Goal: Task Accomplishment & Management: Manage account settings

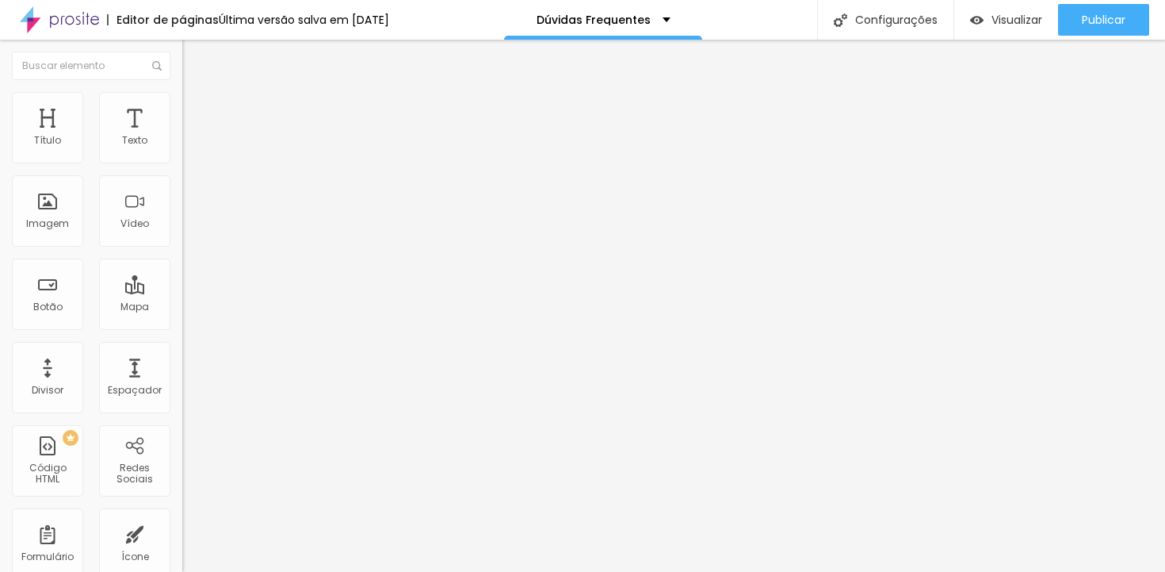
click at [182, 168] on span "Editar perguntas" at bounding box center [227, 161] width 90 height 13
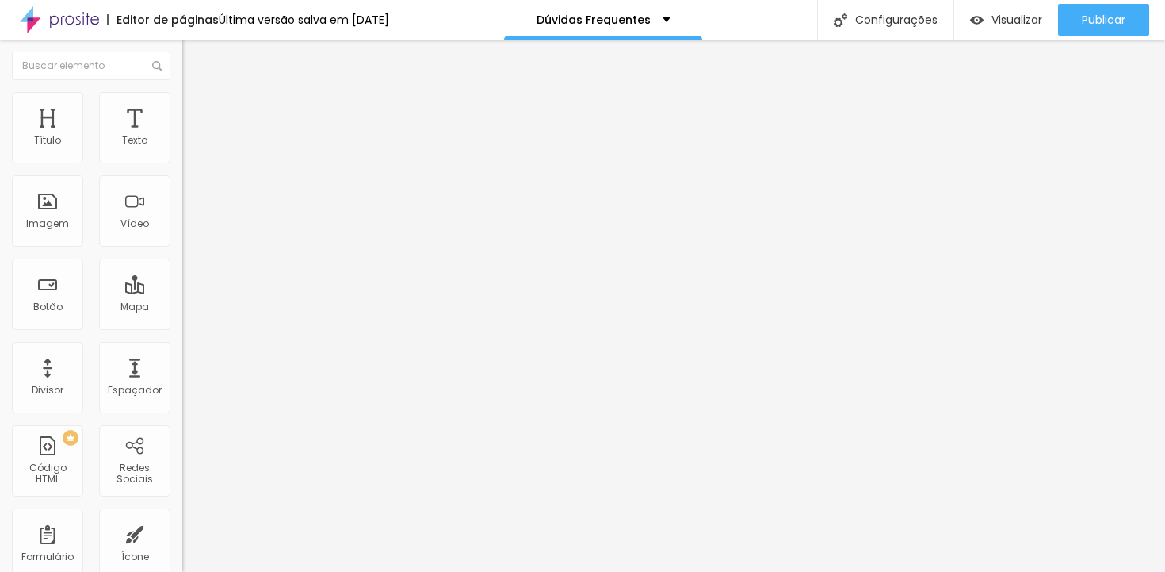
drag, startPoint x: 980, startPoint y: 443, endPoint x: 458, endPoint y: 454, distance: 521.7
drag, startPoint x: 899, startPoint y: 443, endPoint x: 928, endPoint y: 443, distance: 29.3
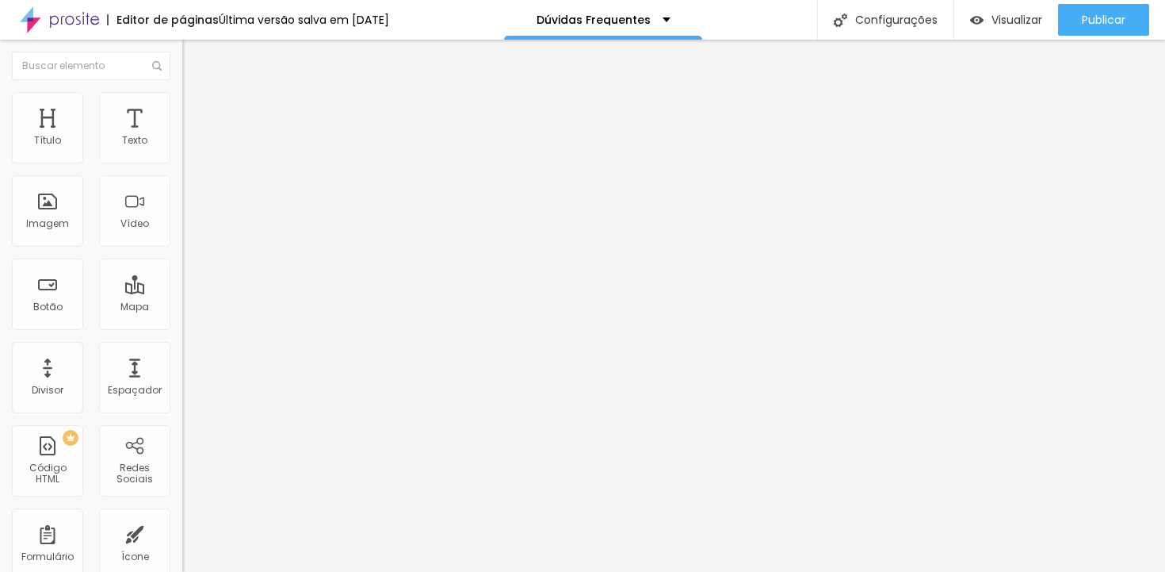
drag, startPoint x: 1025, startPoint y: 277, endPoint x: 1031, endPoint y: 285, distance: 10.2
drag, startPoint x: 426, startPoint y: 236, endPoint x: 376, endPoint y: 236, distance: 50.7
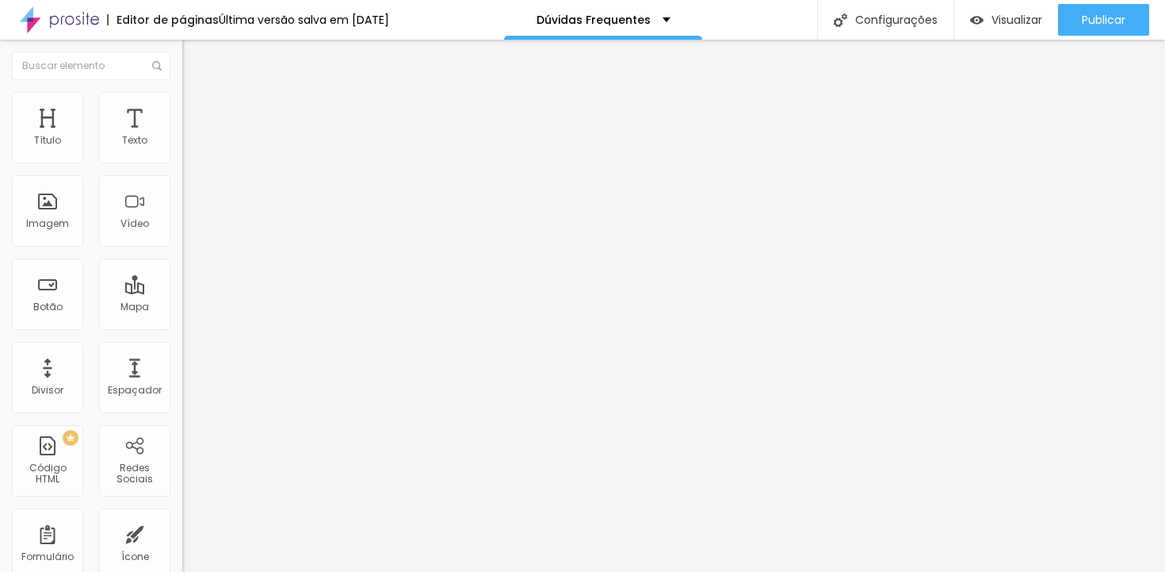
drag, startPoint x: 936, startPoint y: 427, endPoint x: 1000, endPoint y: 425, distance: 64.2
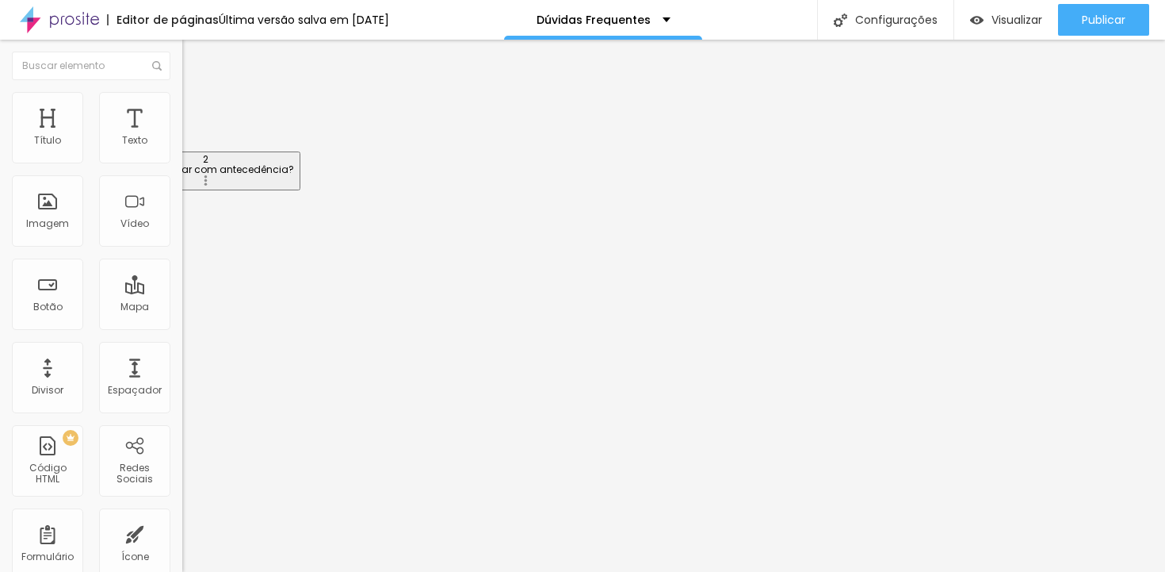
drag, startPoint x: 560, startPoint y: 455, endPoint x: 767, endPoint y: 462, distance: 206.2
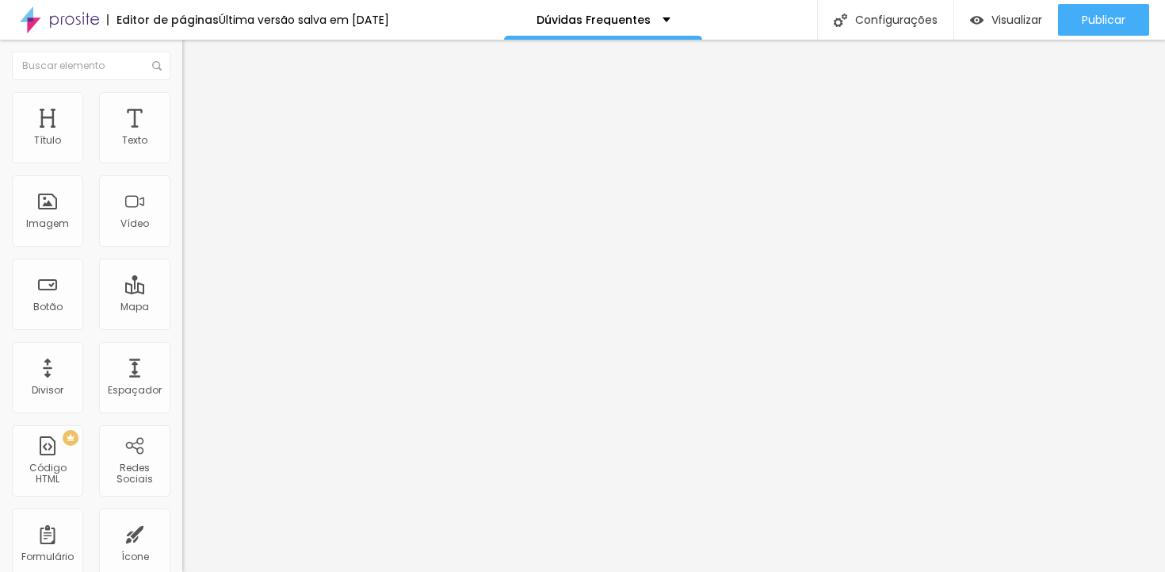
drag, startPoint x: 973, startPoint y: 403, endPoint x: 974, endPoint y: 430, distance: 27.0
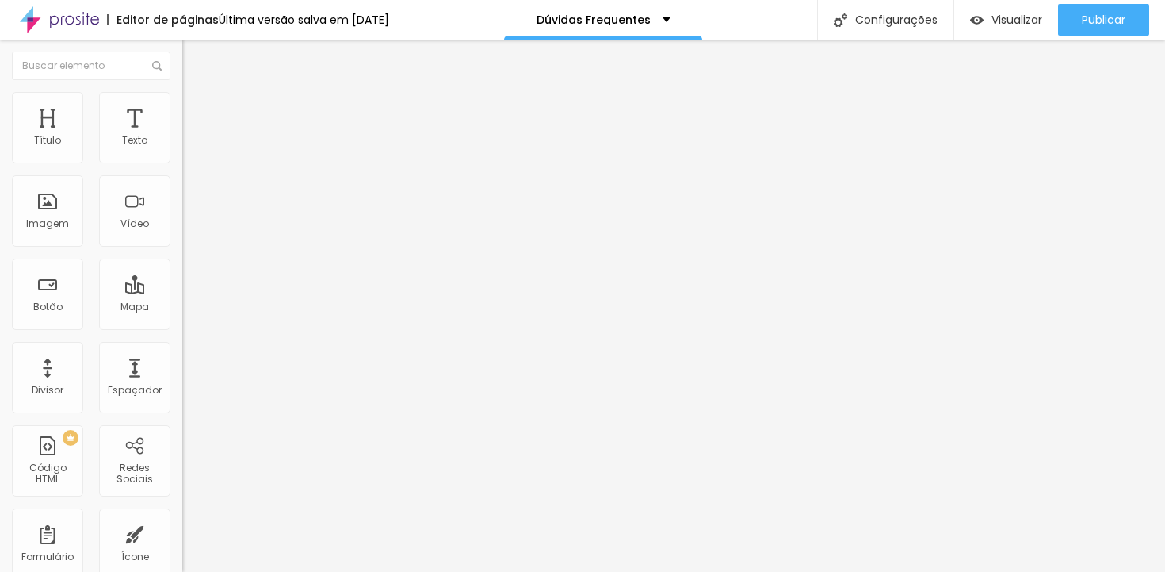
click at [1015, 24] on span "Visualizar" at bounding box center [1017, 19] width 51 height 13
click at [182, 157] on span "Quantidade :" at bounding box center [213, 149] width 62 height 13
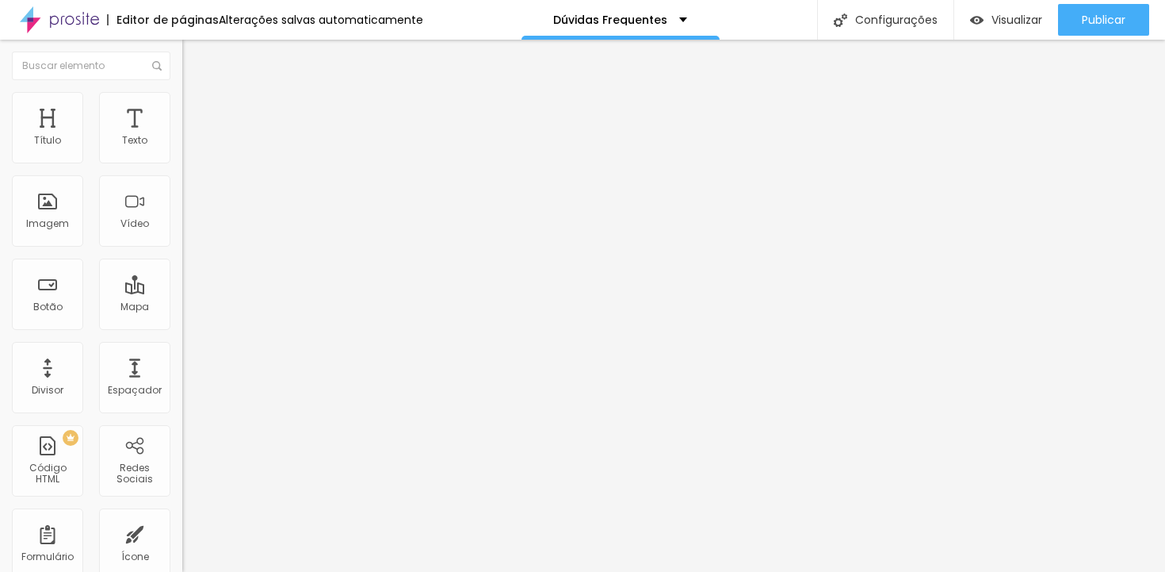
click at [182, 168] on span "Editar perguntas" at bounding box center [227, 161] width 90 height 13
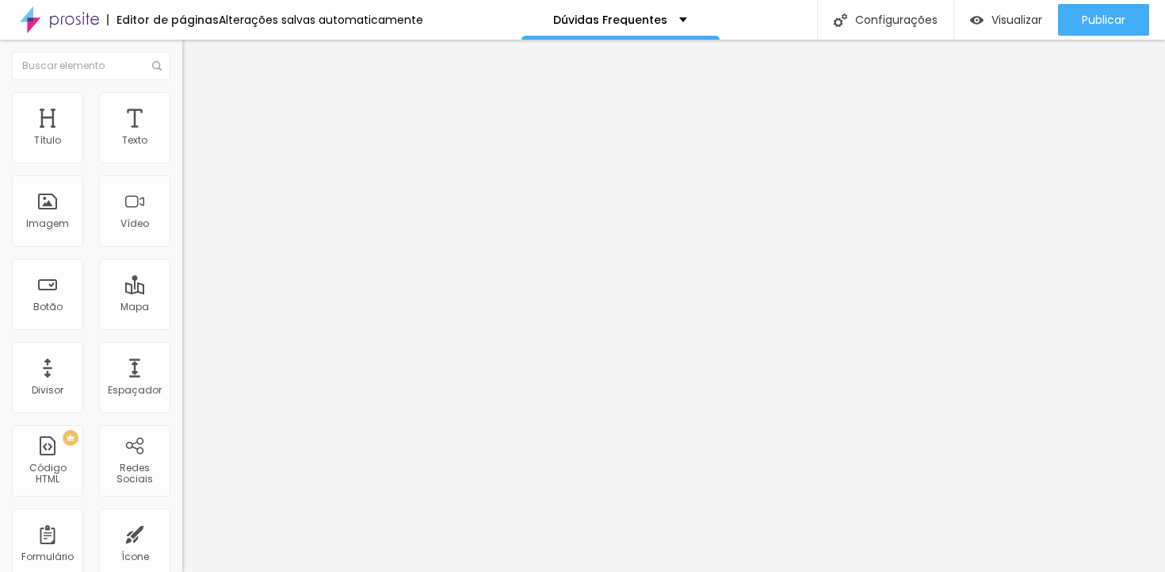
drag, startPoint x: 400, startPoint y: 361, endPoint x: 395, endPoint y: 372, distance: 11.3
drag, startPoint x: 641, startPoint y: 309, endPoint x: 760, endPoint y: 305, distance: 119.0
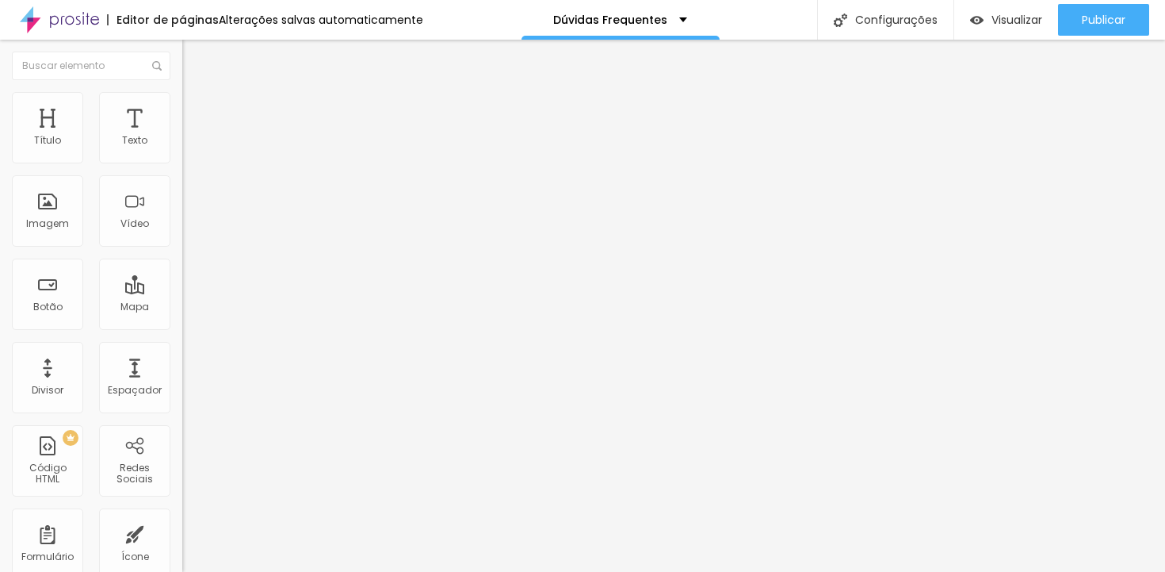
drag, startPoint x: 868, startPoint y: 316, endPoint x: 857, endPoint y: 327, distance: 15.7
drag, startPoint x: 862, startPoint y: 307, endPoint x: 981, endPoint y: 306, distance: 119.7
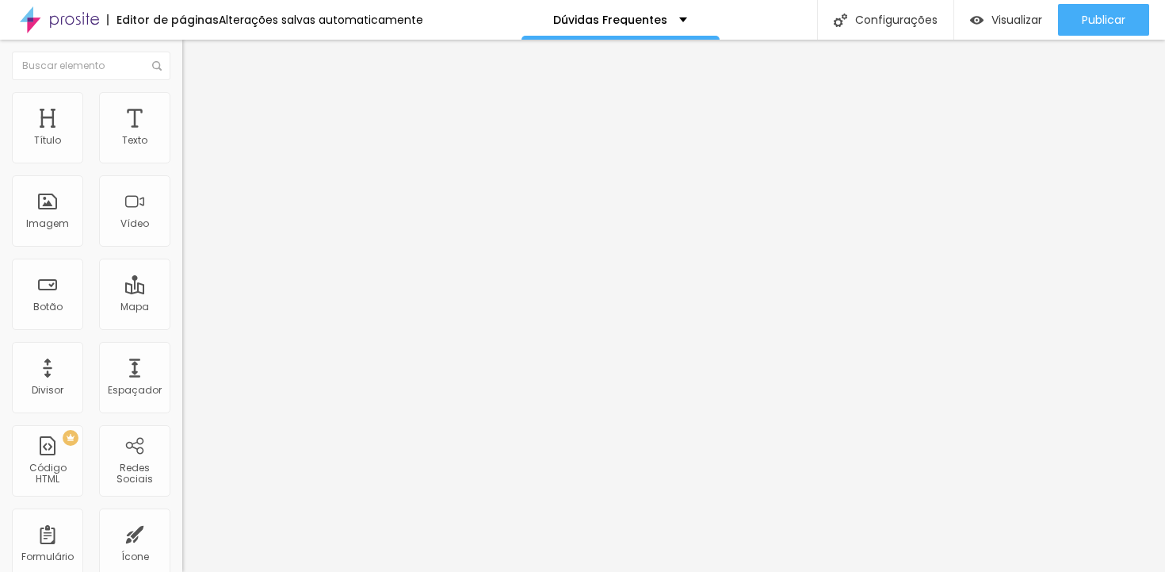
drag, startPoint x: 501, startPoint y: 323, endPoint x: 568, endPoint y: 323, distance: 67.4
drag, startPoint x: 889, startPoint y: 305, endPoint x: 954, endPoint y: 307, distance: 65.0
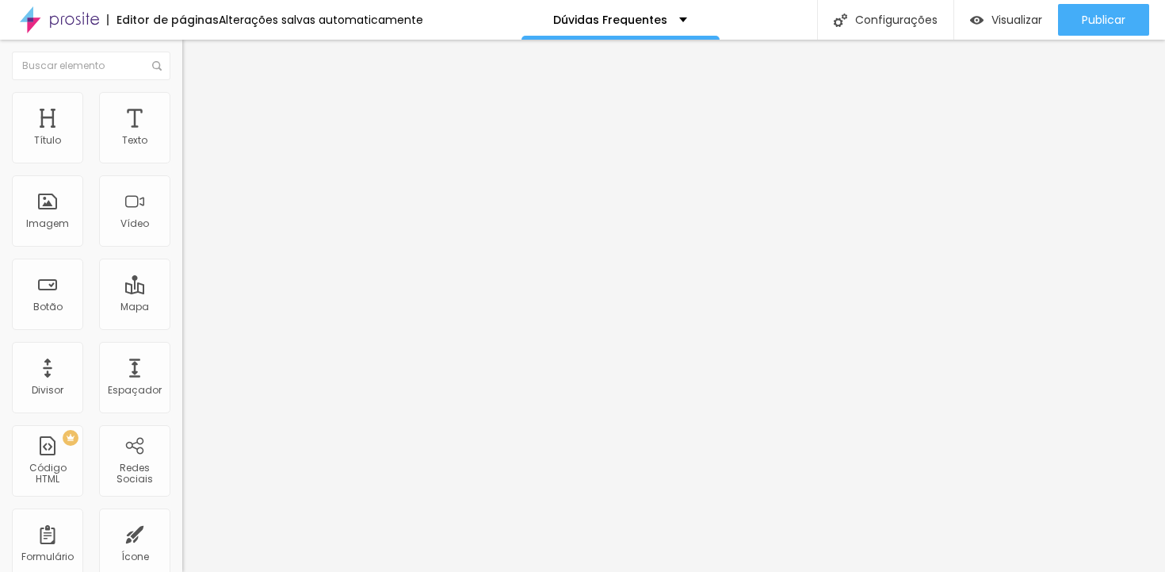
drag, startPoint x: 861, startPoint y: 306, endPoint x: 886, endPoint y: 309, distance: 25.6
drag, startPoint x: 396, startPoint y: 321, endPoint x: 433, endPoint y: 320, distance: 37.3
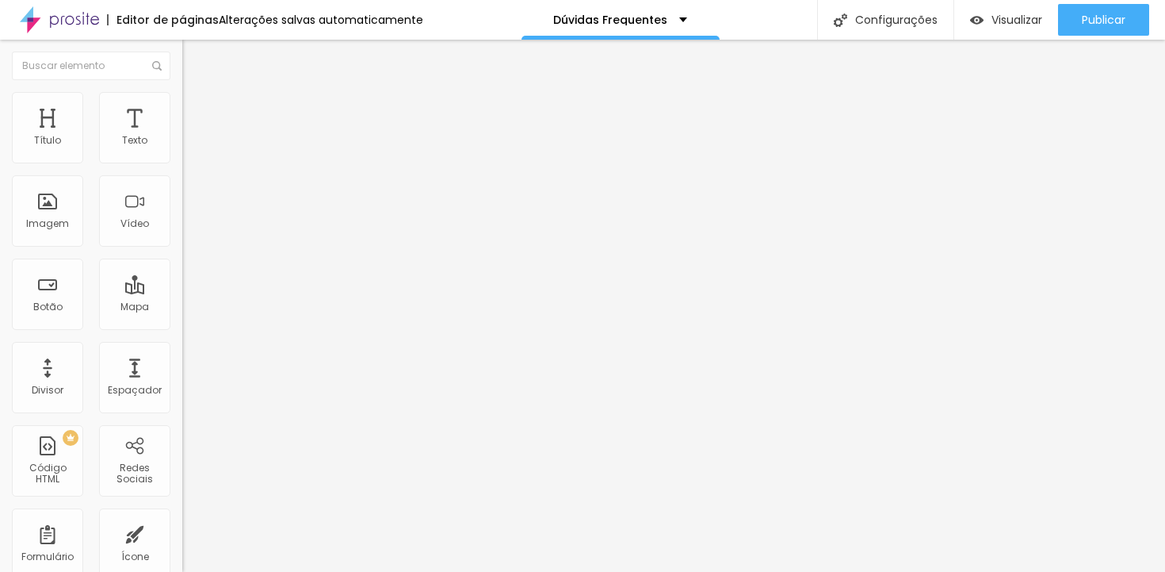
drag, startPoint x: 947, startPoint y: 357, endPoint x: 973, endPoint y: 357, distance: 26.2
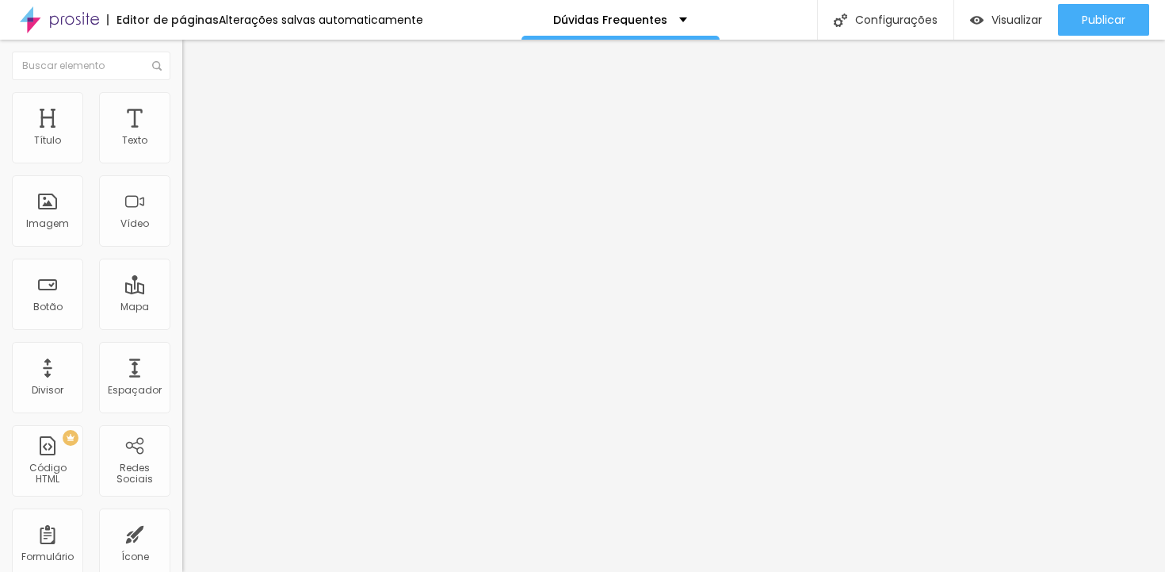
drag, startPoint x: 400, startPoint y: 373, endPoint x: 533, endPoint y: 369, distance: 133.2
drag, startPoint x: 632, startPoint y: 374, endPoint x: 682, endPoint y: 372, distance: 50.0
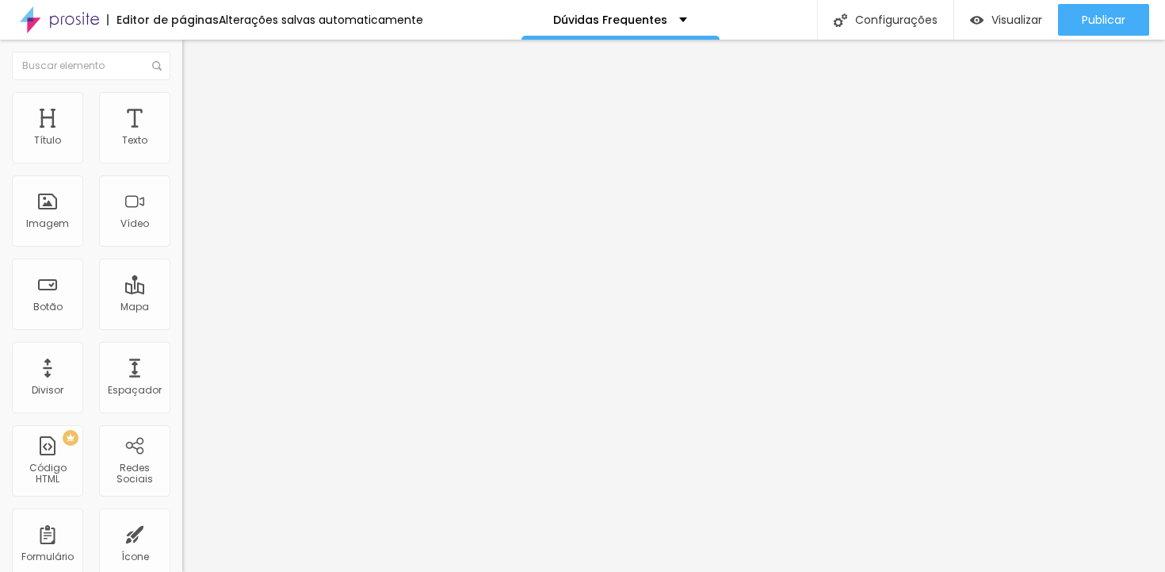
drag, startPoint x: 657, startPoint y: 305, endPoint x: 706, endPoint y: 304, distance: 49.2
drag, startPoint x: 637, startPoint y: 321, endPoint x: 786, endPoint y: 329, distance: 149.2
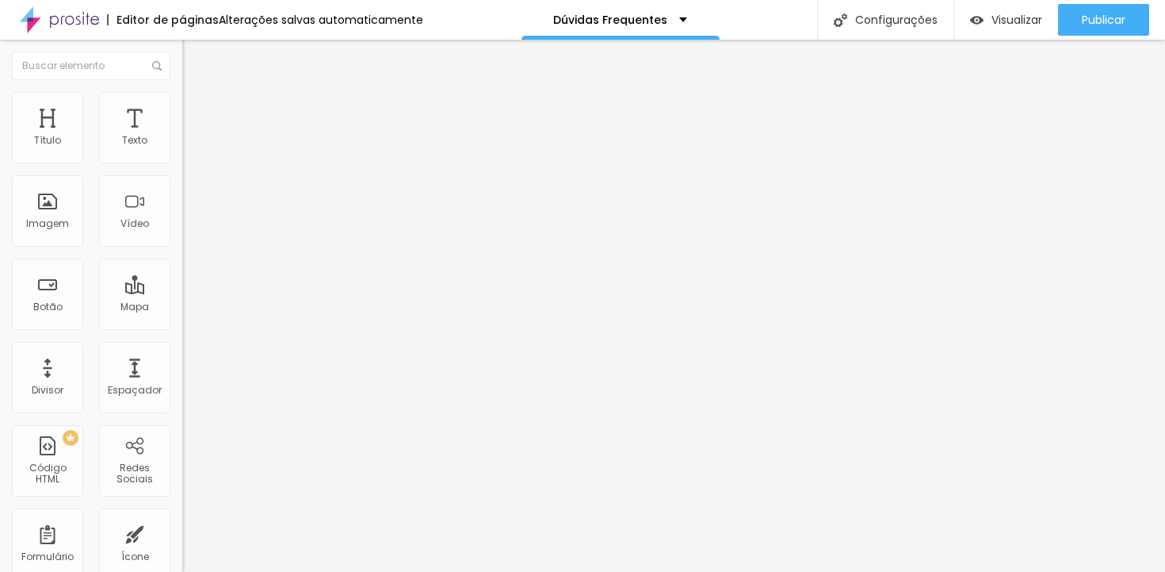
drag, startPoint x: 400, startPoint y: 338, endPoint x: 541, endPoint y: 334, distance: 141.9
drag, startPoint x: 396, startPoint y: 338, endPoint x: 552, endPoint y: 335, distance: 155.4
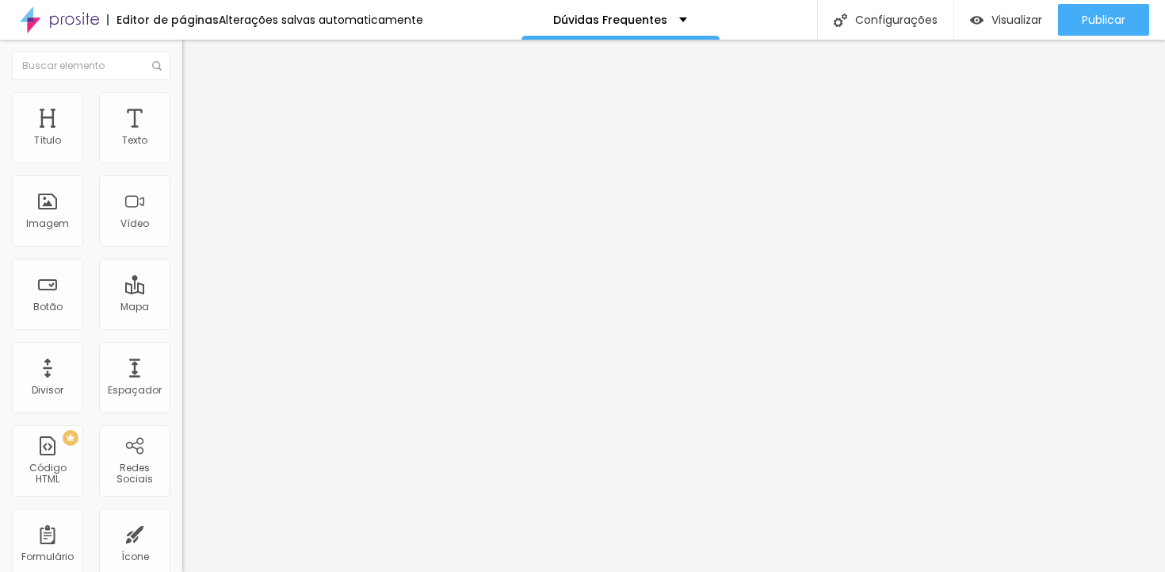
drag, startPoint x: 960, startPoint y: 322, endPoint x: 997, endPoint y: 322, distance: 37.3
drag, startPoint x: 400, startPoint y: 338, endPoint x: 429, endPoint y: 338, distance: 29.3
drag, startPoint x: 396, startPoint y: 335, endPoint x: 558, endPoint y: 337, distance: 161.7
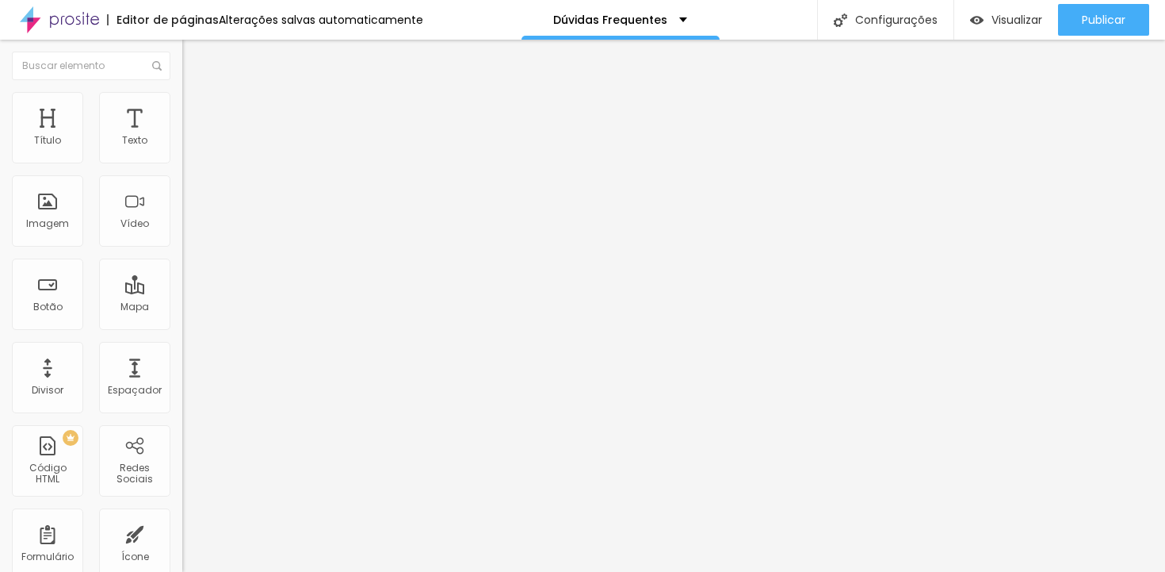
drag, startPoint x: 960, startPoint y: 322, endPoint x: 993, endPoint y: 321, distance: 33.3
drag, startPoint x: 963, startPoint y: 319, endPoint x: 965, endPoint y: 330, distance: 10.6
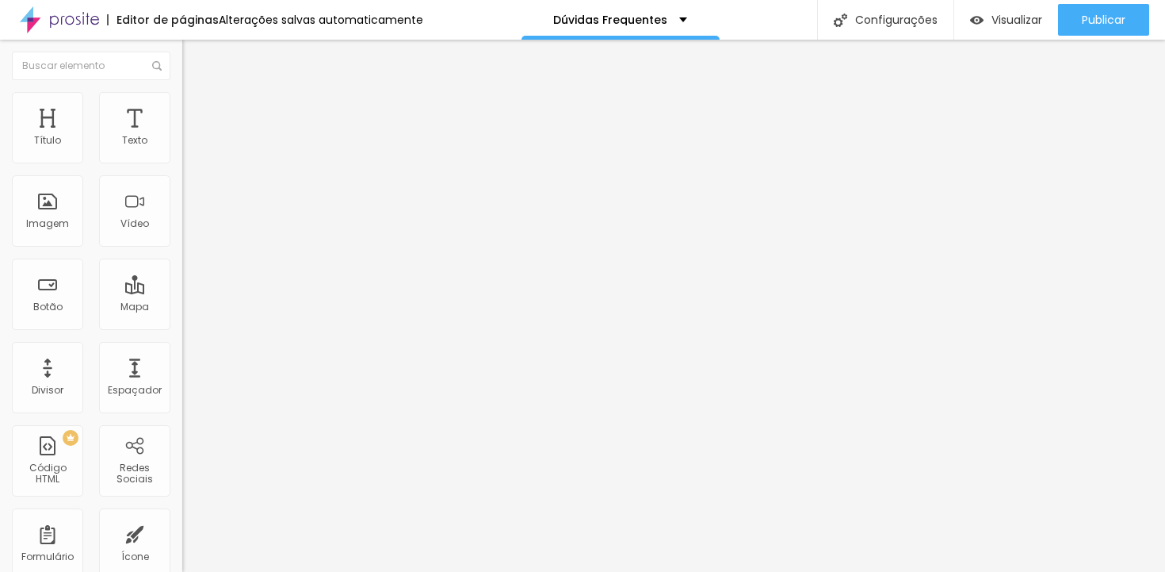
drag, startPoint x: 959, startPoint y: 320, endPoint x: 965, endPoint y: 330, distance: 11.4
drag, startPoint x: 800, startPoint y: 373, endPoint x: 931, endPoint y: 374, distance: 130.8
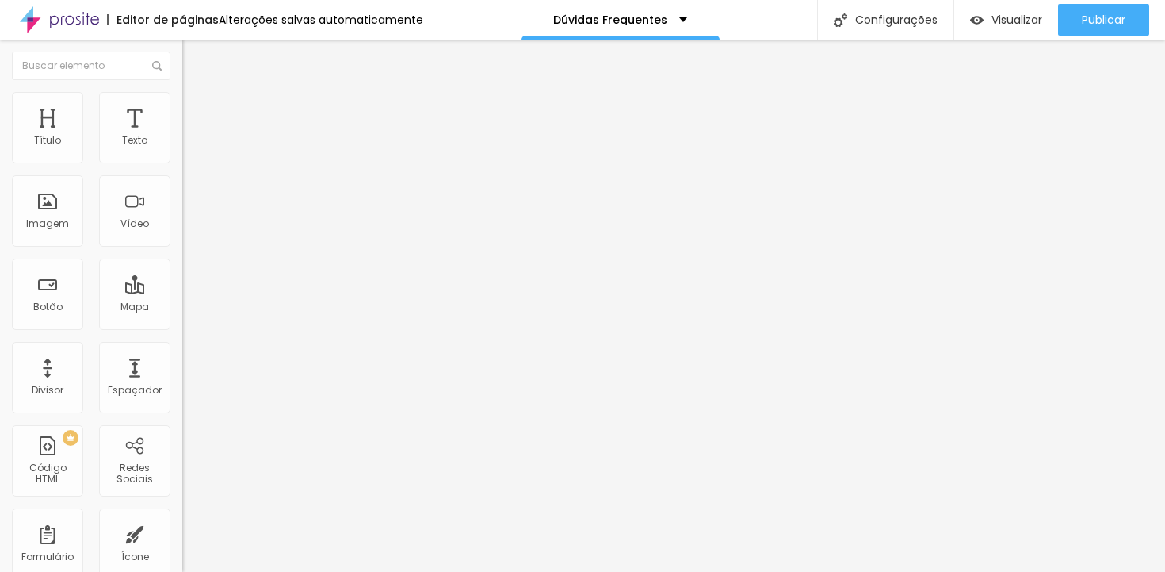
drag, startPoint x: 874, startPoint y: 372, endPoint x: 943, endPoint y: 375, distance: 69.8
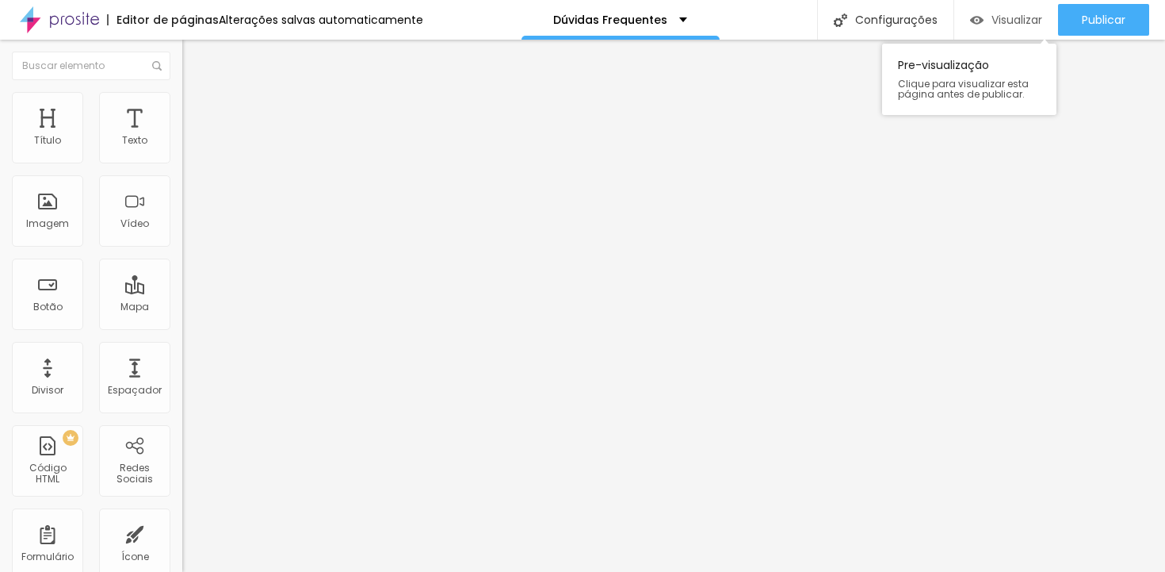
click at [984, 17] on div "Visualizar" at bounding box center [1006, 19] width 72 height 13
click at [182, 168] on span "Editar perguntas" at bounding box center [227, 161] width 90 height 13
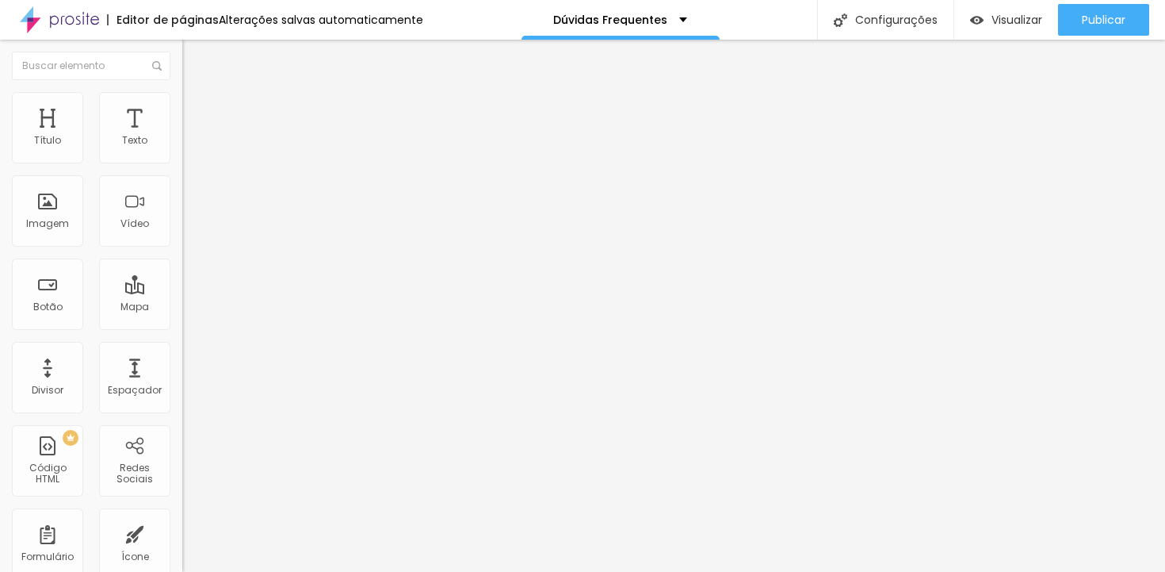
click at [1017, 10] on div "Visualizar" at bounding box center [1006, 20] width 72 height 32
click at [182, 168] on span "Editar perguntas" at bounding box center [227, 161] width 90 height 13
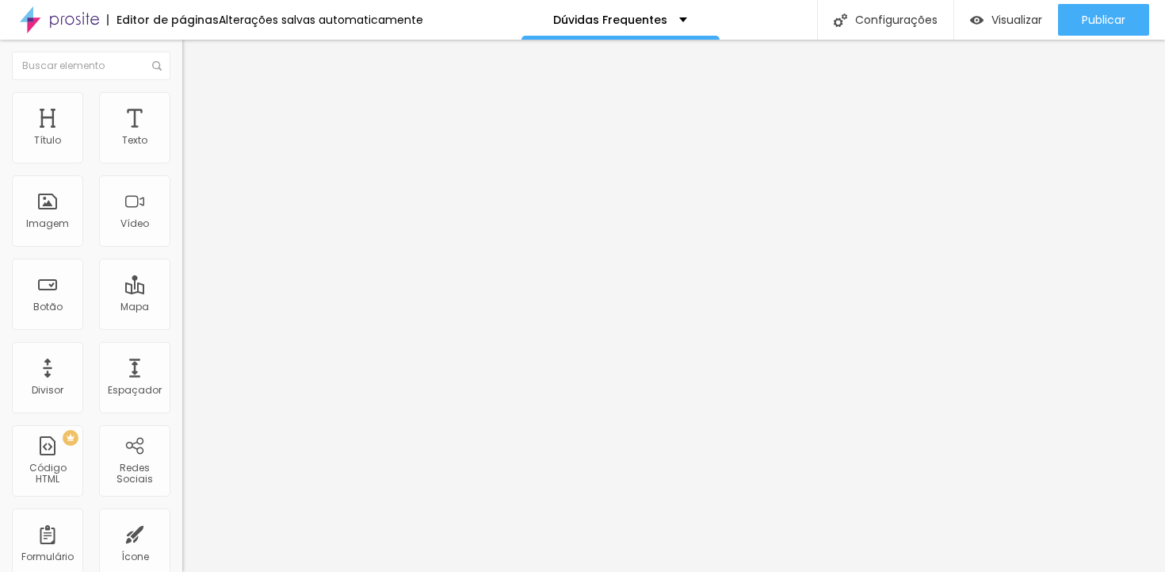
click at [993, 20] on span "Visualizar" at bounding box center [1017, 19] width 51 height 13
click at [182, 168] on span "Editar perguntas" at bounding box center [227, 161] width 90 height 13
drag, startPoint x: 677, startPoint y: 426, endPoint x: 770, endPoint y: 426, distance: 92.7
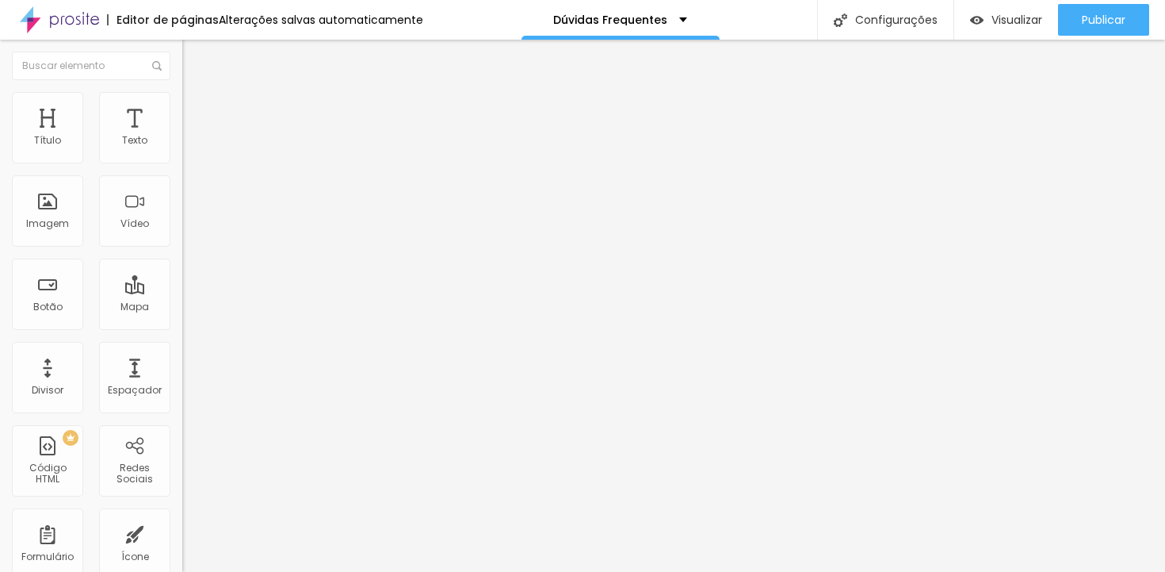
drag, startPoint x: 904, startPoint y: 440, endPoint x: 950, endPoint y: 442, distance: 46.0
drag, startPoint x: 903, startPoint y: 442, endPoint x: 919, endPoint y: 442, distance: 16.6
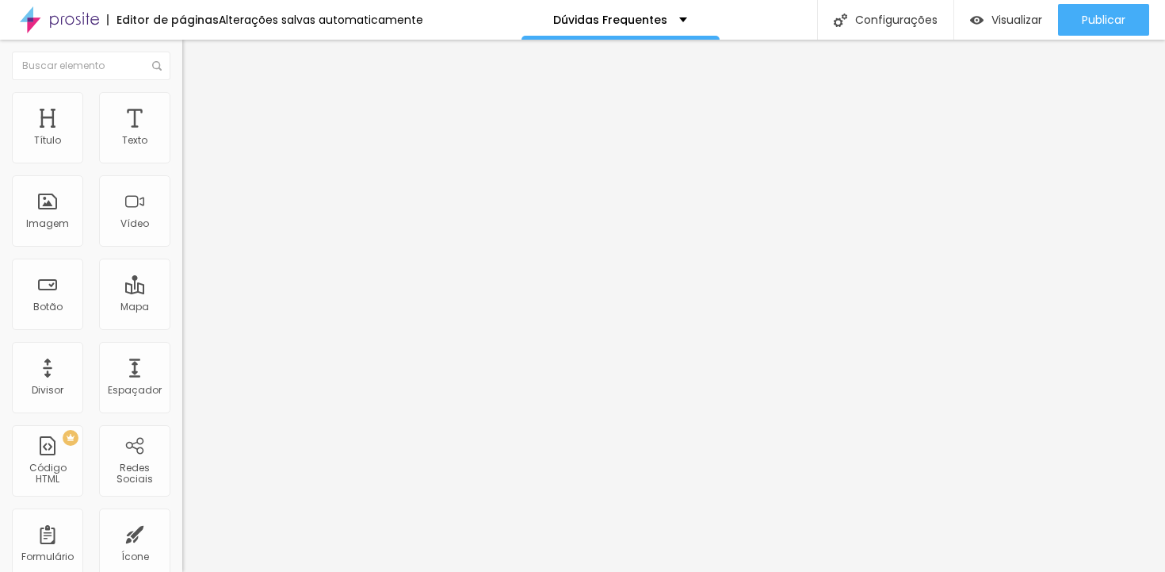
drag, startPoint x: 904, startPoint y: 442, endPoint x: 1030, endPoint y: 437, distance: 126.1
drag, startPoint x: 793, startPoint y: 426, endPoint x: 465, endPoint y: 437, distance: 329.1
drag, startPoint x: 984, startPoint y: 445, endPoint x: 988, endPoint y: 455, distance: 10.8
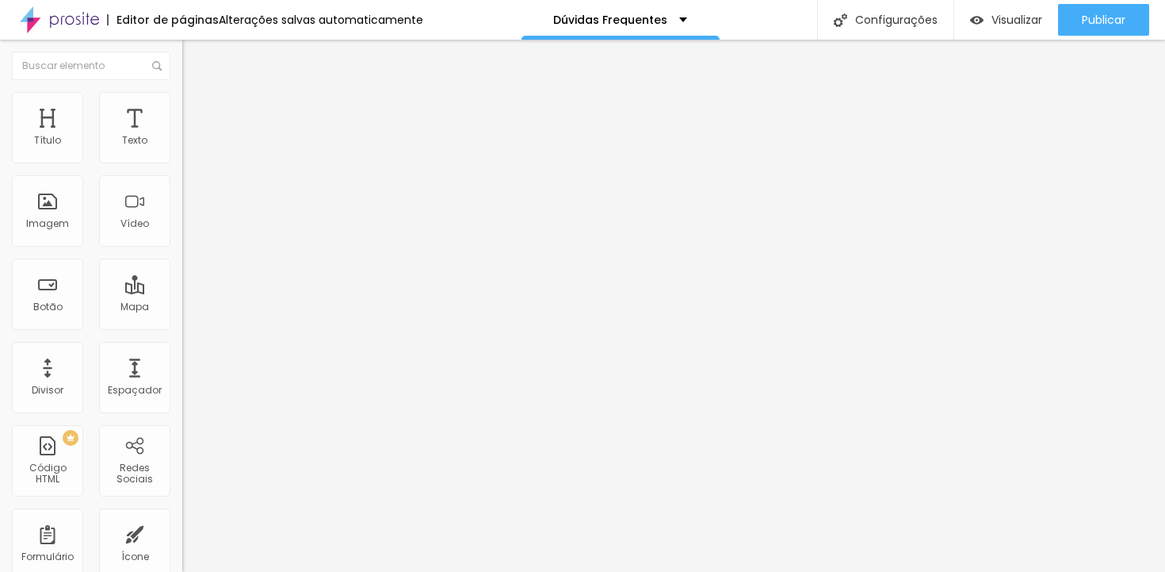
drag, startPoint x: 686, startPoint y: 383, endPoint x: 774, endPoint y: 379, distance: 88.9
drag, startPoint x: 556, startPoint y: 415, endPoint x: 717, endPoint y: 408, distance: 161.8
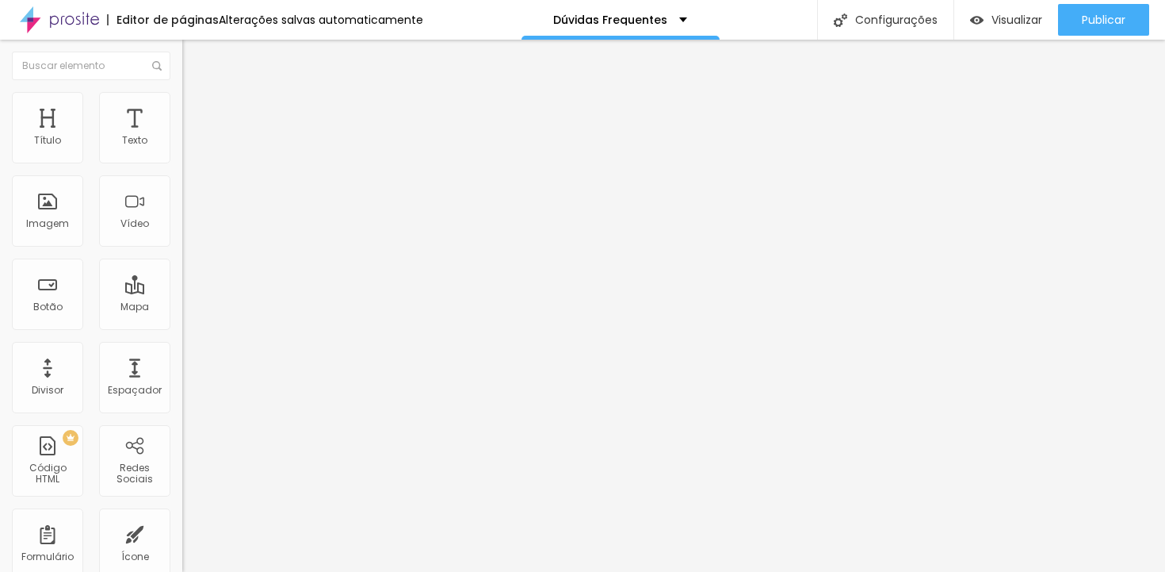
drag, startPoint x: 555, startPoint y: 414, endPoint x: 714, endPoint y: 414, distance: 159.3
drag, startPoint x: 893, startPoint y: 399, endPoint x: 472, endPoint y: 409, distance: 421.0
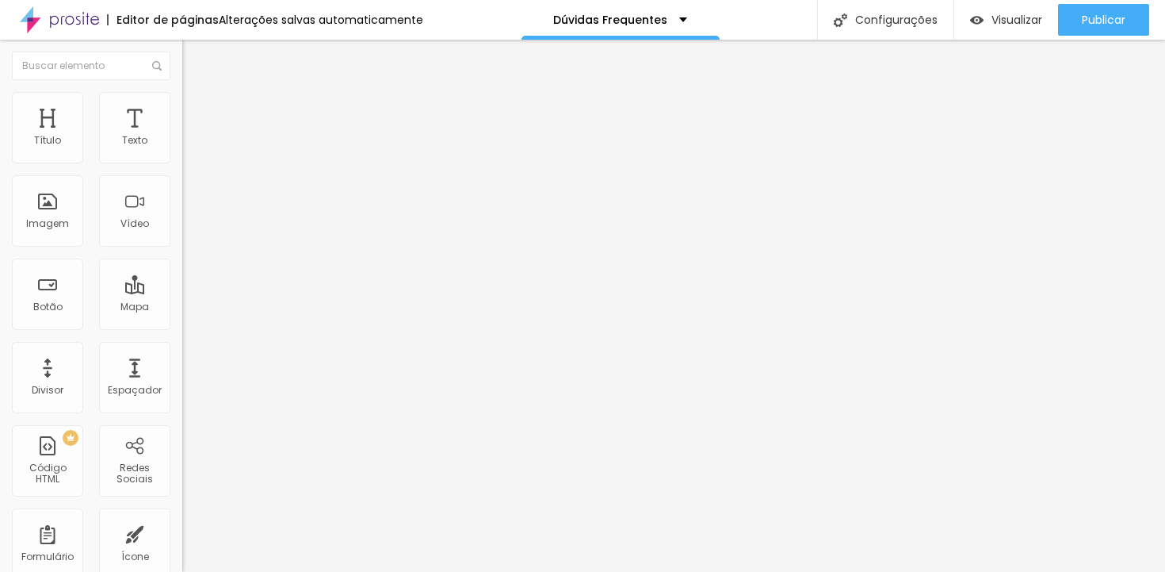
drag, startPoint x: 491, startPoint y: 396, endPoint x: 669, endPoint y: 396, distance: 177.6
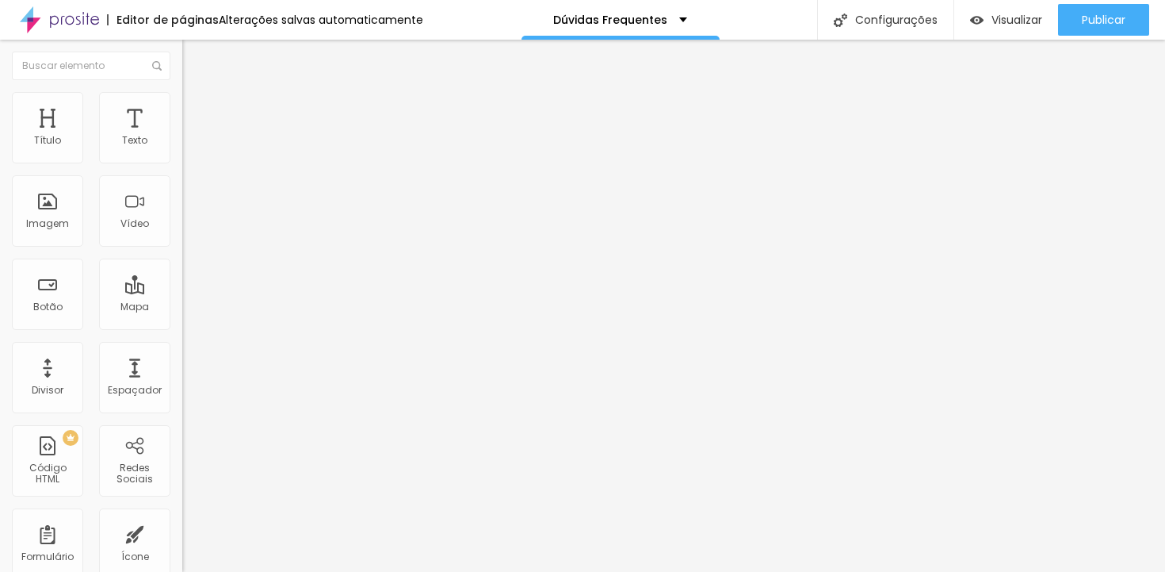
drag, startPoint x: 797, startPoint y: 396, endPoint x: 979, endPoint y: 401, distance: 181.6
drag, startPoint x: 511, startPoint y: 414, endPoint x: 591, endPoint y: 415, distance: 80.1
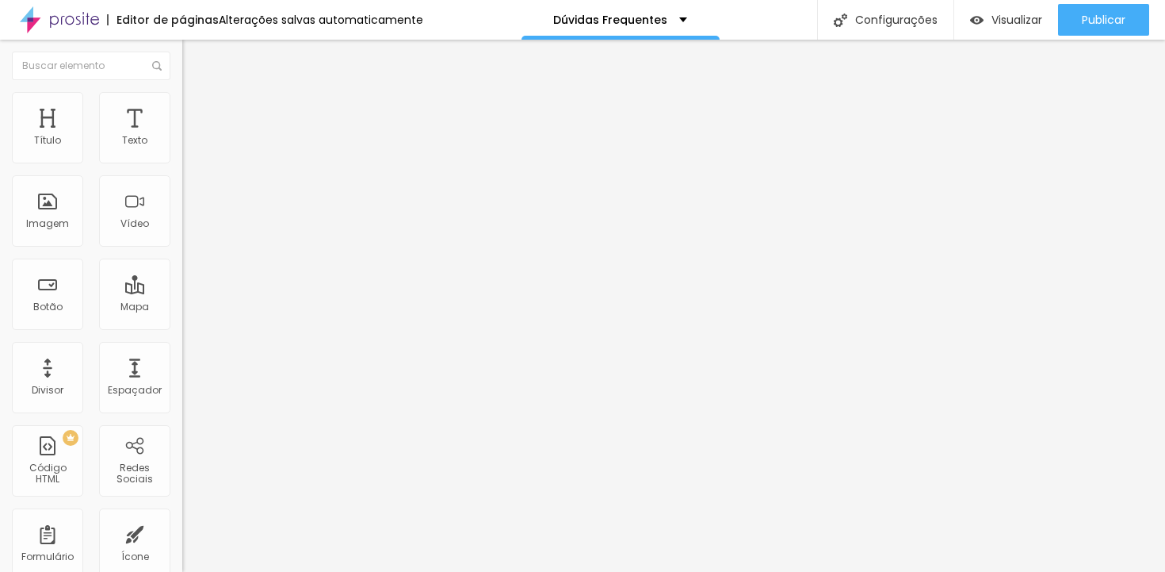
drag, startPoint x: 724, startPoint y: 415, endPoint x: 838, endPoint y: 414, distance: 114.2
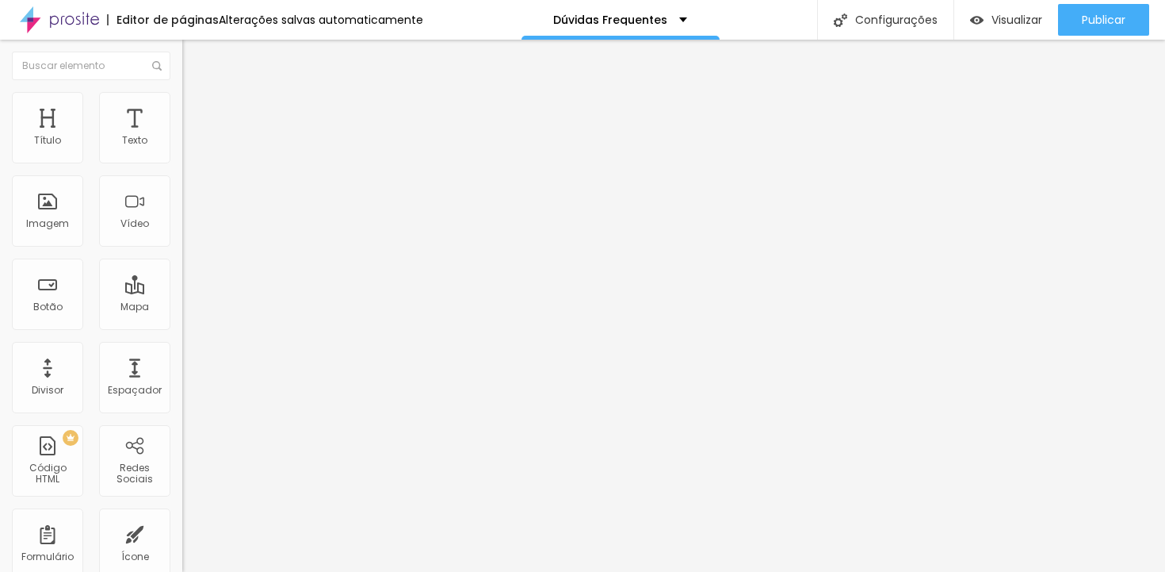
drag, startPoint x: 575, startPoint y: 384, endPoint x: 763, endPoint y: 381, distance: 187.9
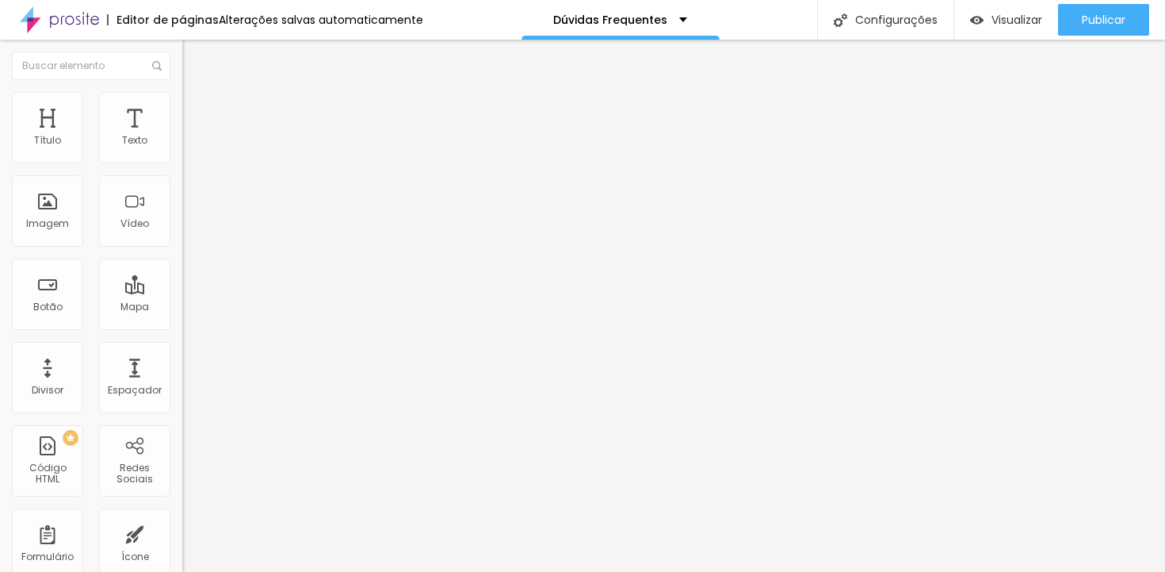
drag, startPoint x: 779, startPoint y: 382, endPoint x: 446, endPoint y: 395, distance: 333.2
drag, startPoint x: 417, startPoint y: 427, endPoint x: 554, endPoint y: 433, distance: 137.2
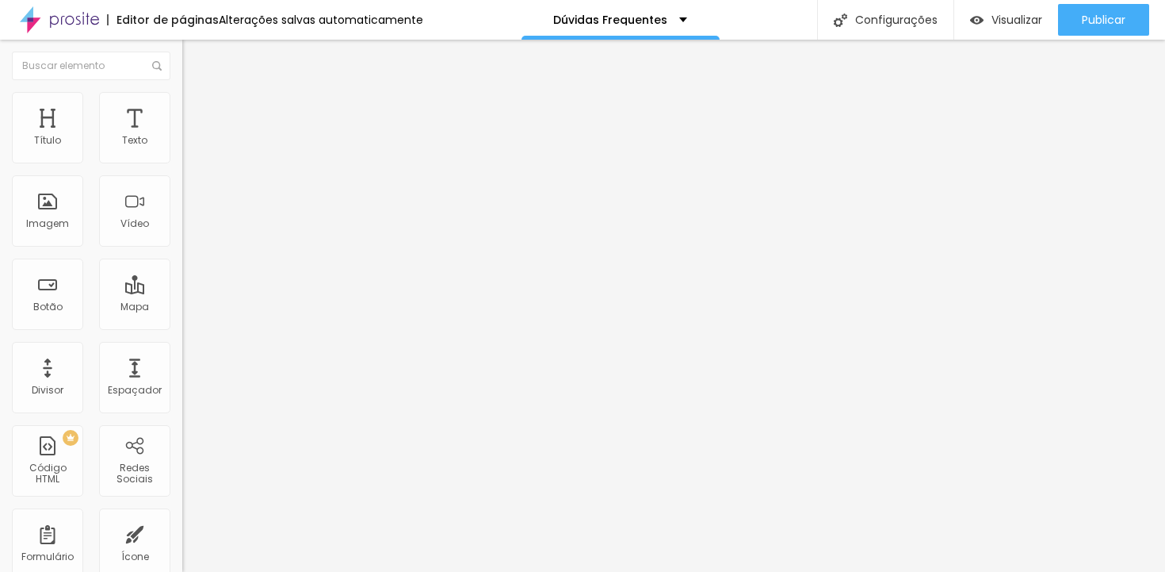
drag, startPoint x: 570, startPoint y: 429, endPoint x: 695, endPoint y: 427, distance: 125.3
drag, startPoint x: 399, startPoint y: 384, endPoint x: 692, endPoint y: 386, distance: 293.3
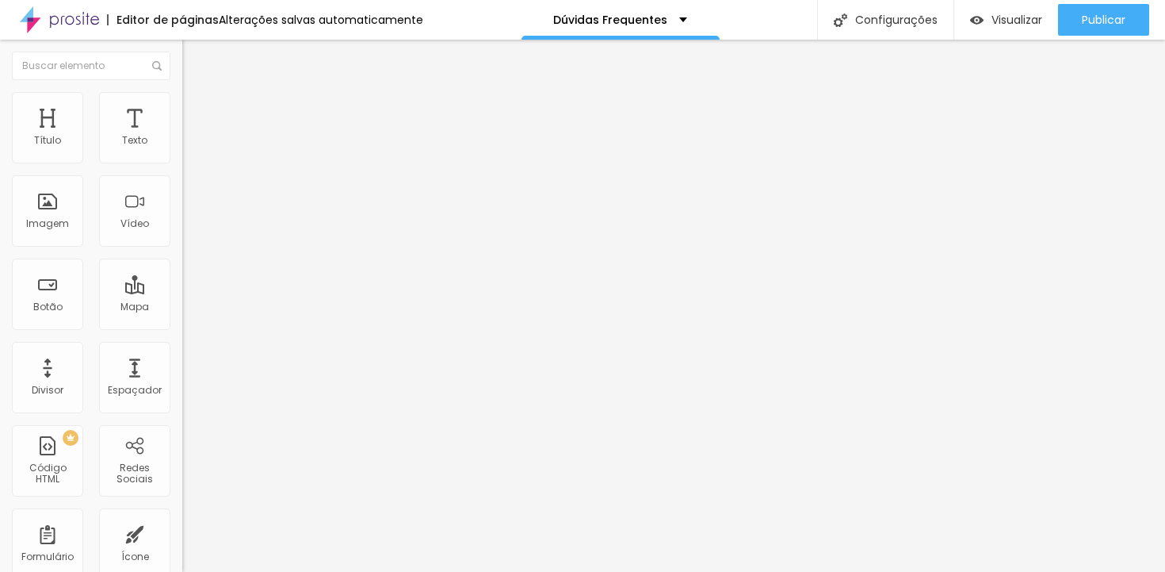
click at [1019, 23] on span "Visualizar" at bounding box center [1017, 19] width 51 height 13
click at [182, 248] on span "Original" at bounding box center [201, 241] width 38 height 13
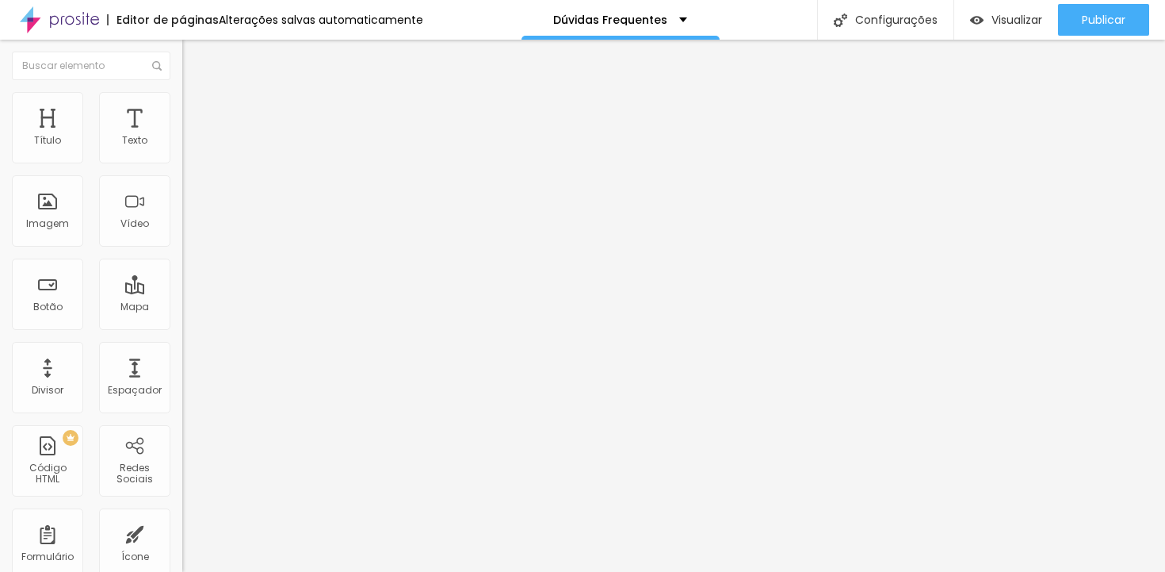
click at [196, 292] on span "Original" at bounding box center [215, 284] width 38 height 13
click at [182, 176] on div at bounding box center [273, 176] width 182 height 0
click at [182, 185] on div at bounding box center [273, 185] width 182 height 0
click at [1005, 14] on span "Visualizar" at bounding box center [1017, 19] width 51 height 13
click at [182, 185] on div at bounding box center [273, 185] width 182 height 0
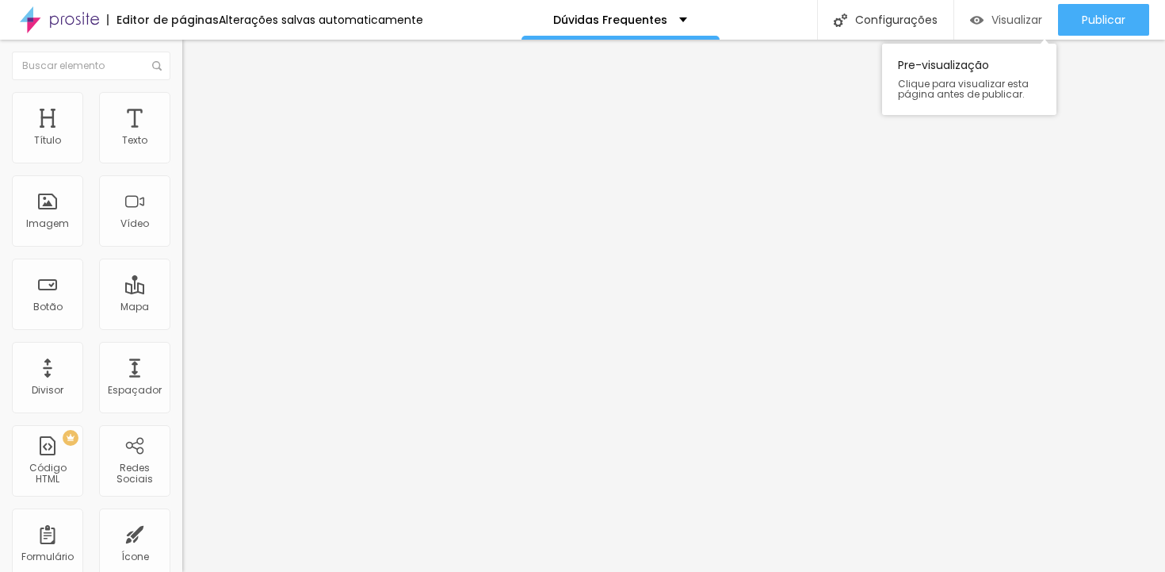
click at [1026, 21] on span "Visualizar" at bounding box center [1017, 19] width 51 height 13
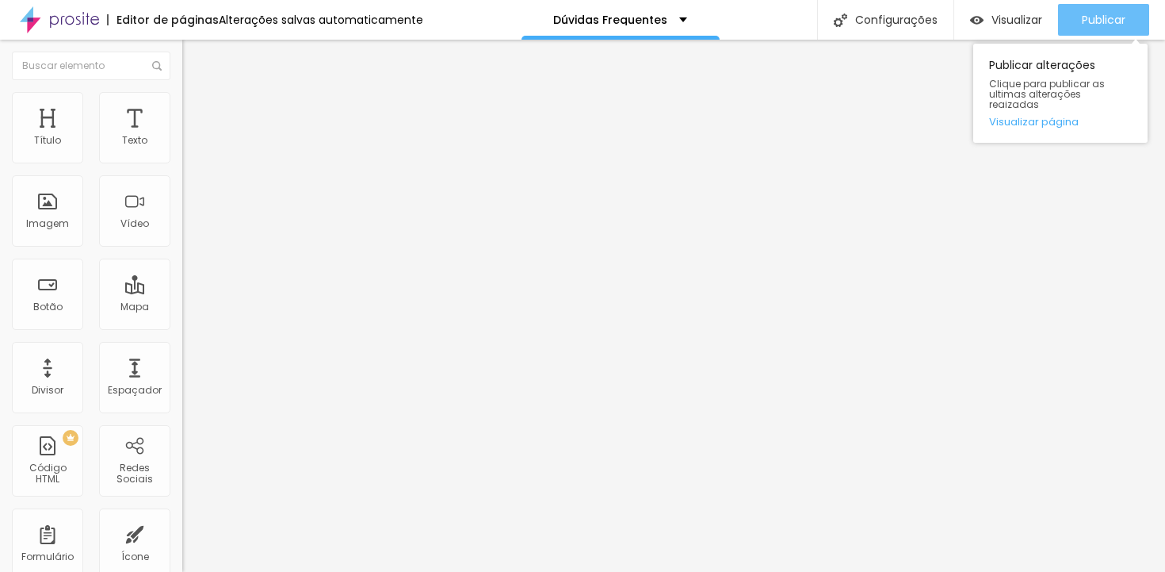
click at [1088, 17] on span "Publicar" at bounding box center [1104, 19] width 44 height 13
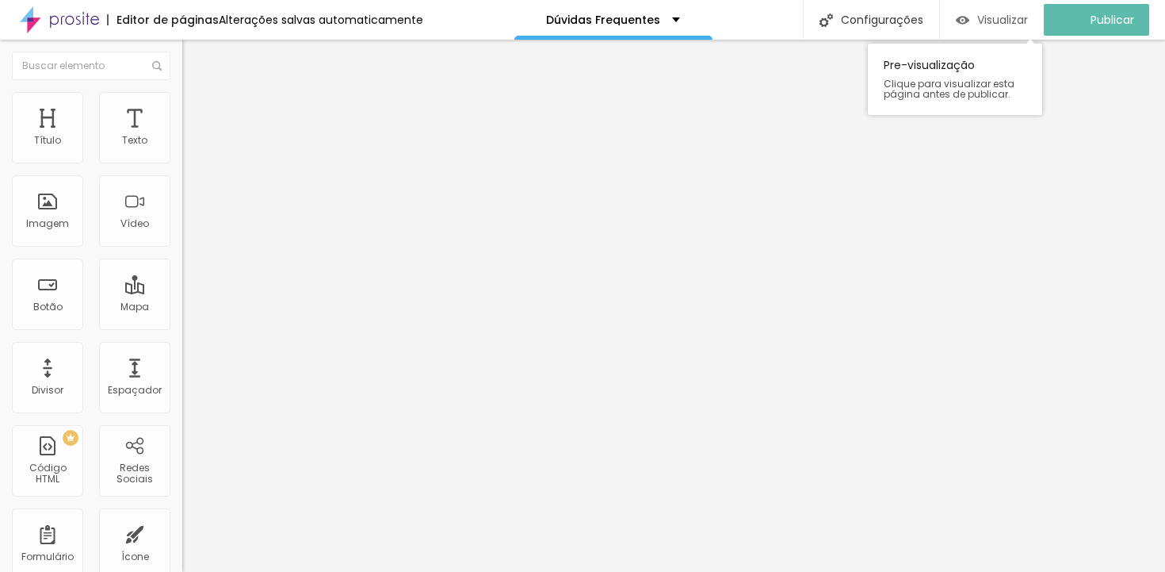
click at [1011, 16] on span "Visualizar" at bounding box center [1002, 19] width 51 height 13
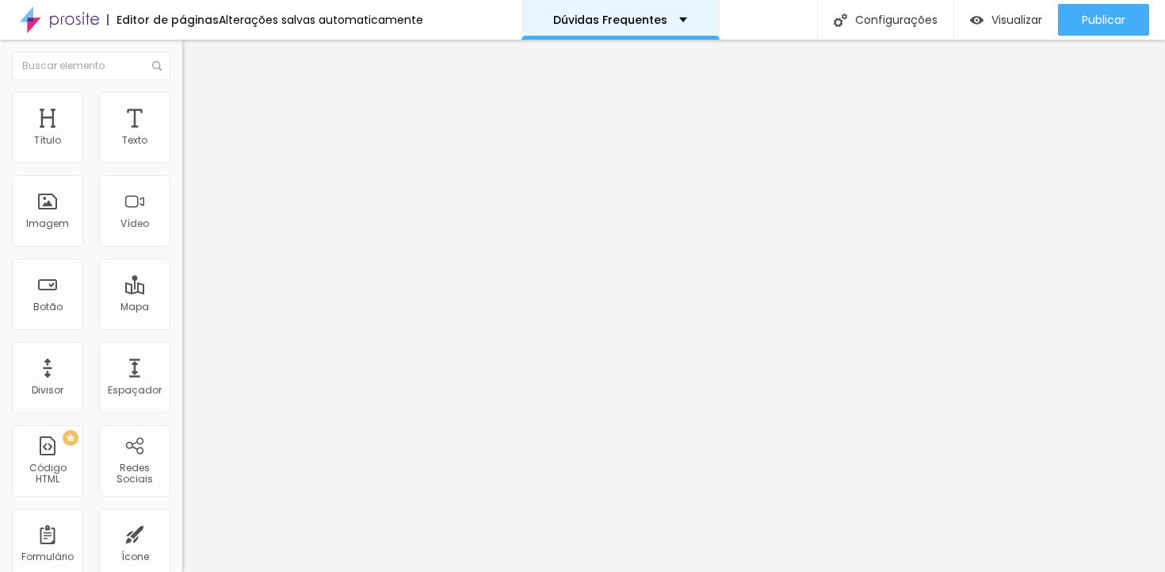
click at [667, 22] on div "Dúvidas Frequentes" at bounding box center [620, 19] width 134 height 11
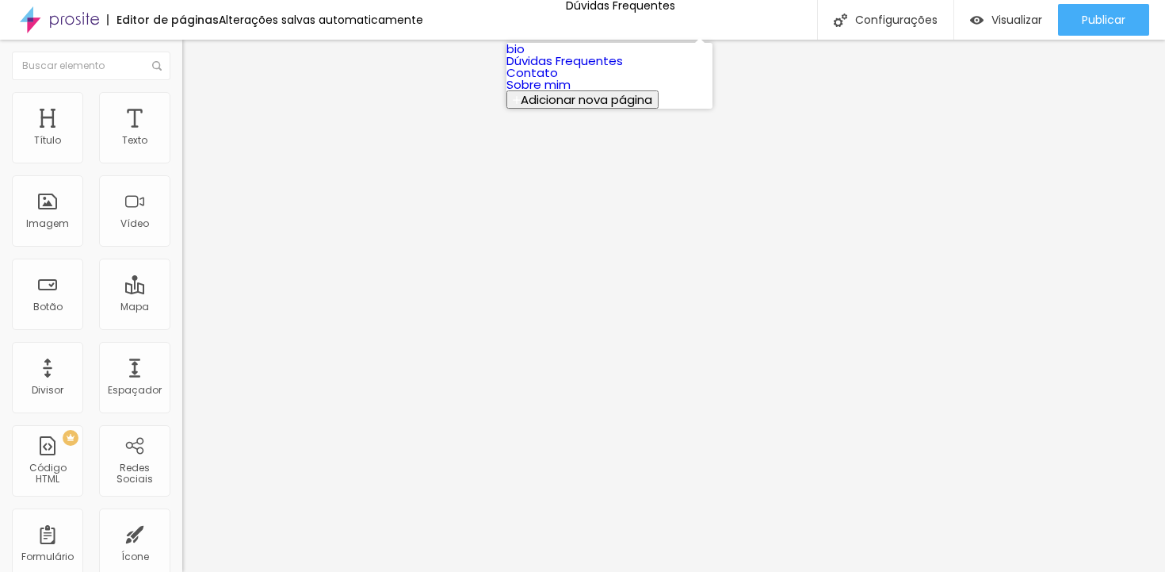
click at [571, 93] on link "Sobre mim" at bounding box center [539, 84] width 64 height 17
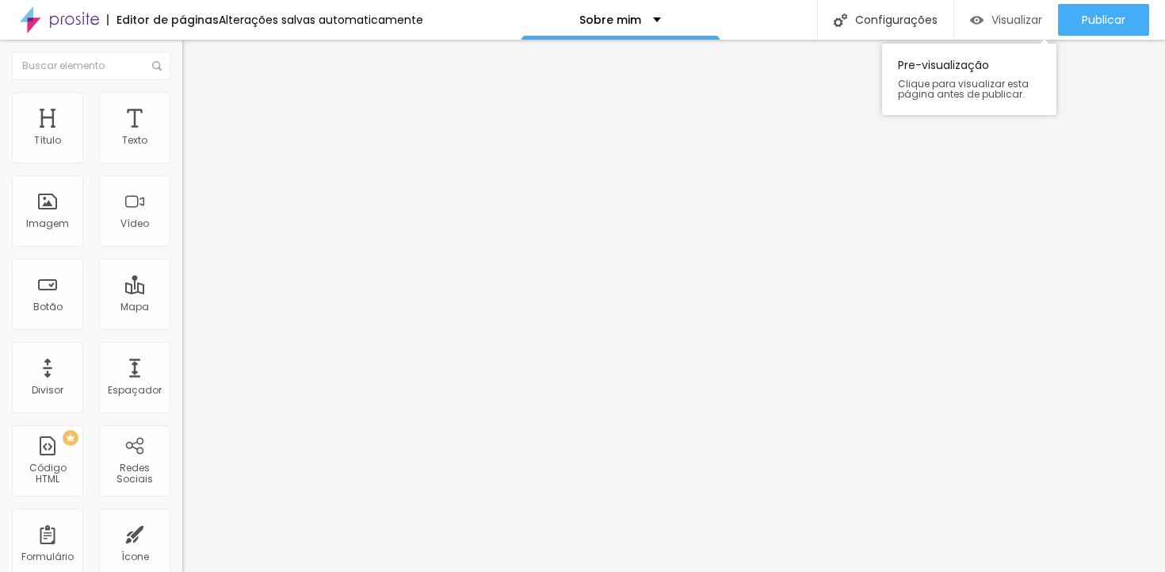
click at [1015, 28] on div "Visualizar" at bounding box center [1006, 20] width 72 height 32
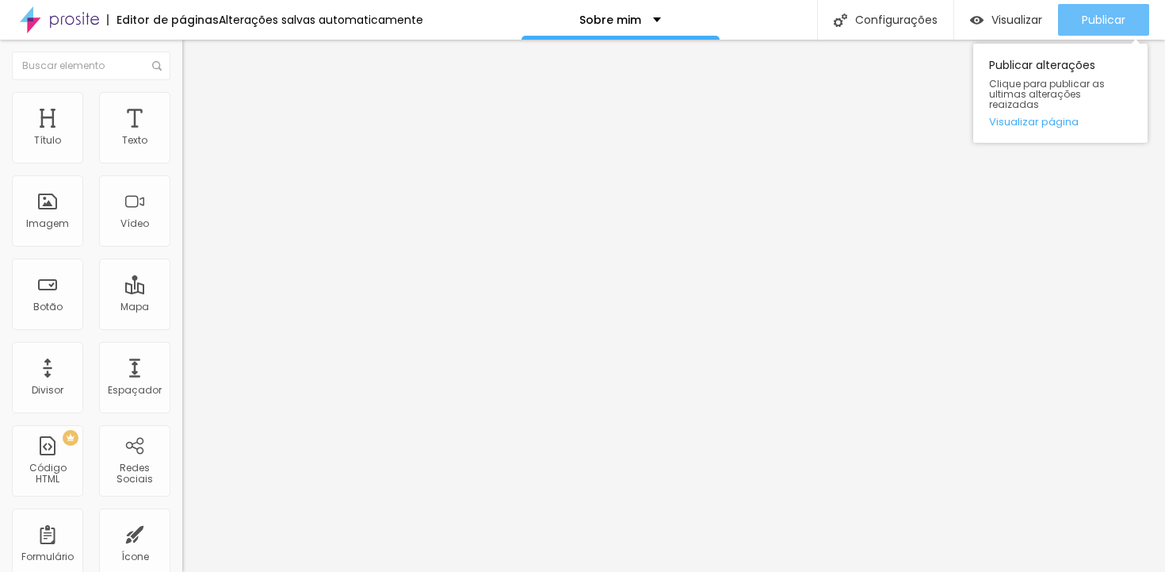
click at [1076, 18] on button "Publicar" at bounding box center [1103, 20] width 91 height 32
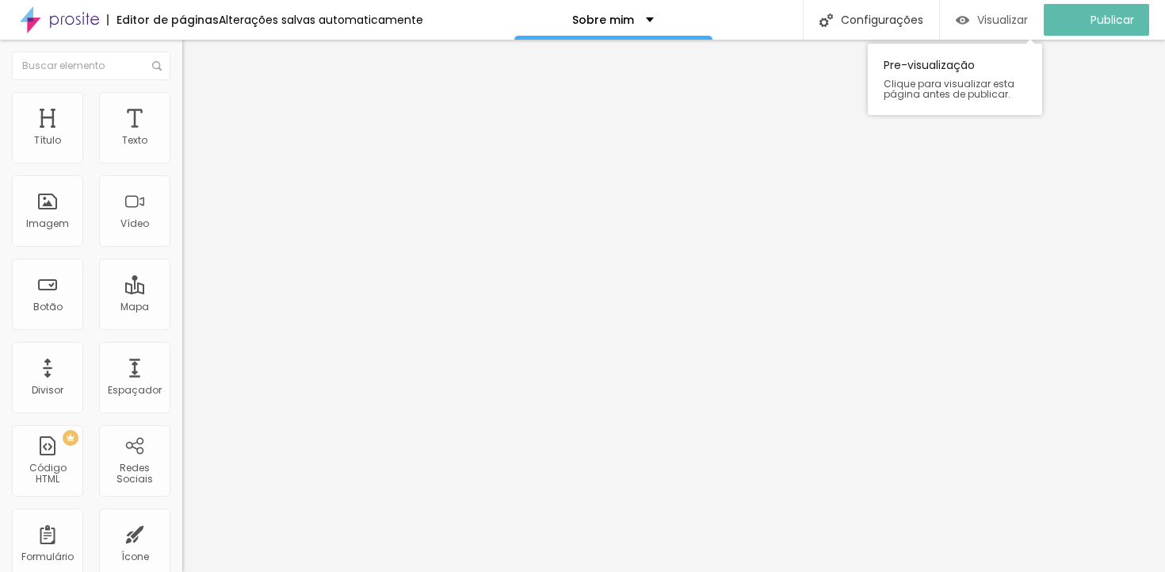
click at [989, 17] on span "Visualizar" at bounding box center [1002, 19] width 51 height 13
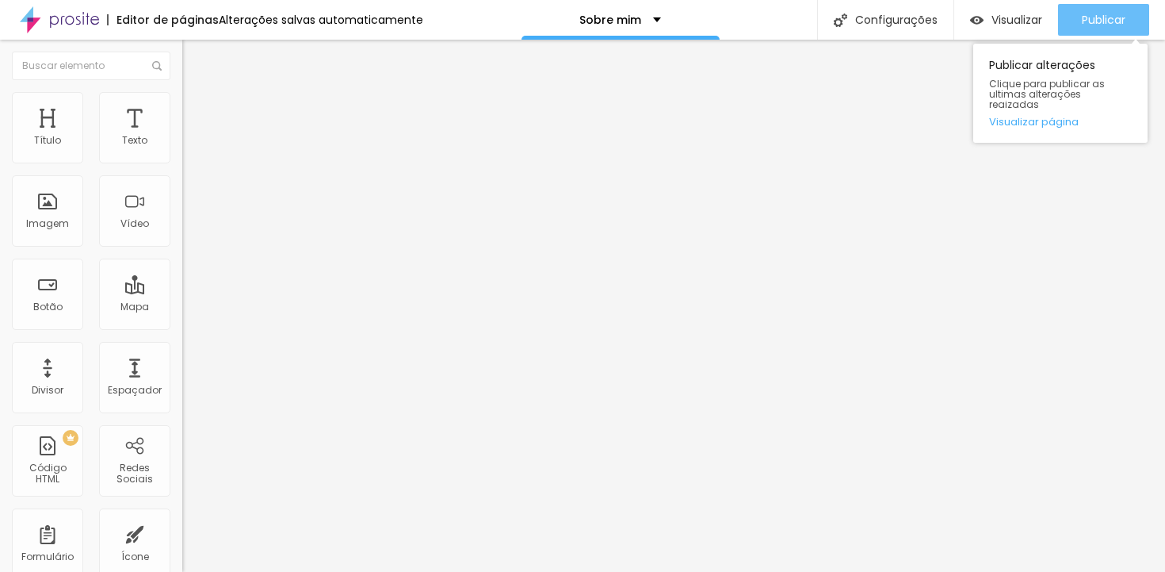
click at [1079, 13] on button "Publicar" at bounding box center [1103, 20] width 91 height 32
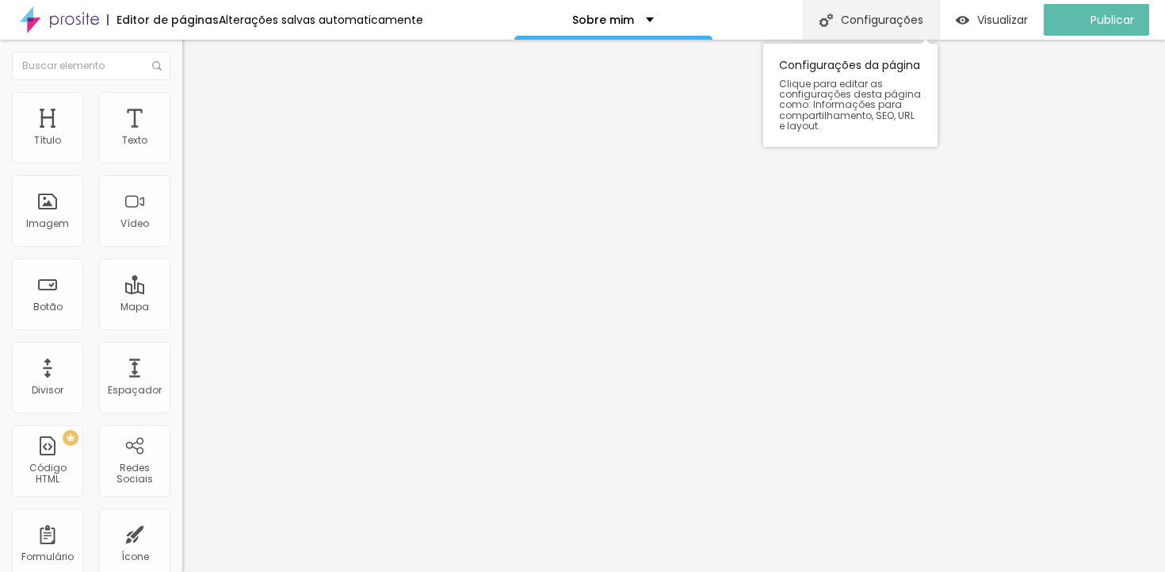
click at [866, 25] on div "Configurações" at bounding box center [871, 20] width 136 height 40
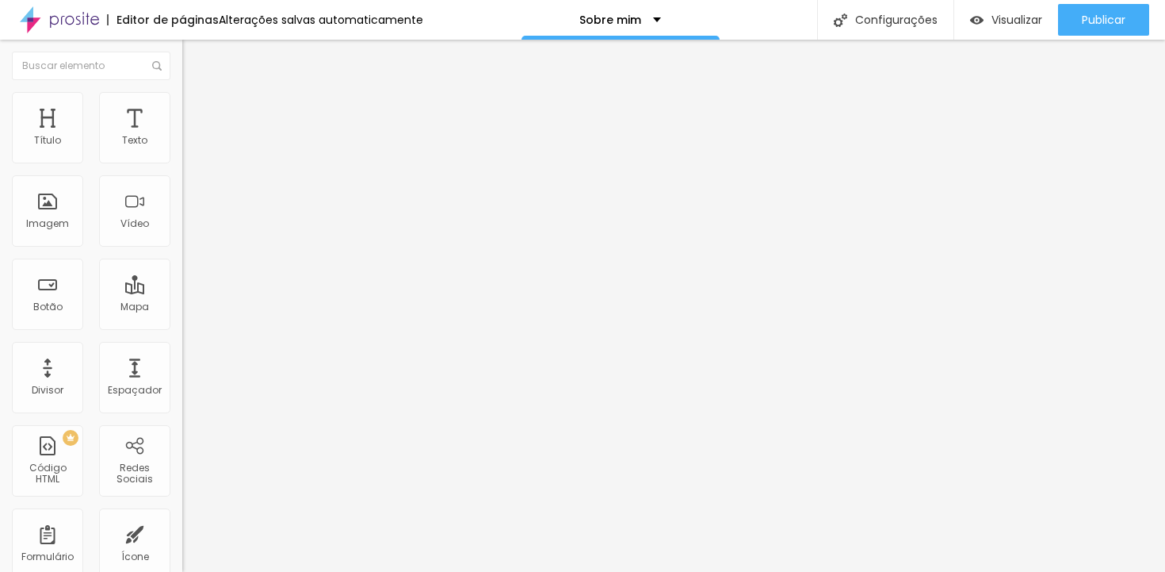
click at [659, 21] on div "Sobre mim" at bounding box center [621, 20] width 198 height 40
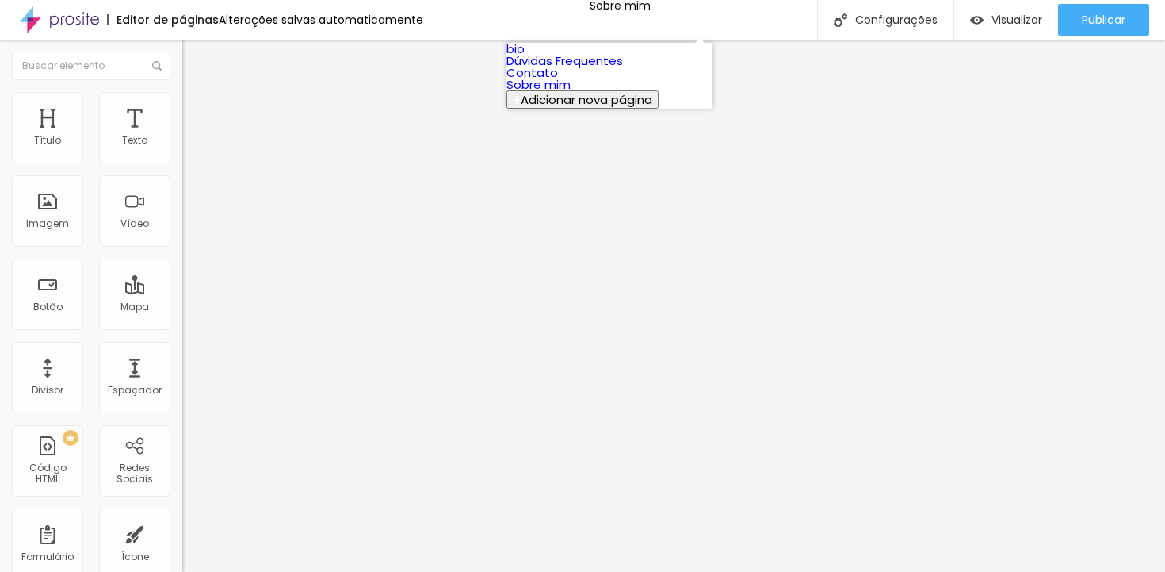
click at [623, 69] on link "Dúvidas Frequentes" at bounding box center [565, 60] width 117 height 17
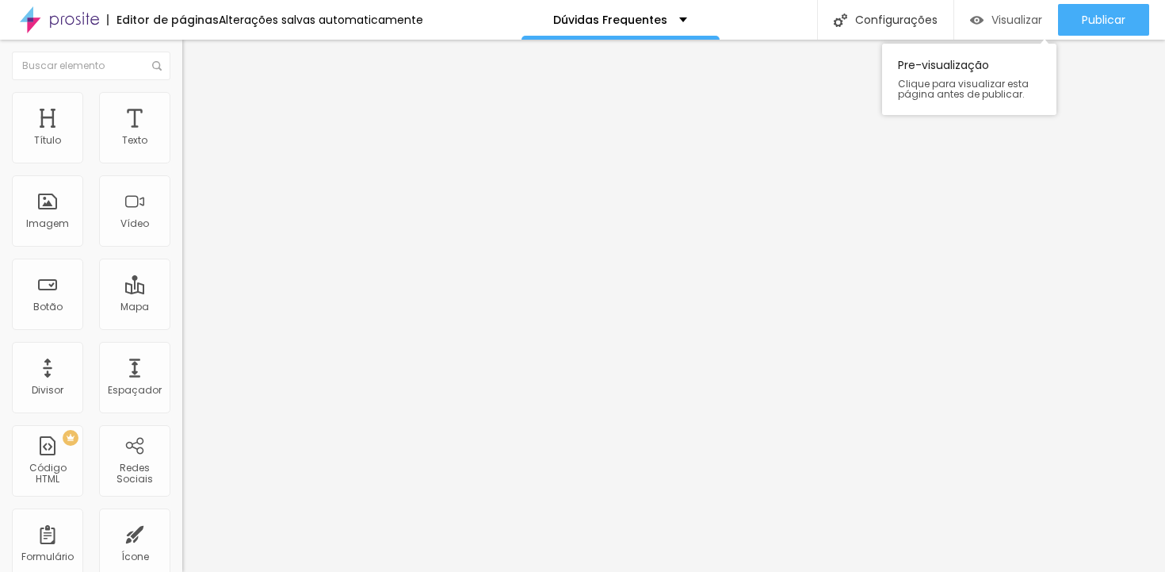
click at [1005, 27] on div "Visualizar" at bounding box center [1006, 20] width 72 height 32
click at [1016, 18] on span "Visualizar" at bounding box center [1017, 19] width 51 height 13
click at [197, 109] on span "Avançado" at bounding box center [223, 102] width 52 height 13
type input "26"
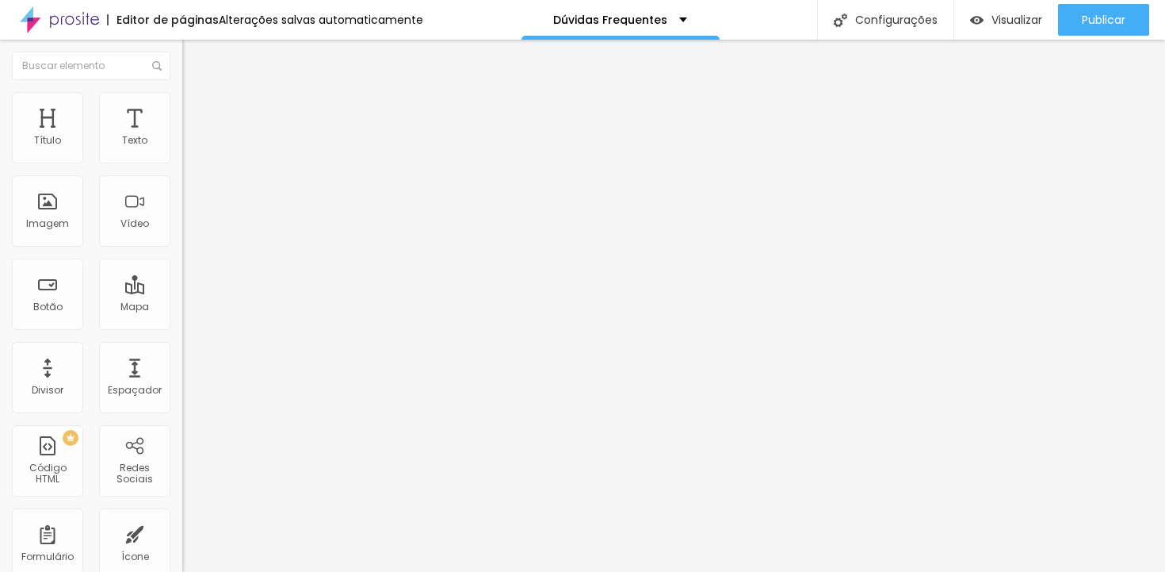
type input "26"
click at [182, 292] on input "range" at bounding box center [233, 298] width 102 height 13
click at [182, 108] on ul "Estilo Avançado" at bounding box center [273, 92] width 182 height 32
click at [197, 94] on span "Estilo" at bounding box center [209, 86] width 25 height 13
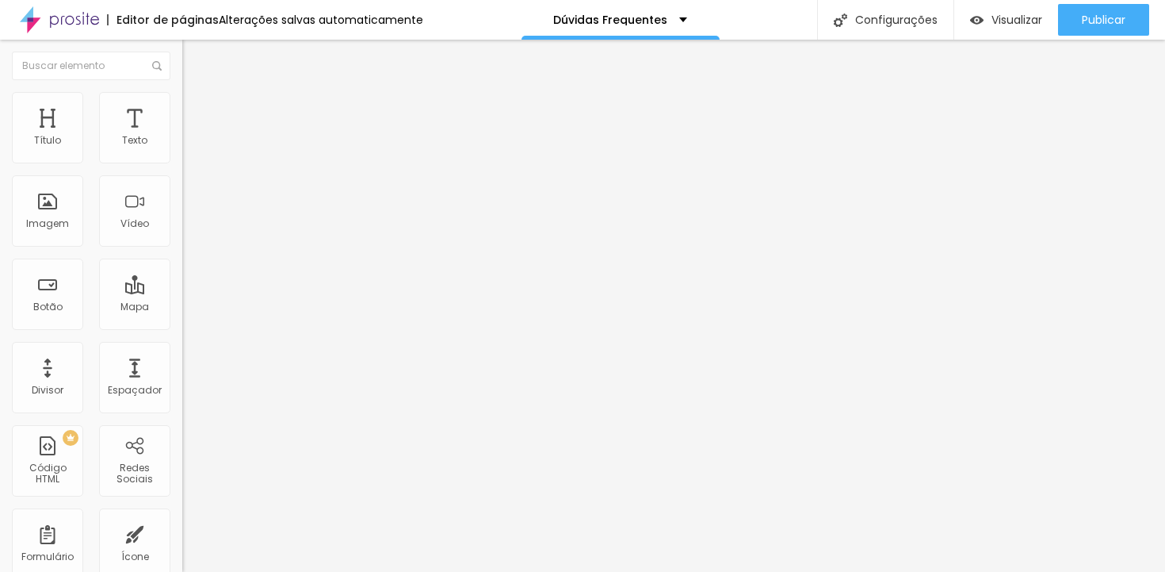
click at [189, 147] on icon "button" at bounding box center [194, 143] width 10 height 10
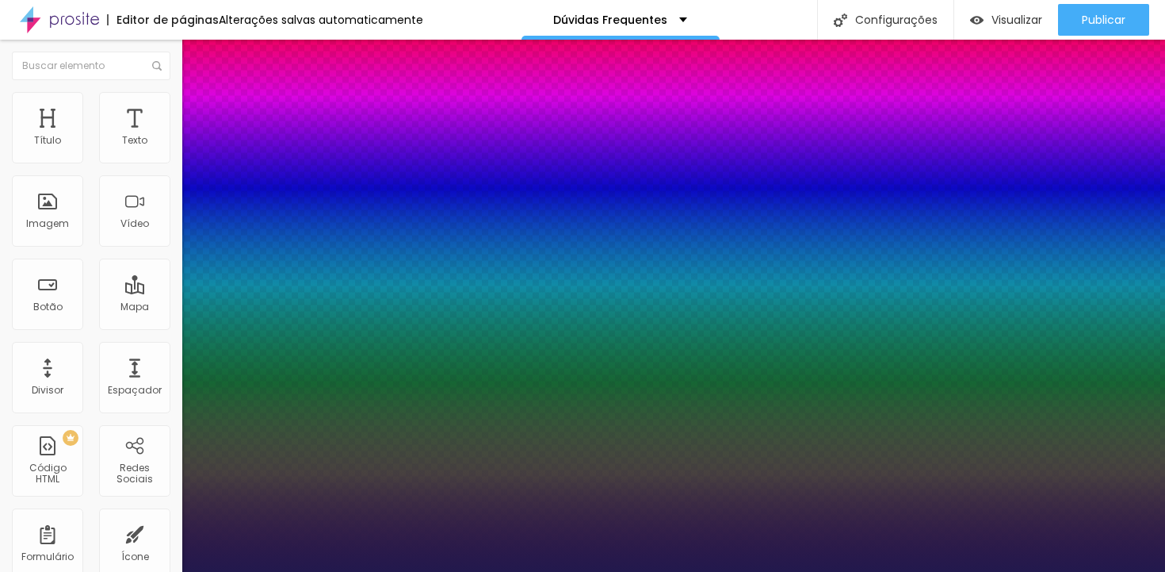
type input "1"
click at [84, 571] on div at bounding box center [582, 572] width 1165 height 0
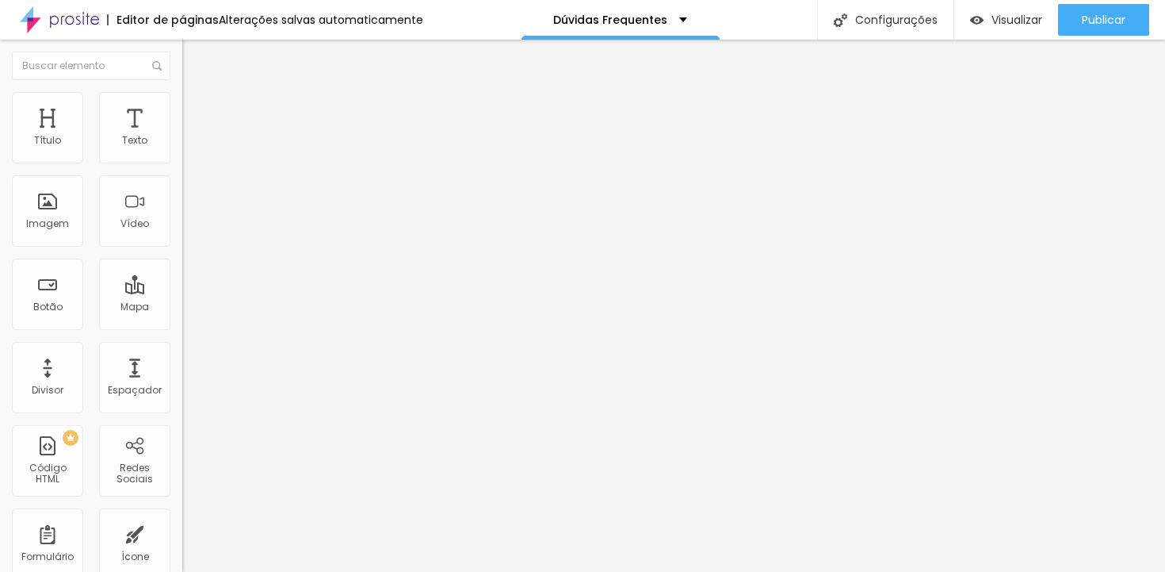
click at [1000, 21] on span "Visualizar" at bounding box center [1017, 19] width 51 height 13
click at [44, 19] on img at bounding box center [59, 20] width 79 height 40
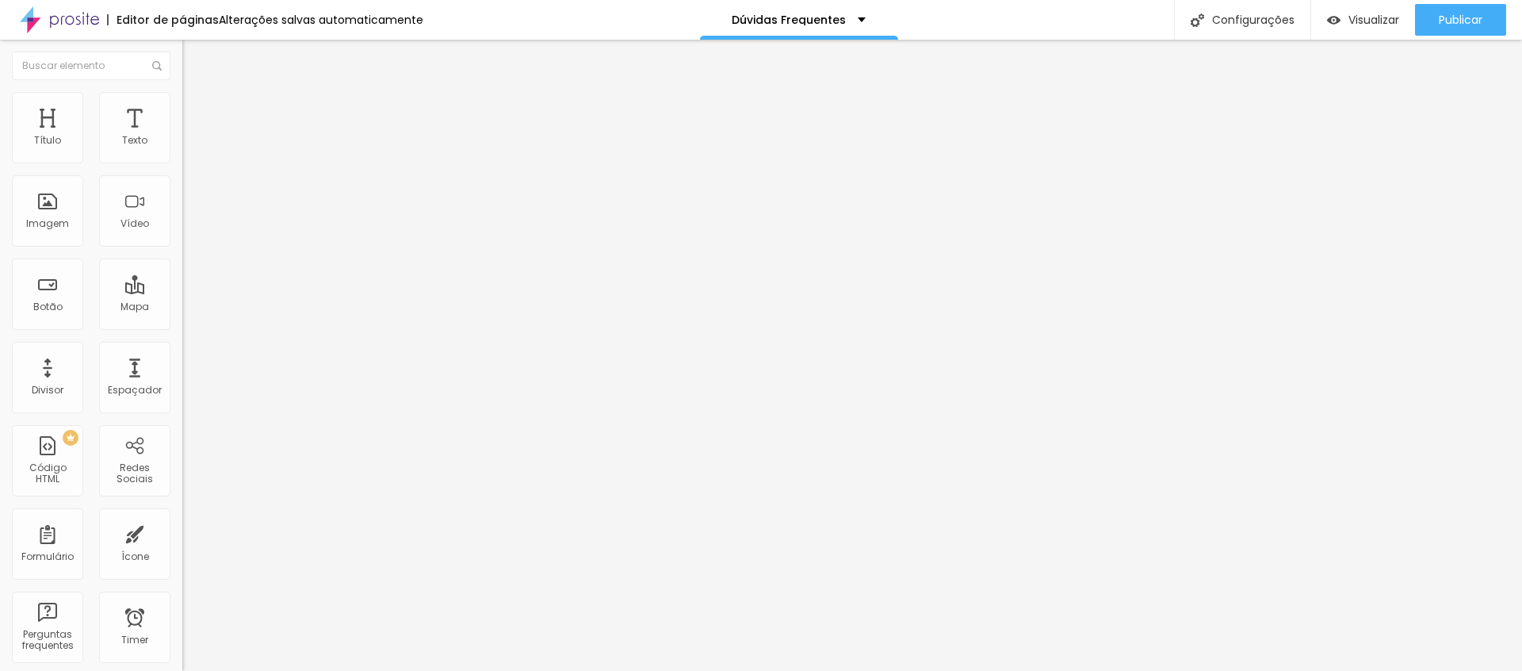
click at [88, 25] on img at bounding box center [59, 20] width 79 height 40
click at [851, 19] on div "Dúvidas Frequentes" at bounding box center [799, 19] width 134 height 11
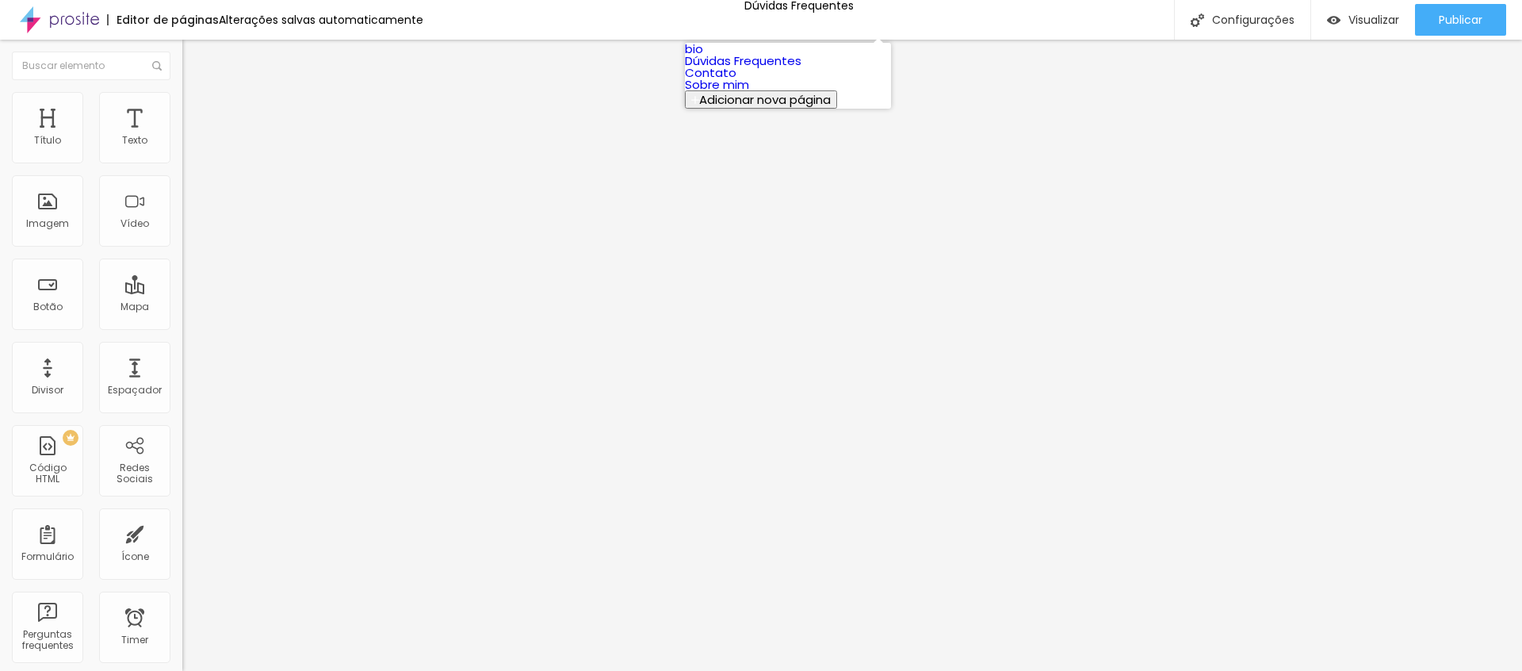
click at [749, 93] on link "Sobre mim" at bounding box center [717, 84] width 64 height 17
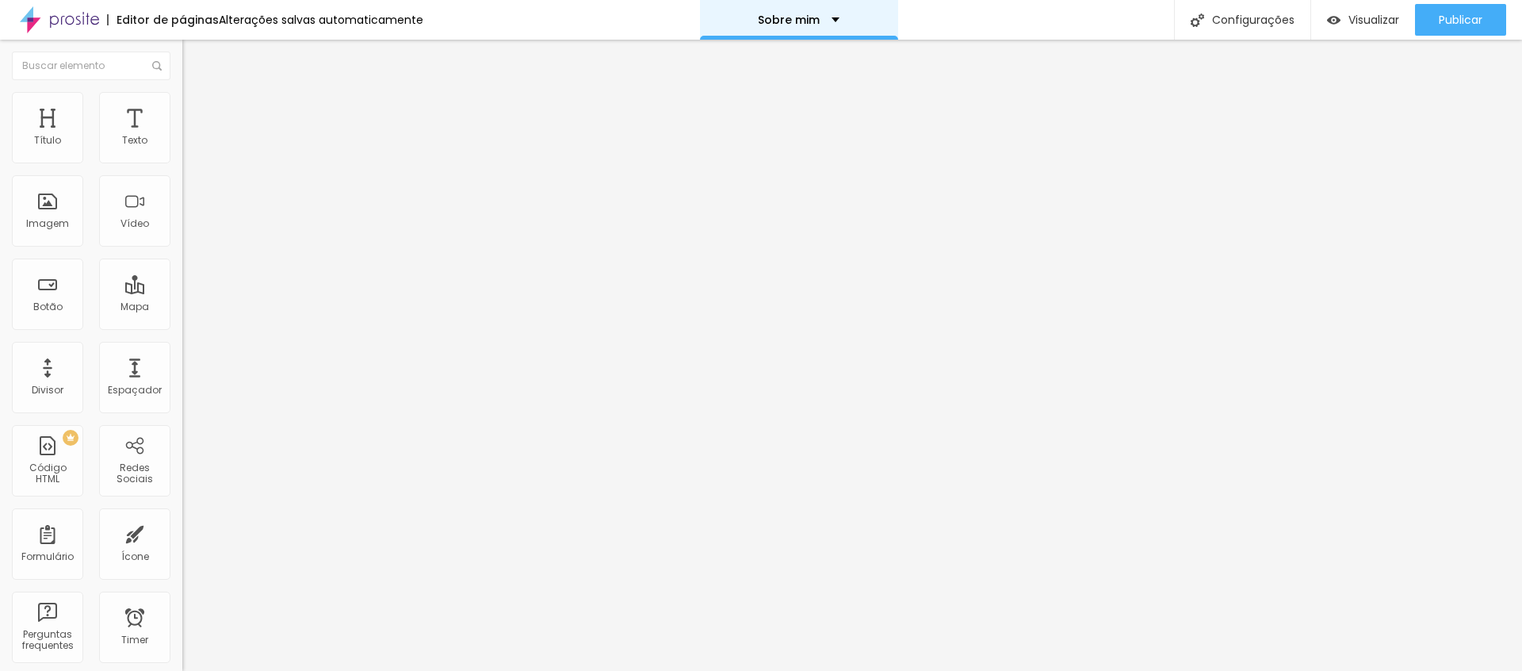
click at [830, 18] on div "Sobre mim" at bounding box center [799, 19] width 82 height 11
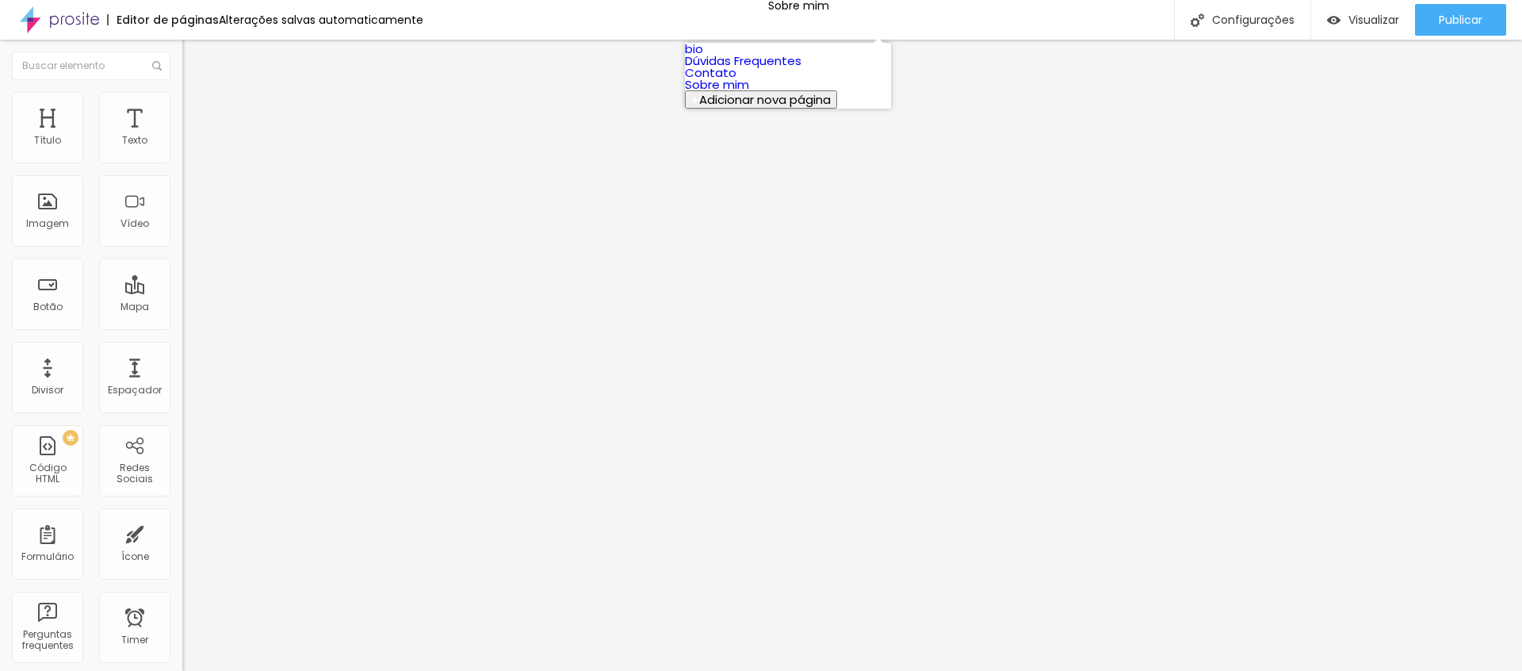
click at [736, 81] on link "Contato" at bounding box center [711, 72] width 52 height 17
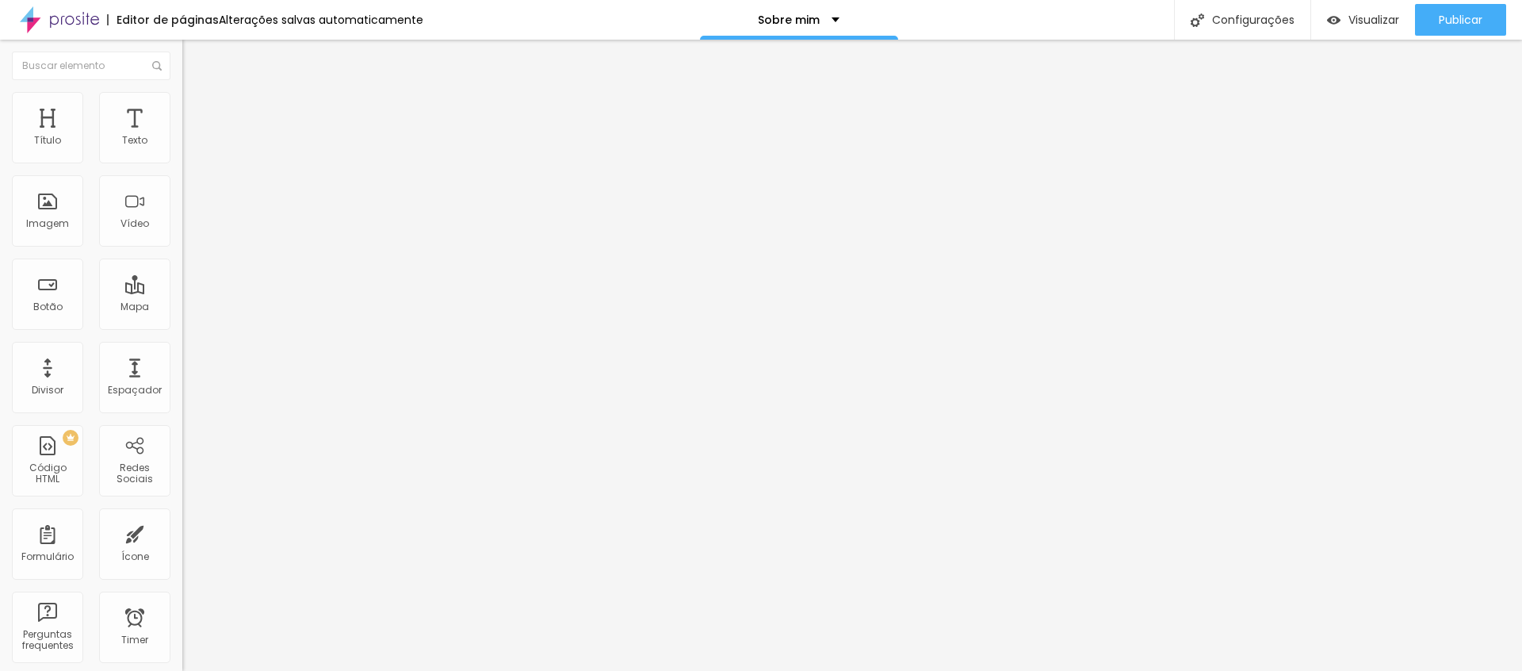
click at [197, 109] on span "Estilo" at bounding box center [209, 102] width 25 height 13
click at [197, 115] on span "Avançado" at bounding box center [223, 118] width 52 height 13
click at [182, 670] on div at bounding box center [273, 682] width 182 height 0
click at [1419, 15] on button "Publicar" at bounding box center [1460, 20] width 91 height 32
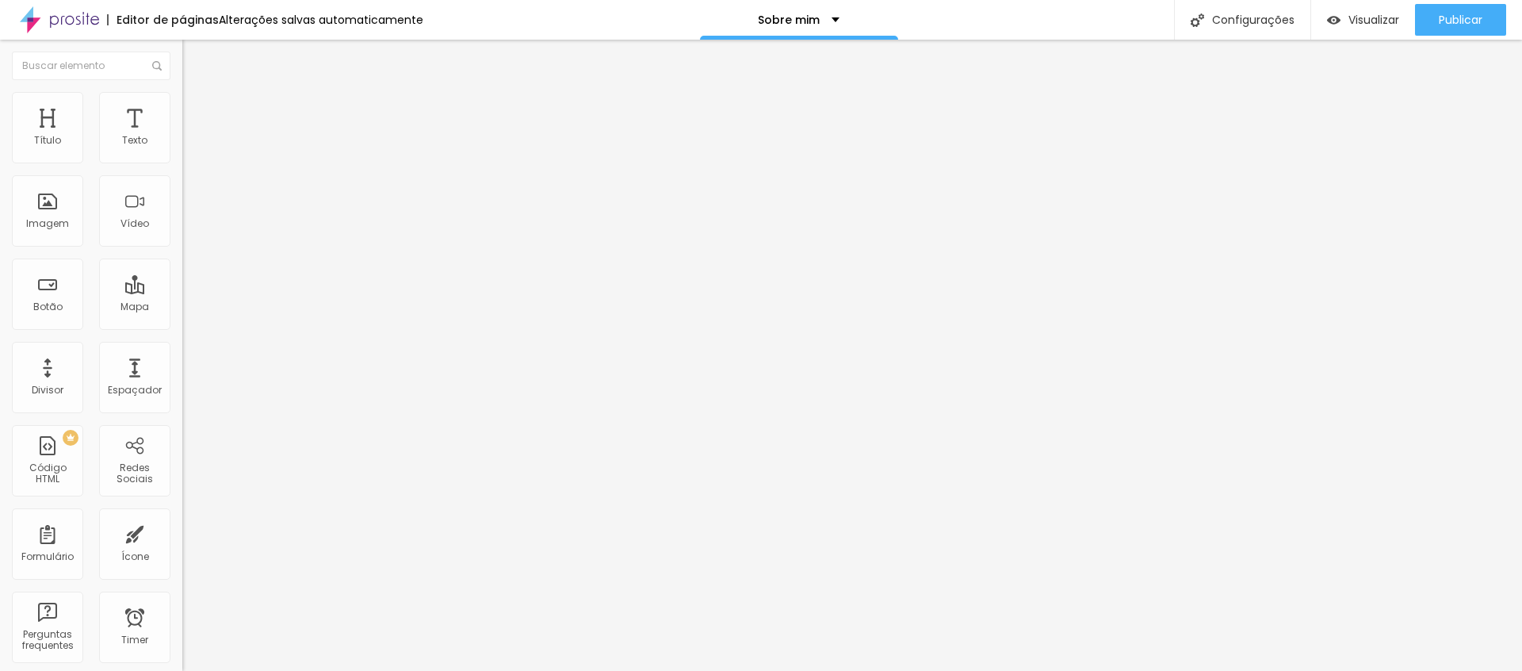
click at [182, 670] on div at bounding box center [273, 682] width 182 height 0
click at [1436, 13] on button "Publicar" at bounding box center [1460, 20] width 91 height 32
type input "52"
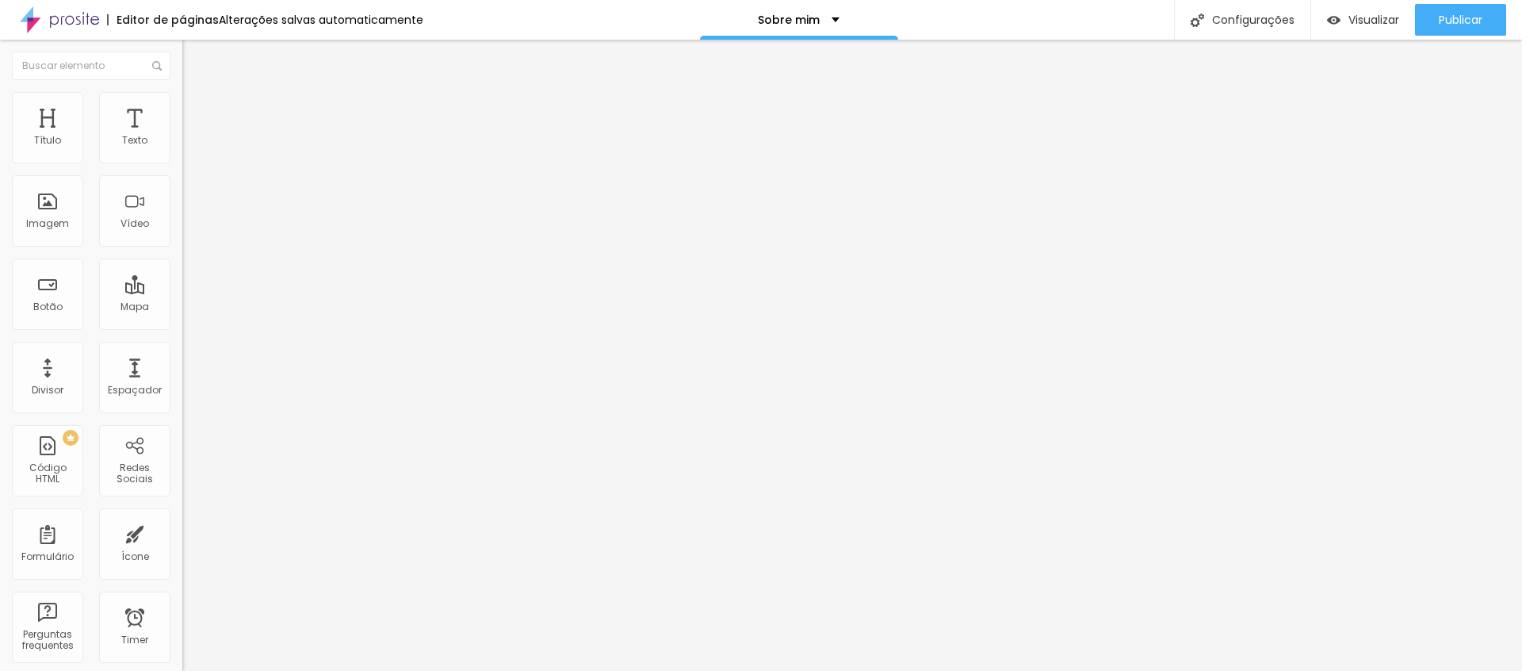
type input "53"
type input "54"
type input "55"
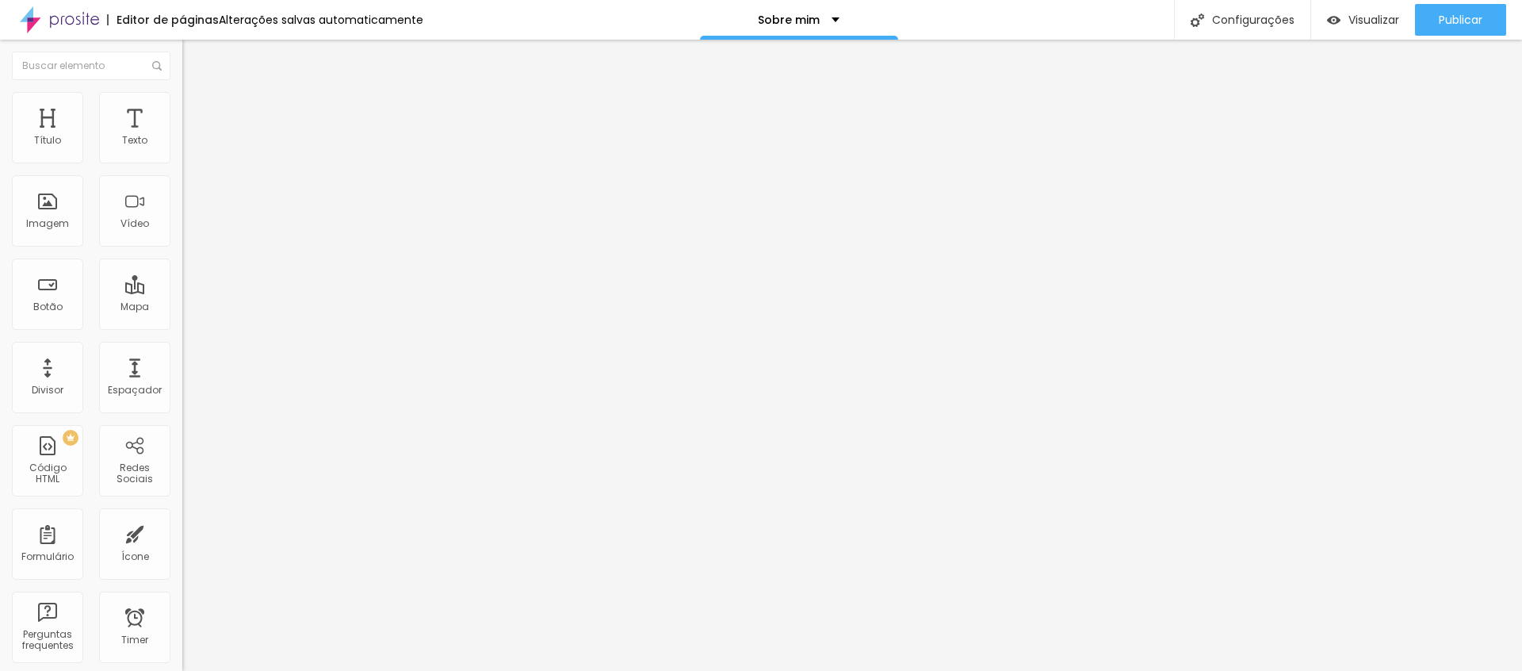
type input "55"
type input "56"
type input "57"
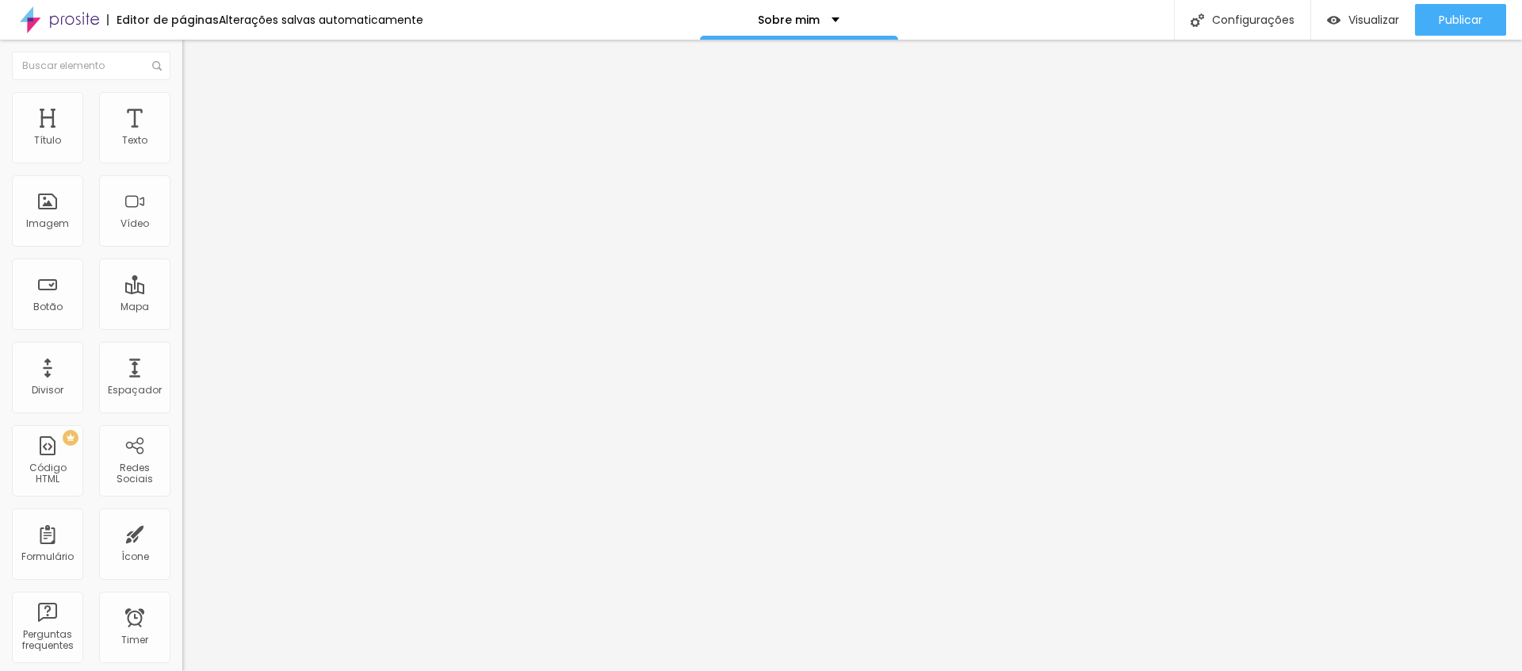
type input "58"
type input "59"
type input "58"
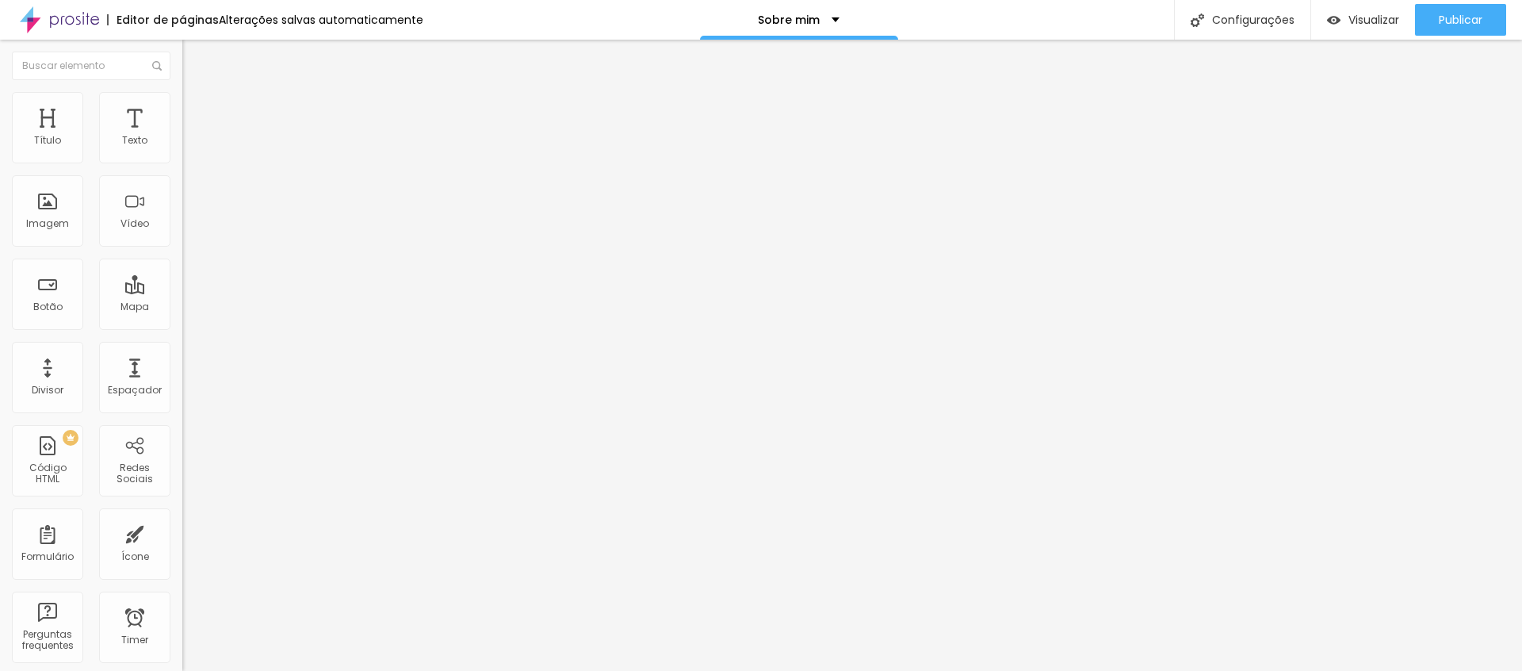
type input "58"
type input "57"
type input "56"
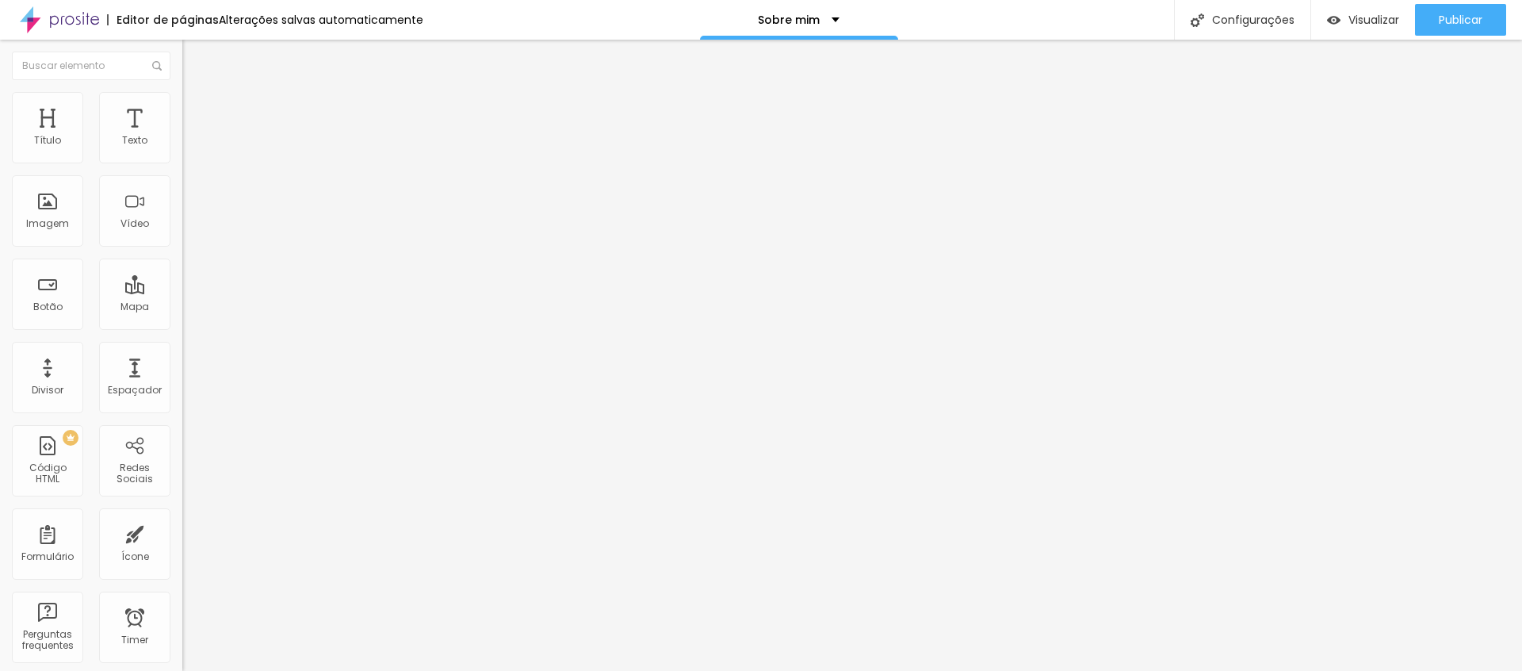
type input "56"
click at [182, 374] on input "range" at bounding box center [233, 380] width 102 height 13
click at [197, 109] on span "Avançado" at bounding box center [223, 102] width 52 height 13
type input "3"
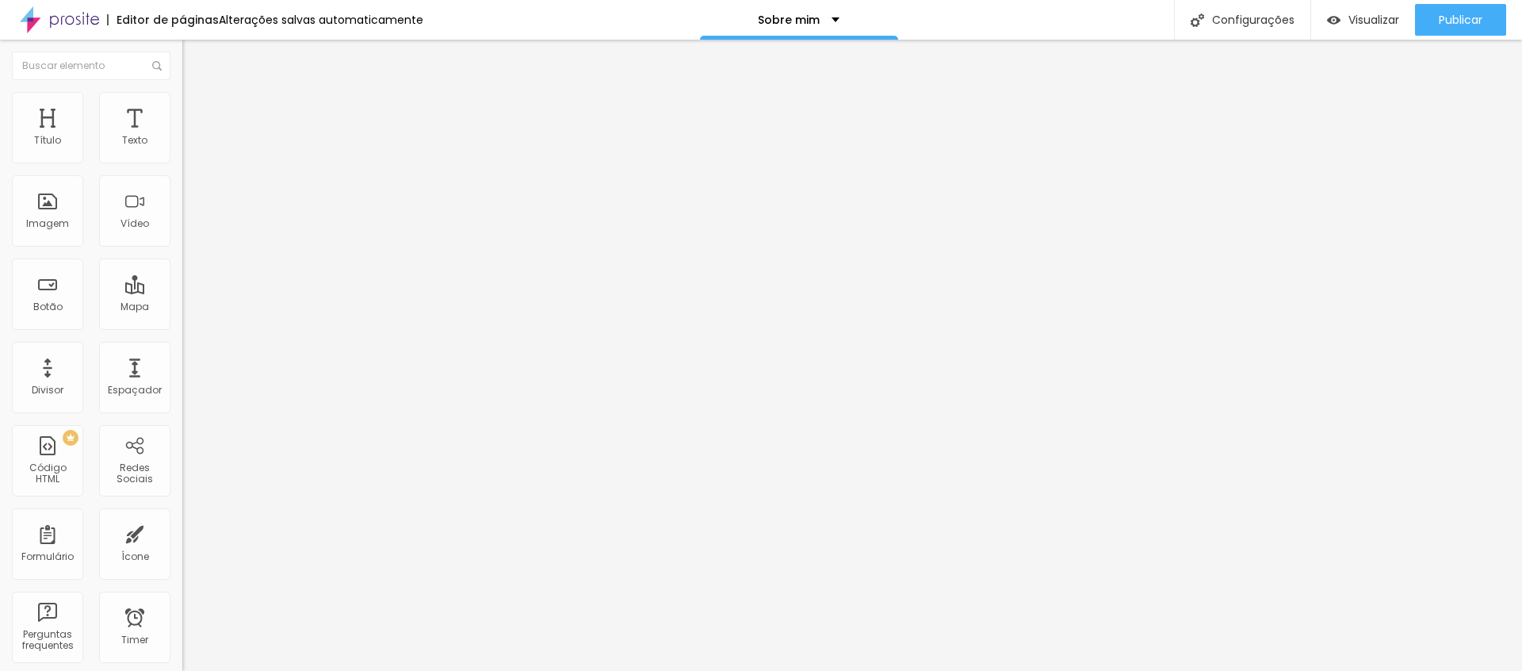
type input "2"
type input "0"
drag, startPoint x: 41, startPoint y: 159, endPoint x: 10, endPoint y: 162, distance: 31.8
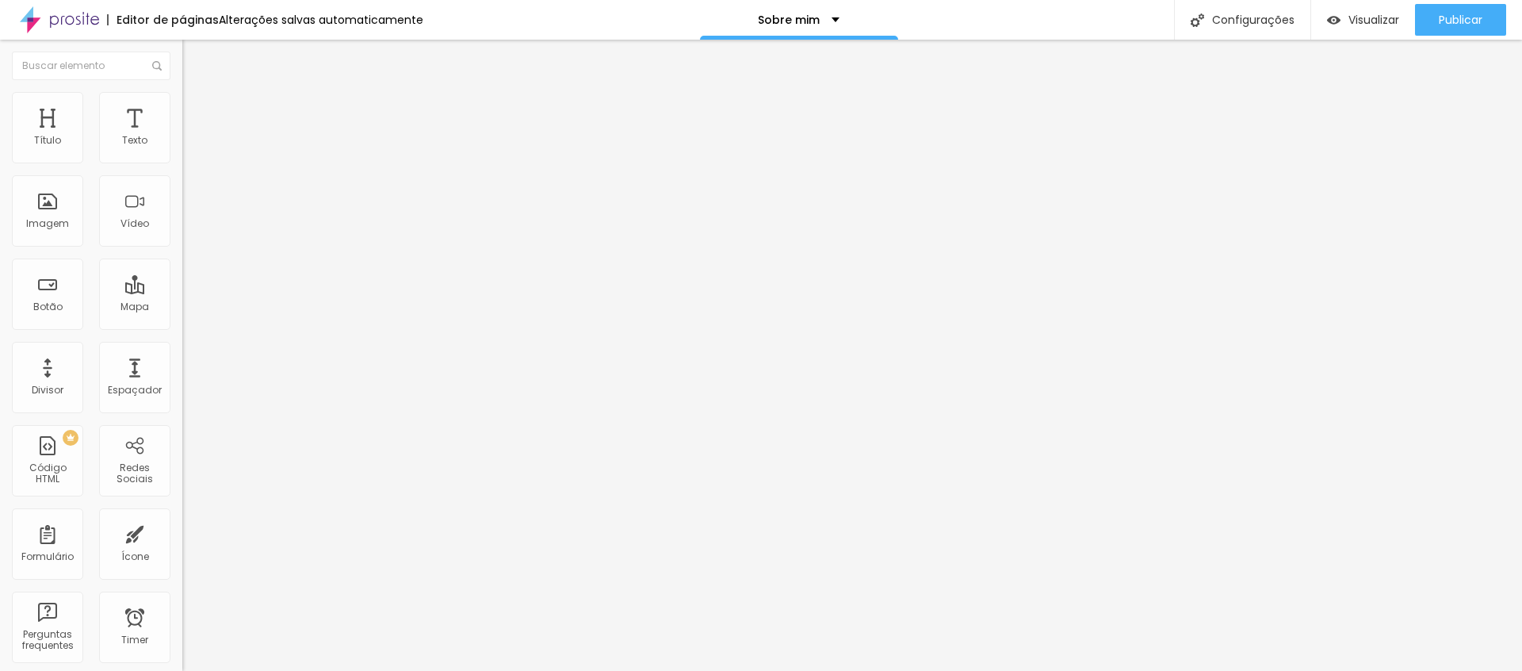
type input "0"
click at [182, 162] on div "0 Espaço de cima" at bounding box center [273, 220] width 182 height 224
type input "7"
type input "6"
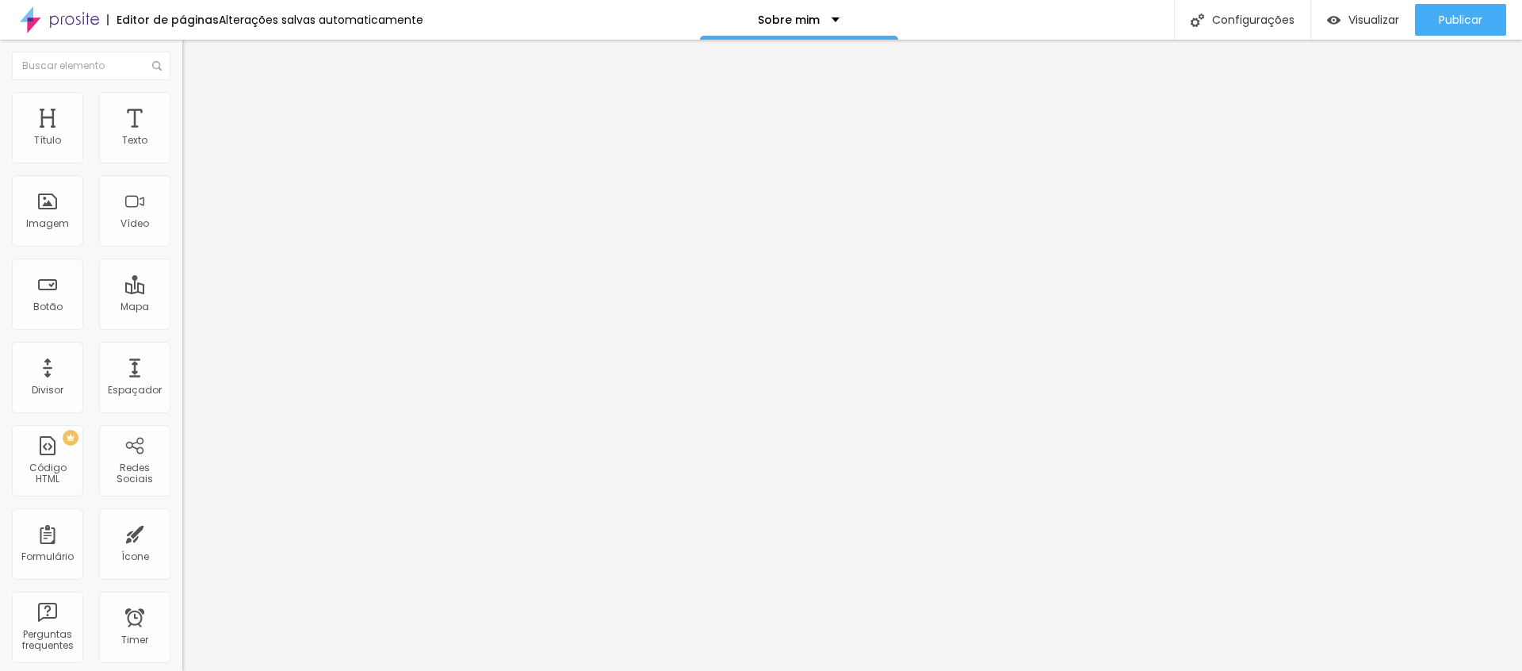
type input "6"
type input "5"
type input "3"
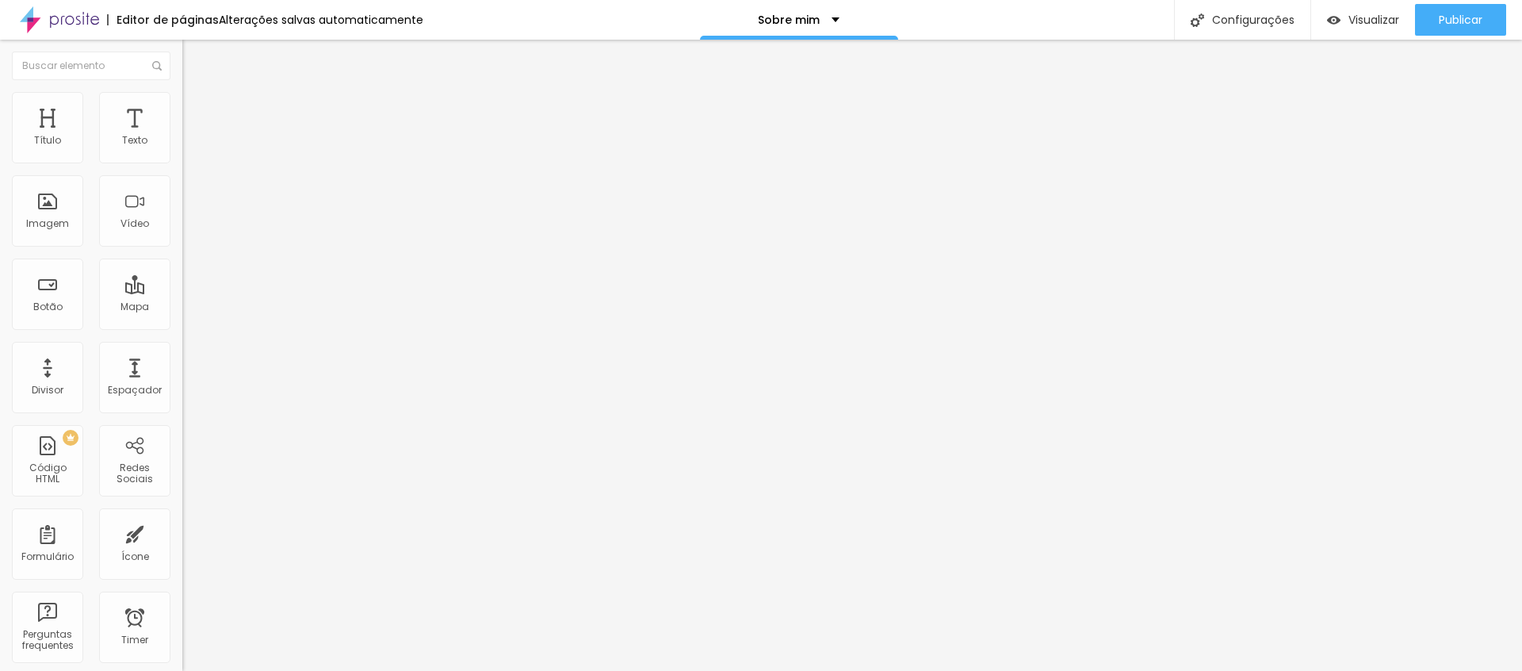
type input "2"
type input "1"
type input "0"
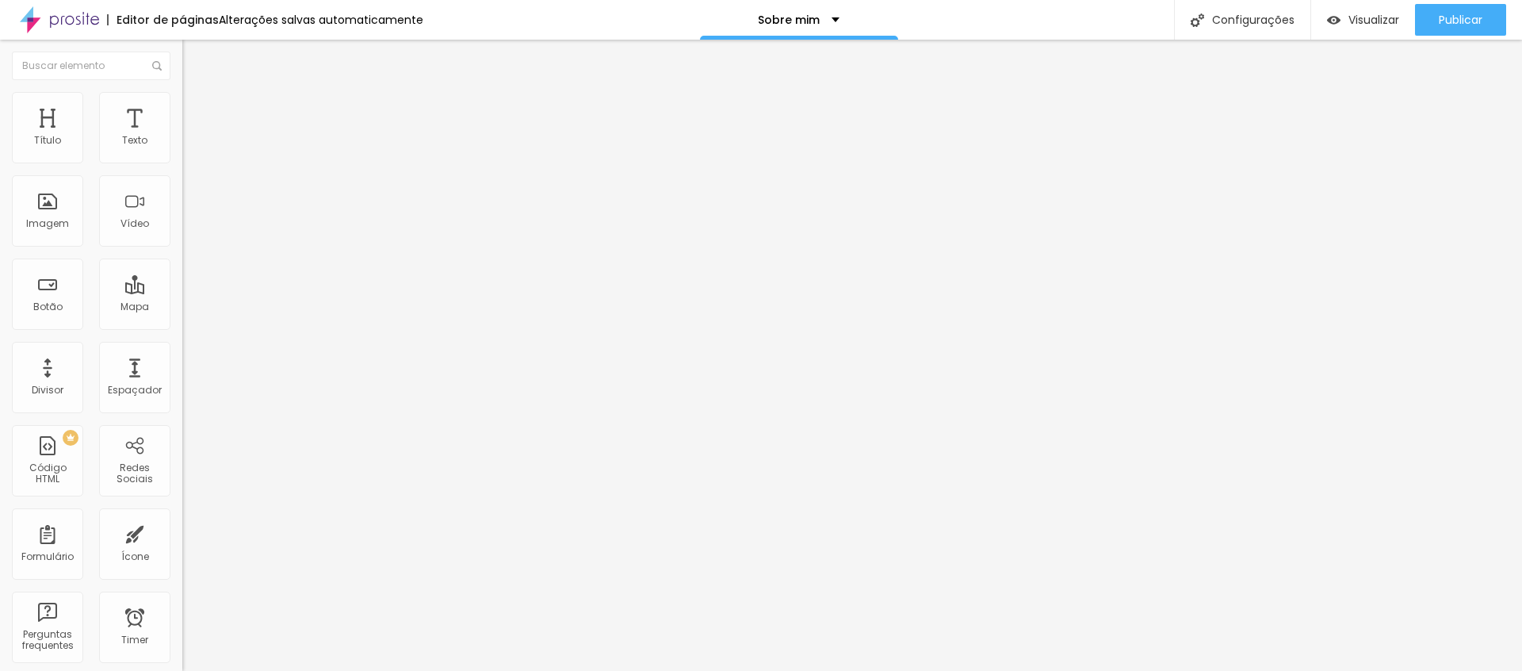
type input "0"
drag, startPoint x: 43, startPoint y: 195, endPoint x: 1, endPoint y: 204, distance: 42.9
type input "0"
click at [182, 203] on div "0 Espaço de cima 0 Espaço de baixo ID Html Classes Html Visível nos dispositivo…" at bounding box center [273, 441] width 182 height 667
click at [182, 157] on img at bounding box center [187, 151] width 11 height 11
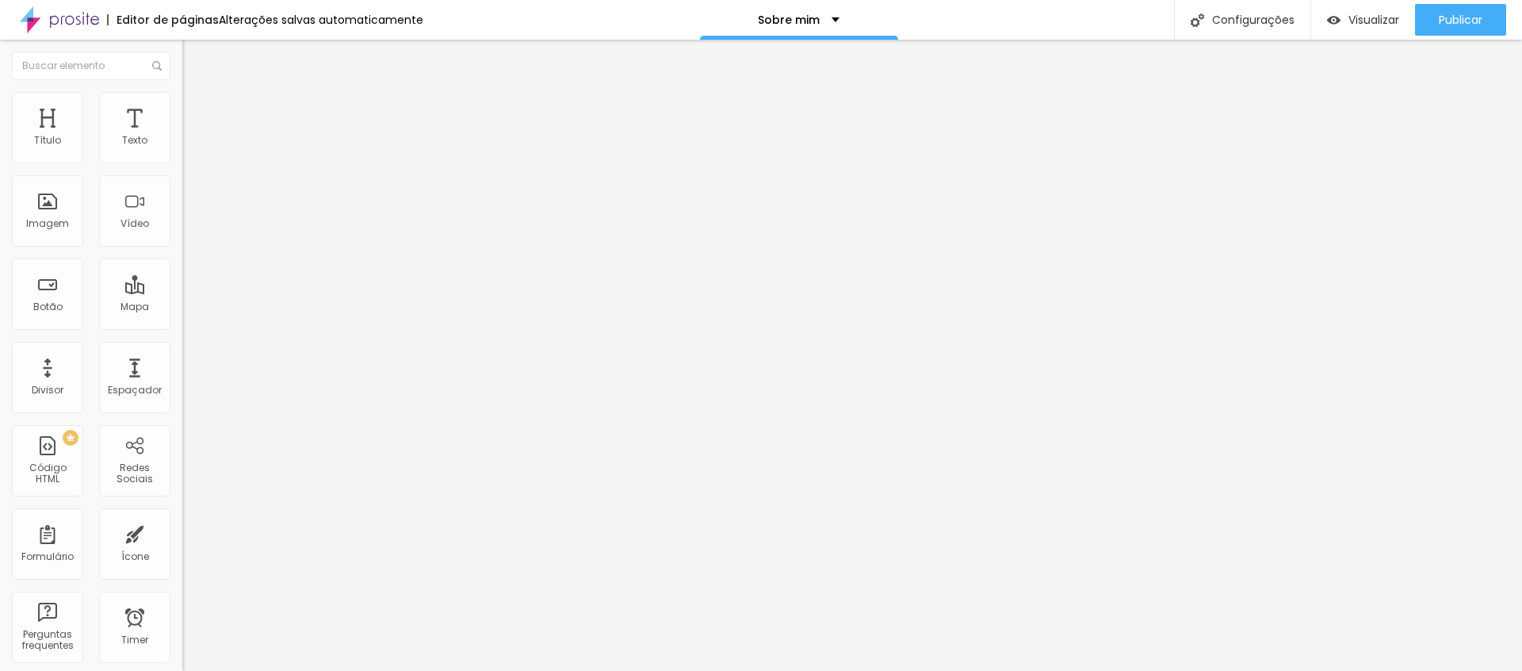
click at [182, 144] on img at bounding box center [187, 138] width 11 height 11
click at [182, 160] on img at bounding box center [187, 164] width 11 height 11
click at [182, 144] on img at bounding box center [187, 138] width 11 height 11
click at [197, 109] on span "Estilo" at bounding box center [209, 102] width 25 height 13
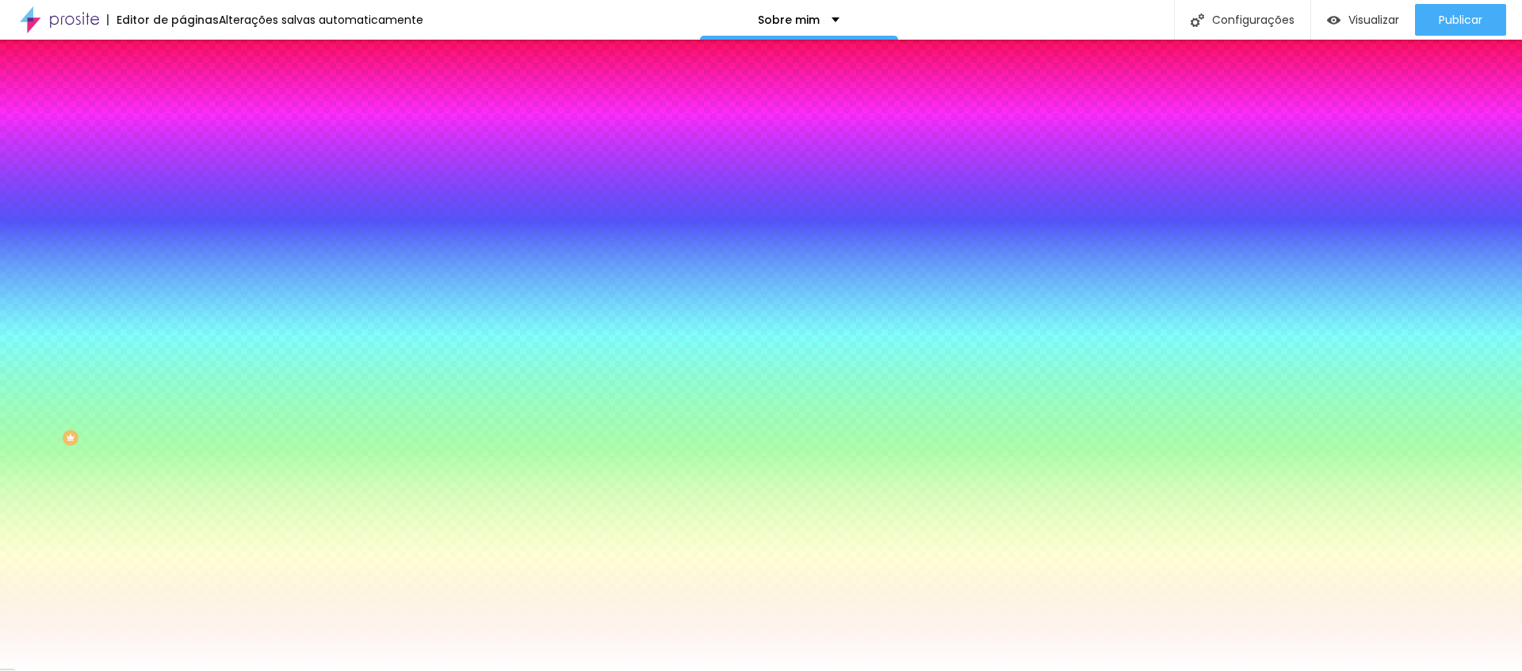
click at [182, 108] on li "Avançado" at bounding box center [273, 116] width 182 height 16
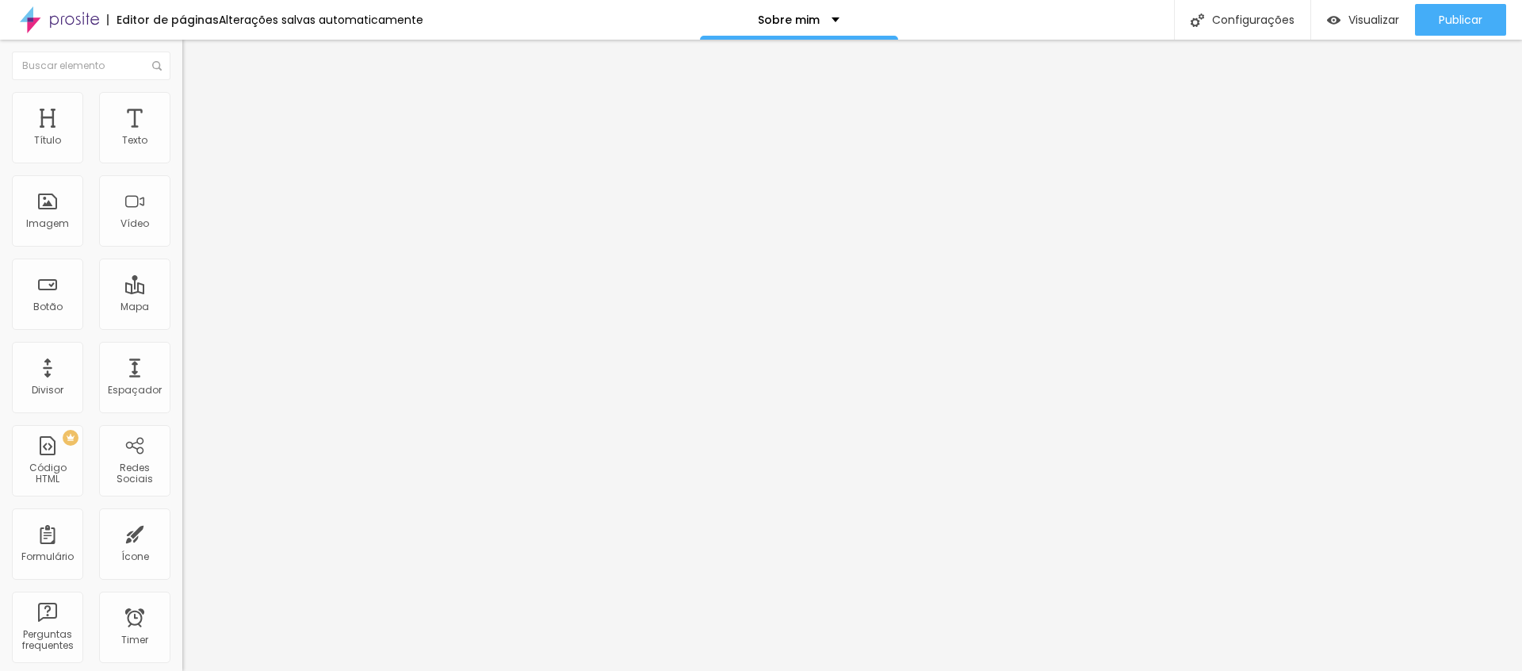
type input "45"
type input "40"
type input "35"
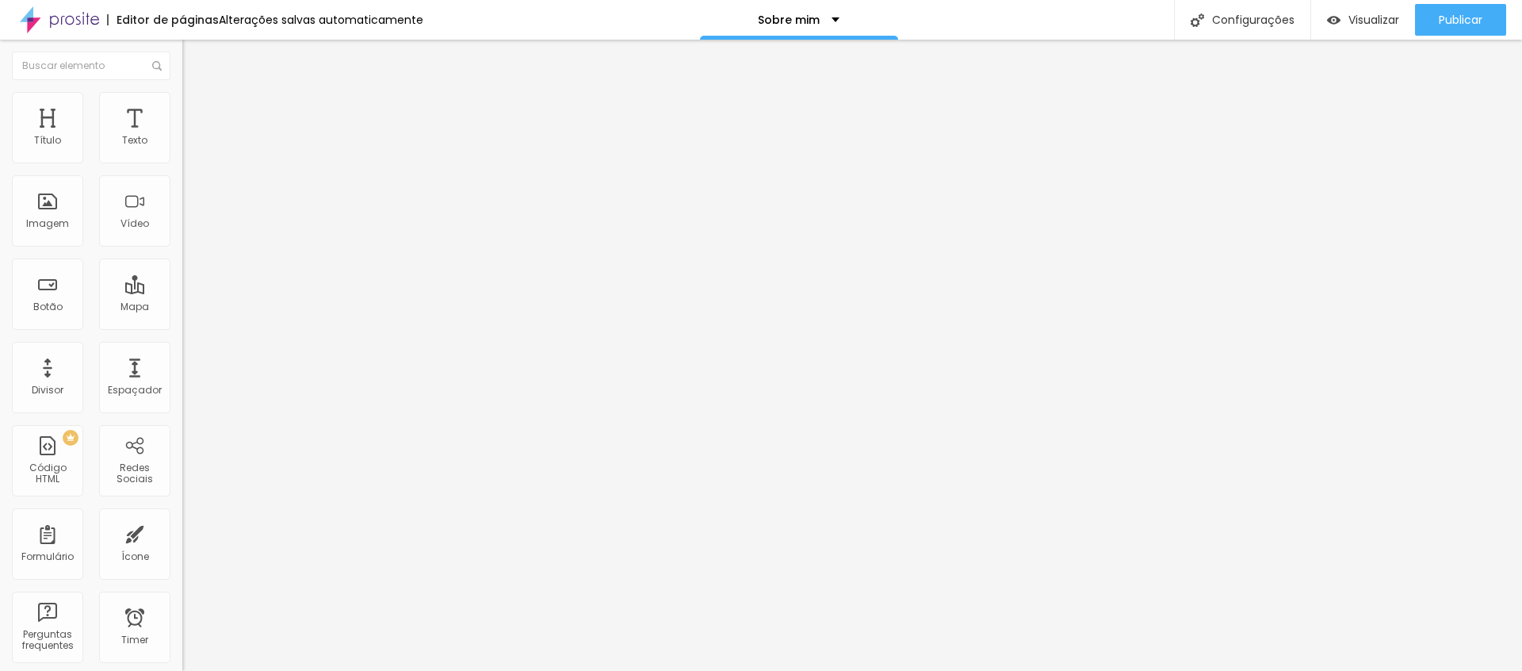
type input "35"
type input "30"
type input "25"
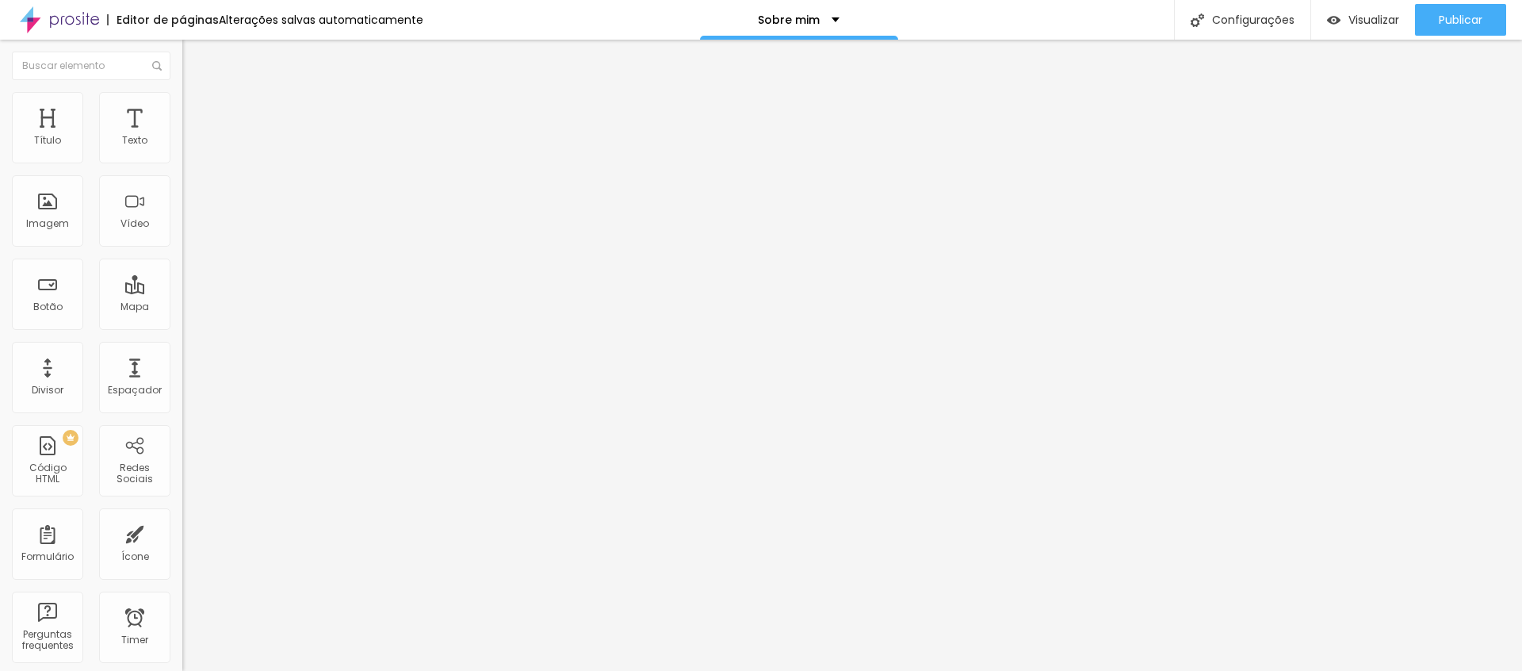
type input "20"
drag, startPoint x: 100, startPoint y: 157, endPoint x: 67, endPoint y: 160, distance: 32.7
type input "20"
click at [182, 308] on input "range" at bounding box center [233, 314] width 102 height 13
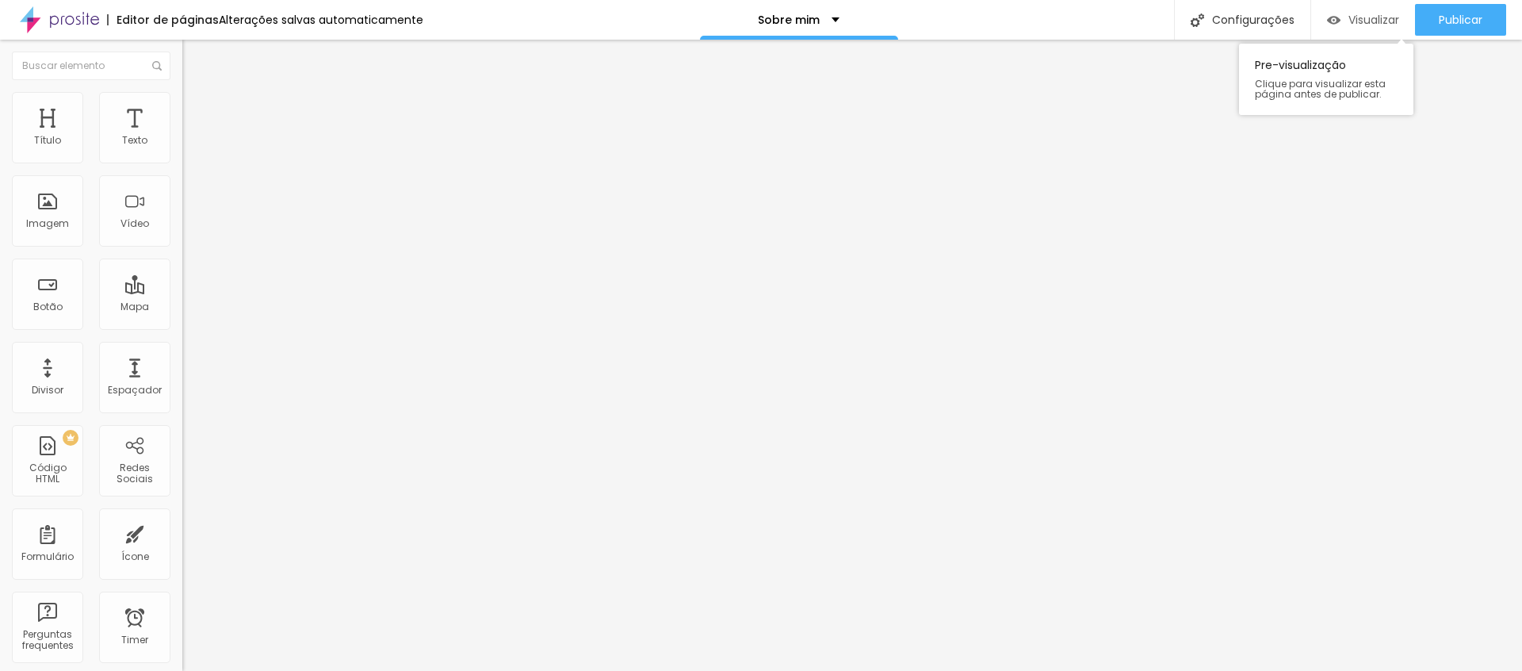
click at [1365, 20] on span "Visualizar" at bounding box center [1373, 19] width 51 height 13
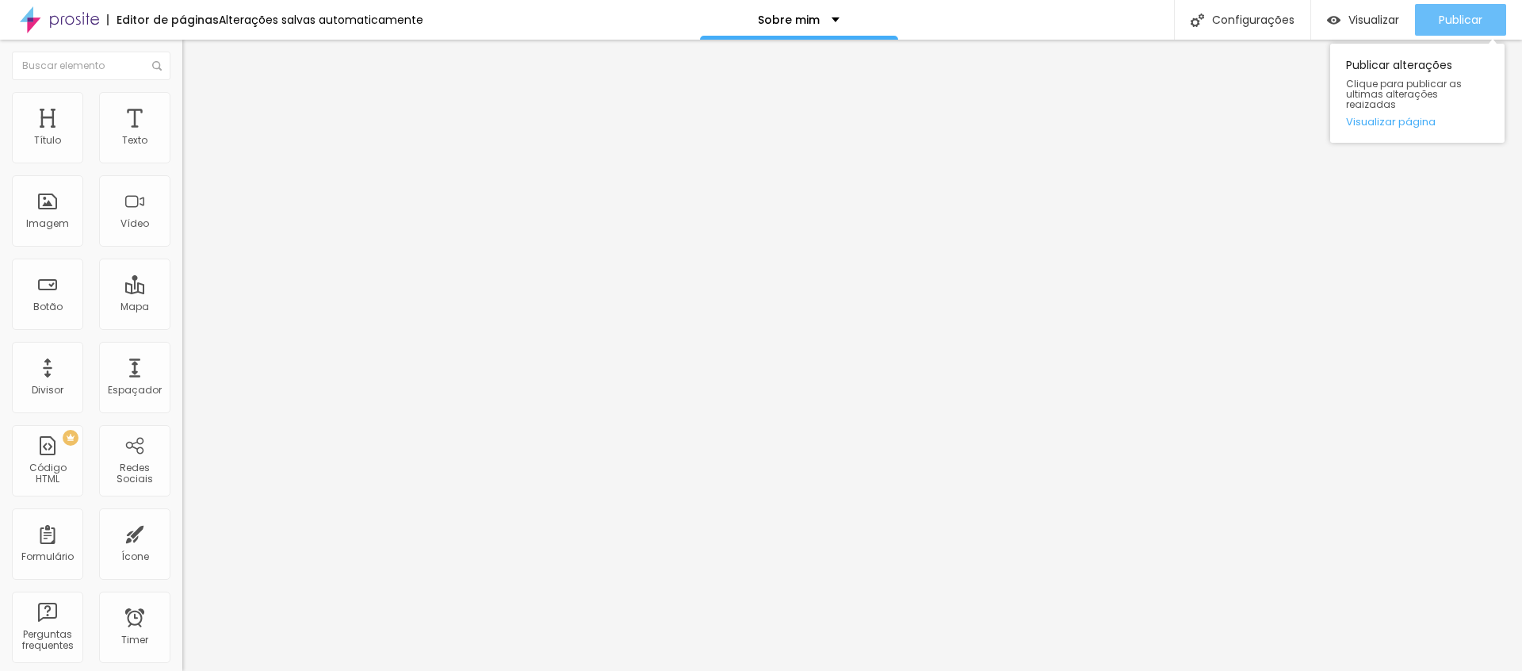
click at [1439, 20] on span "Publicar" at bounding box center [1461, 19] width 44 height 13
click at [197, 109] on span "Avançado" at bounding box center [223, 102] width 52 height 13
type input "11"
type input "12"
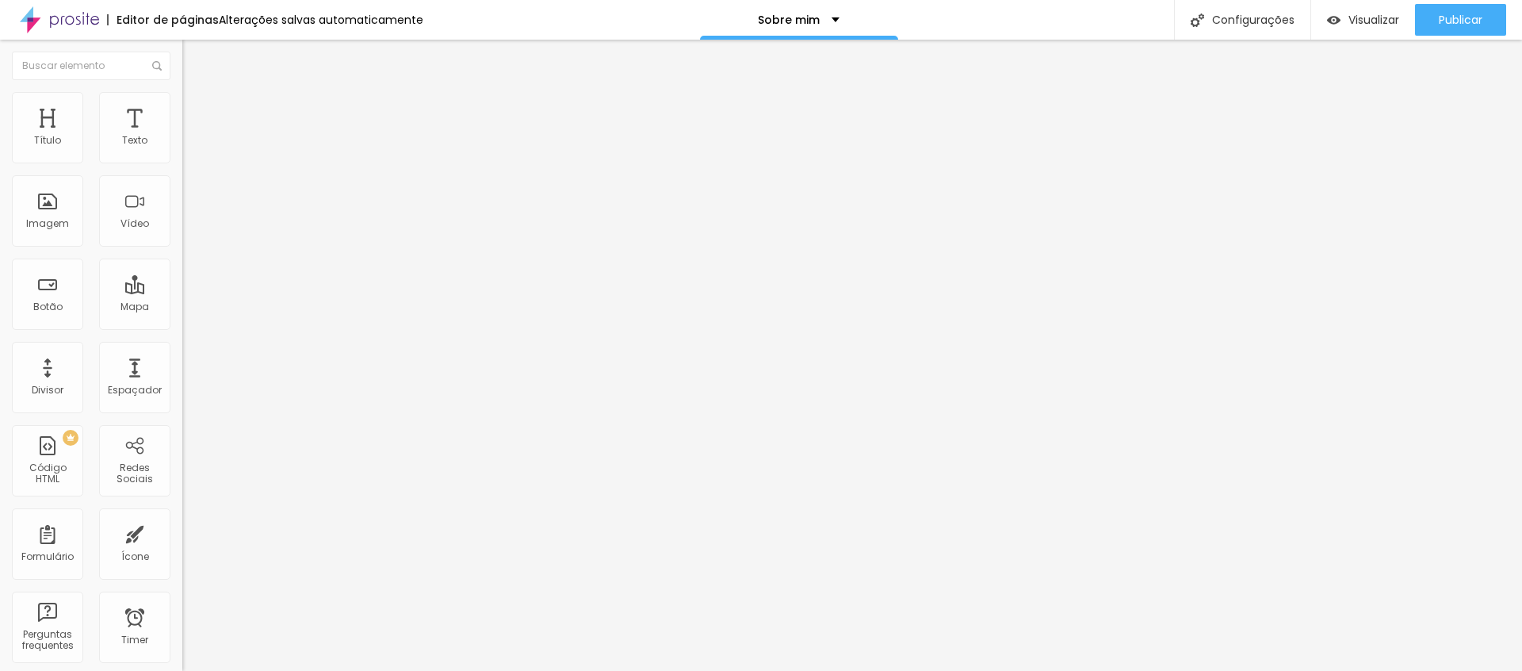
type input "12"
type input "13"
type input "14"
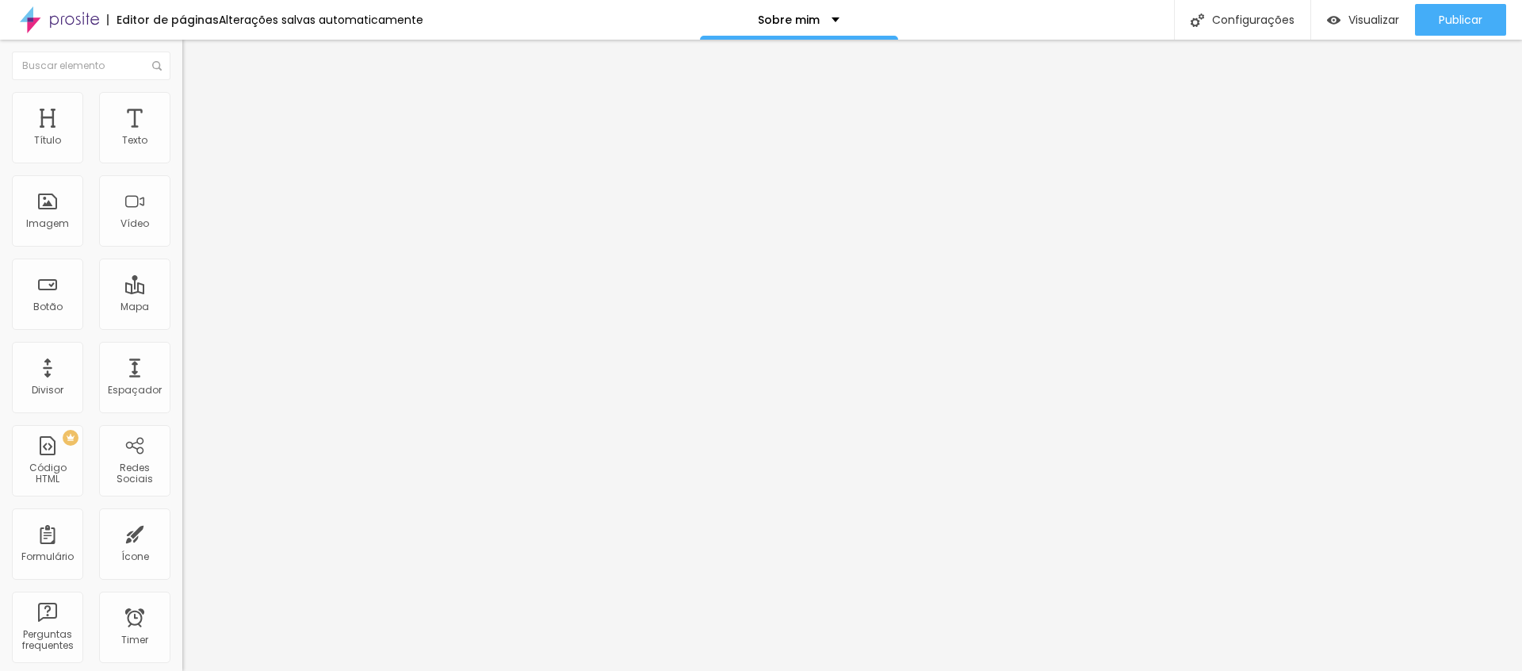
type input "15"
type input "16"
type input "17"
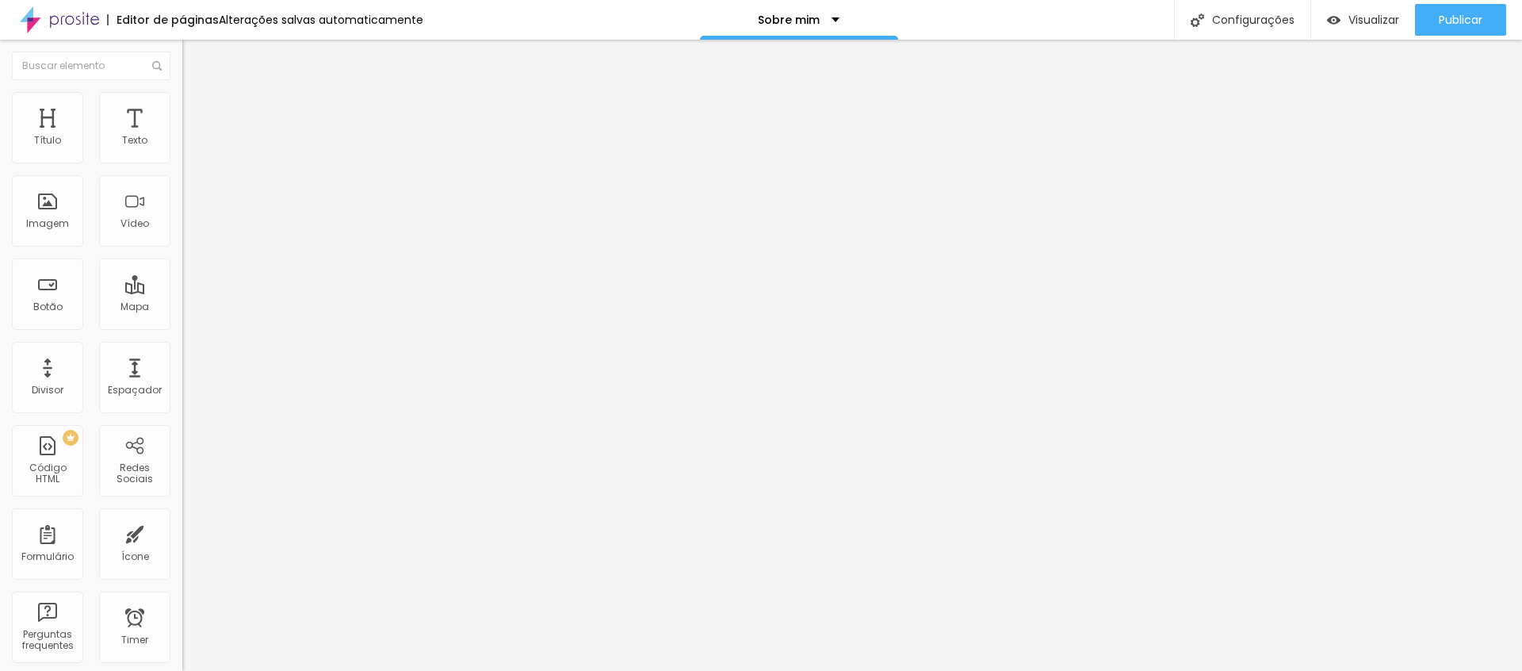
type input "17"
type input "19"
type input "21"
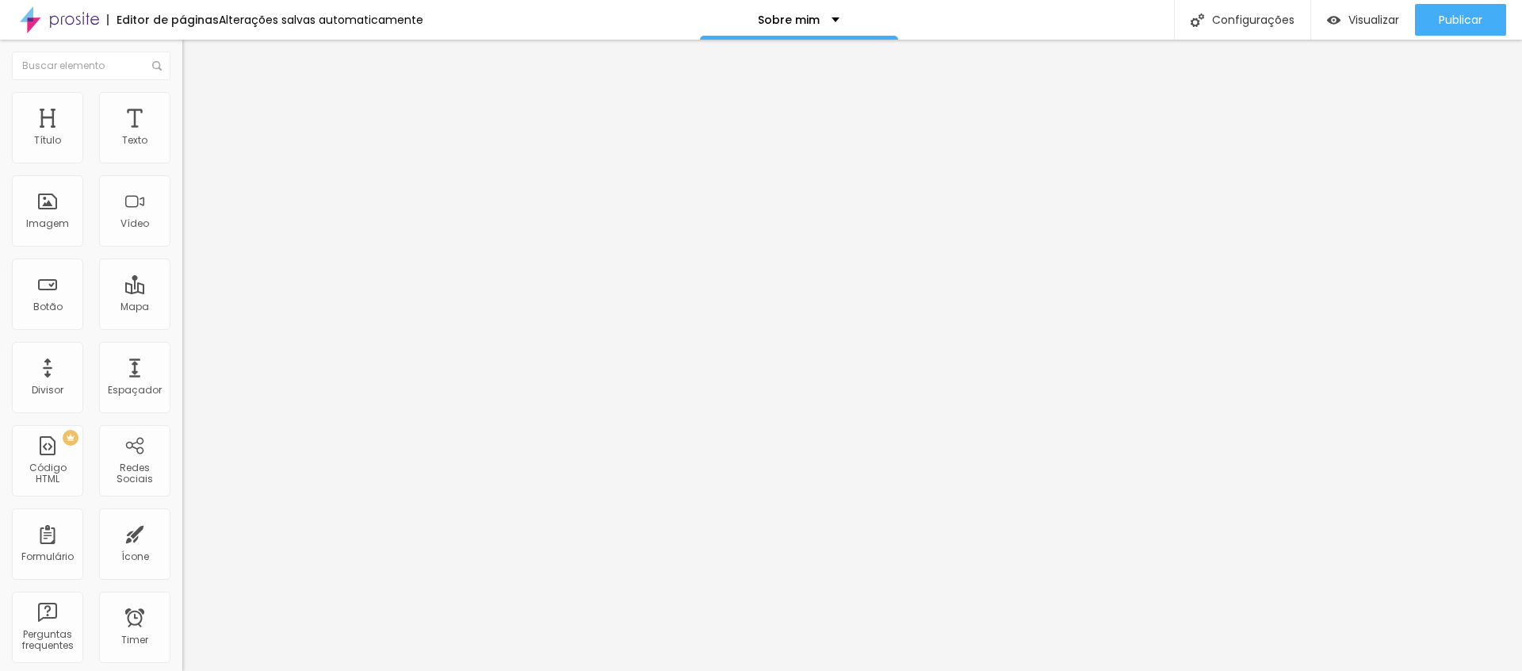
type input "22"
type input "21"
type input "20"
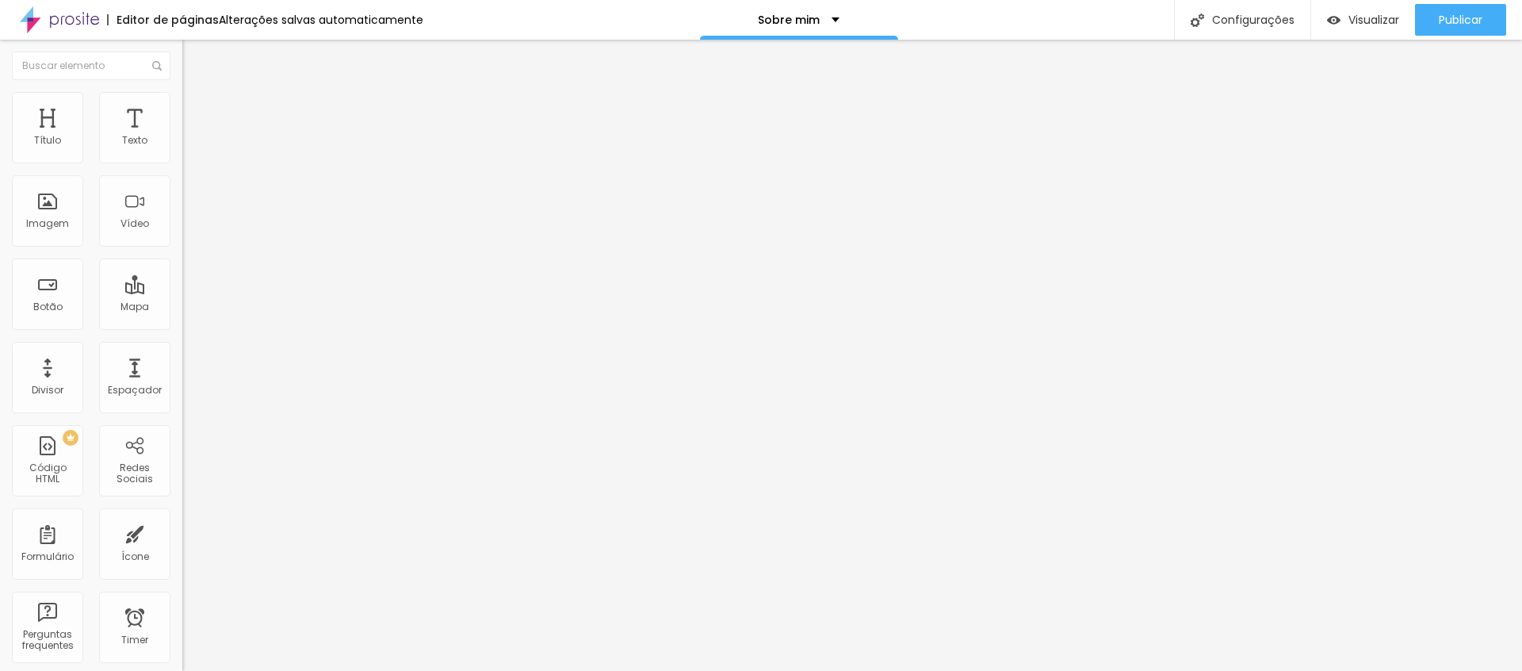
type input "20"
type input "19"
type input "18"
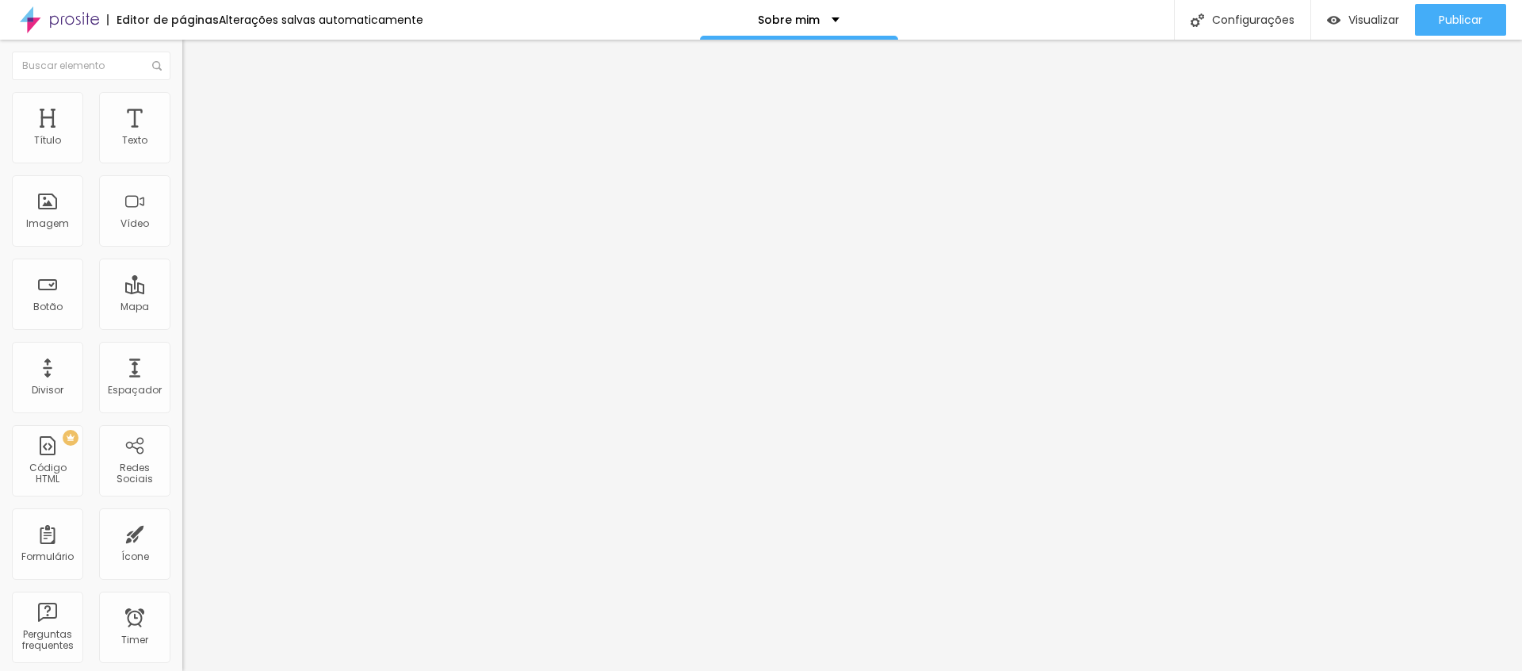
type input "17"
type input "16"
type input "15"
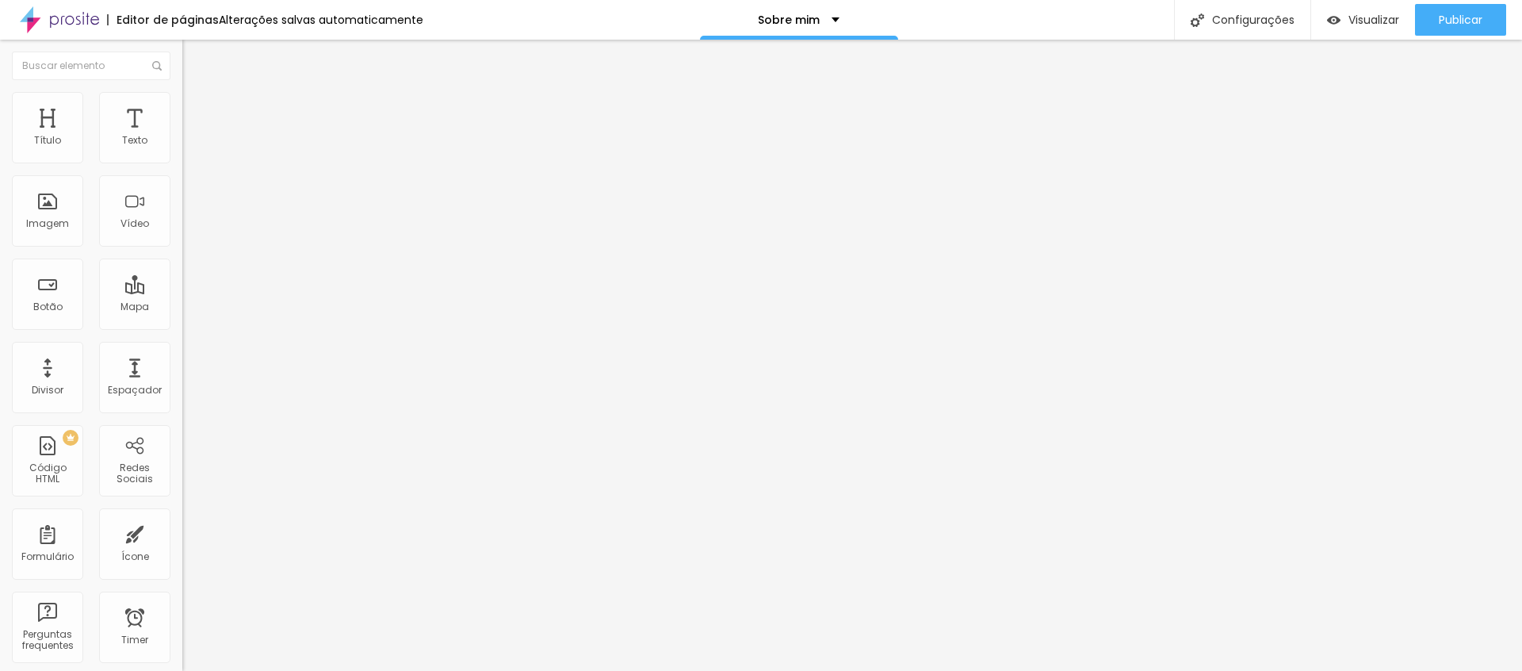
type input "15"
type input "14"
type input "13"
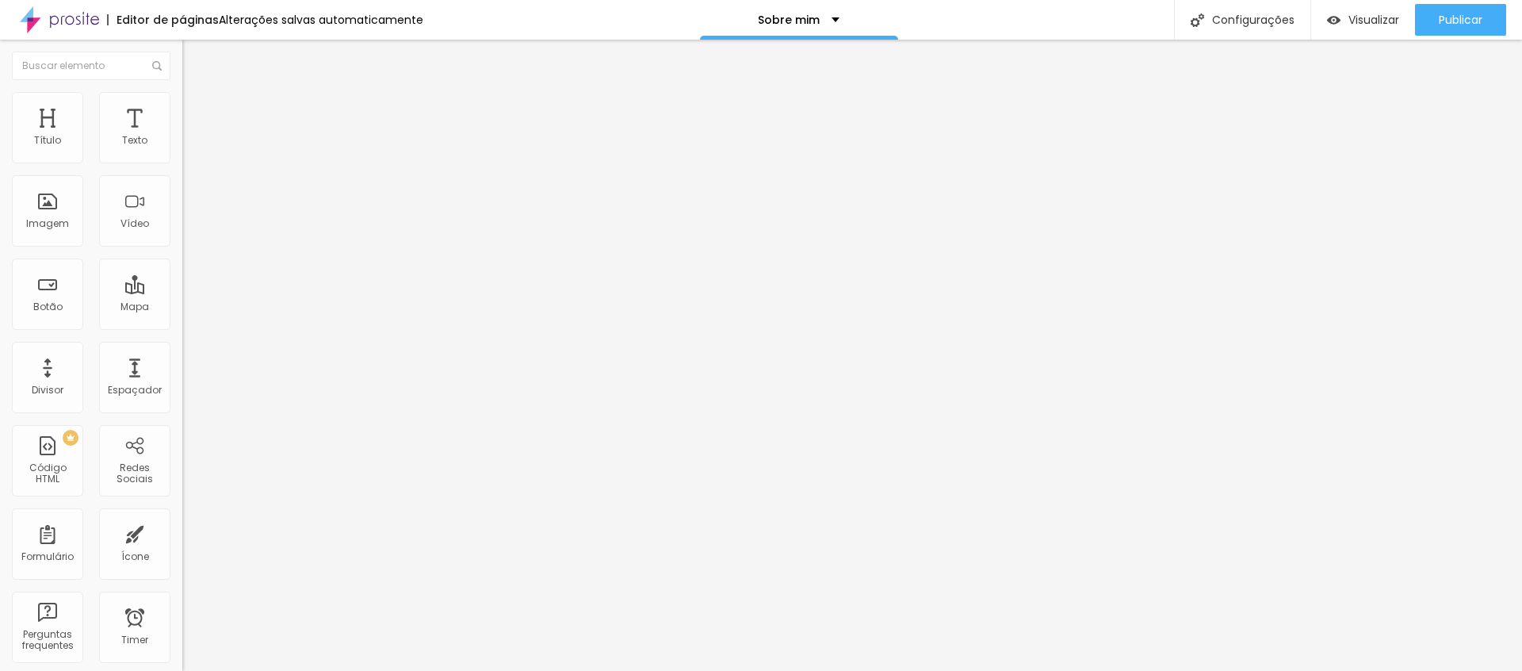
type input "12"
type input "11"
type input "10"
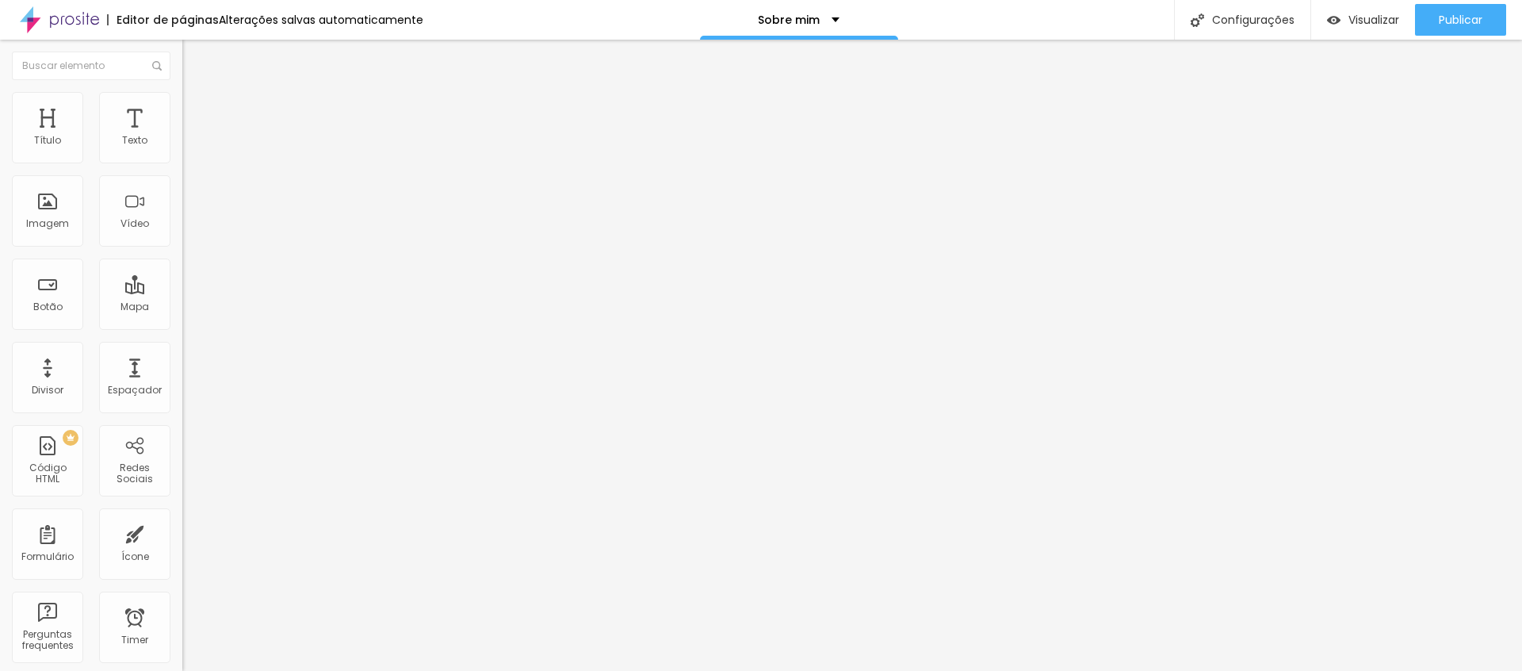
type input "10"
type input "9"
type input "7"
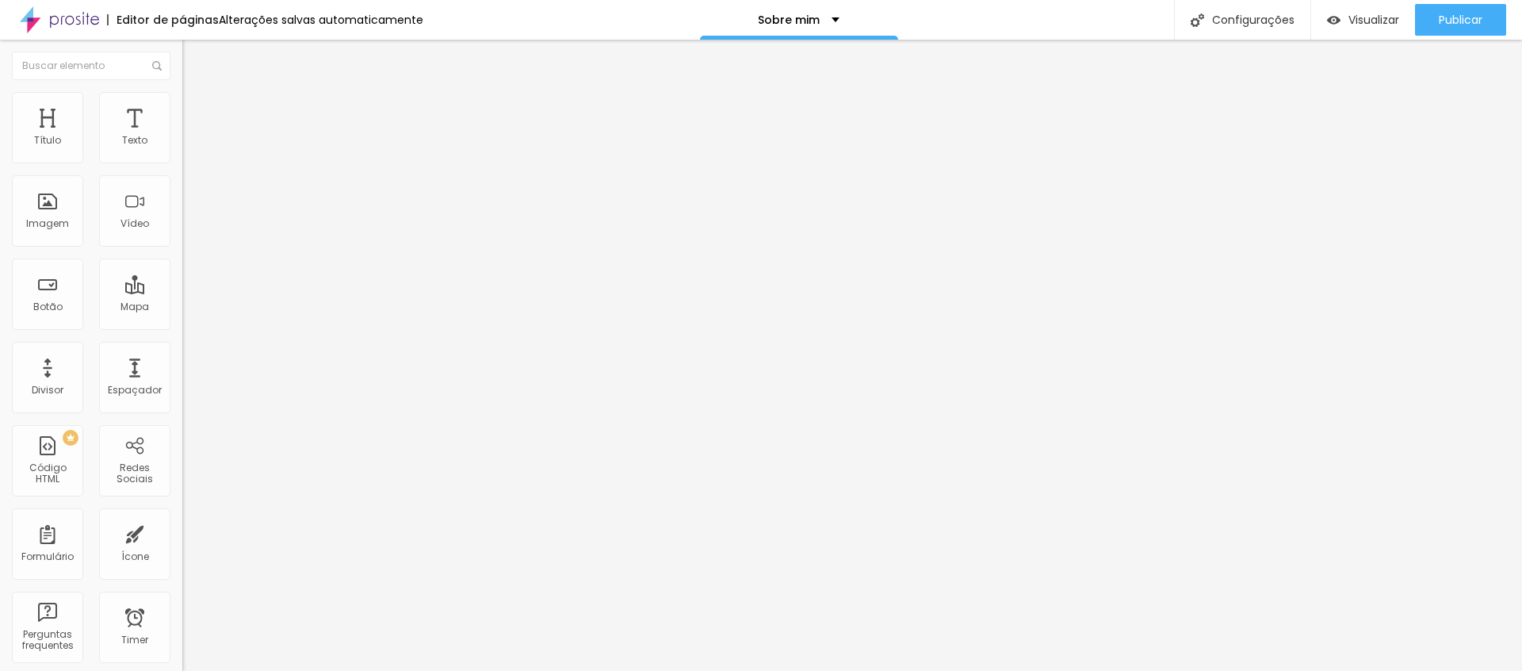
type input "6"
type input "5"
type input "4"
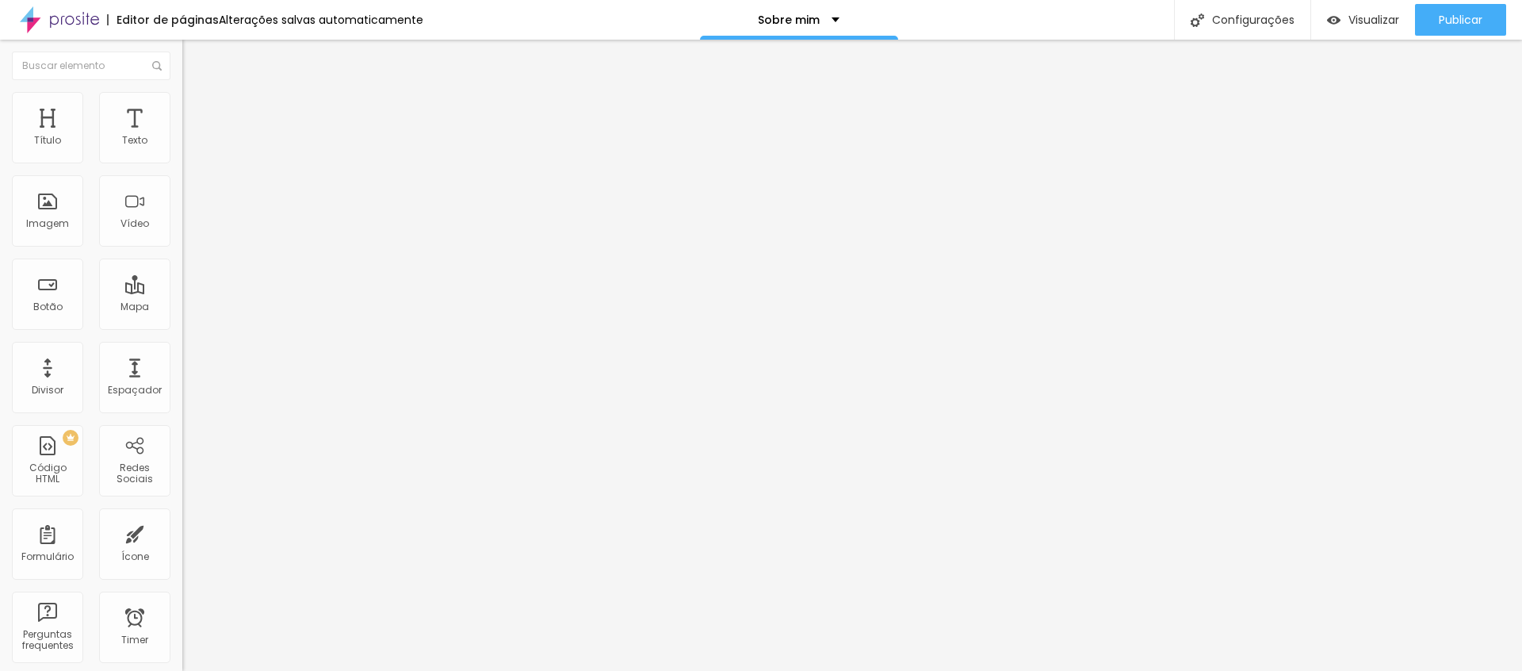
type input "4"
type input "3"
type input "2"
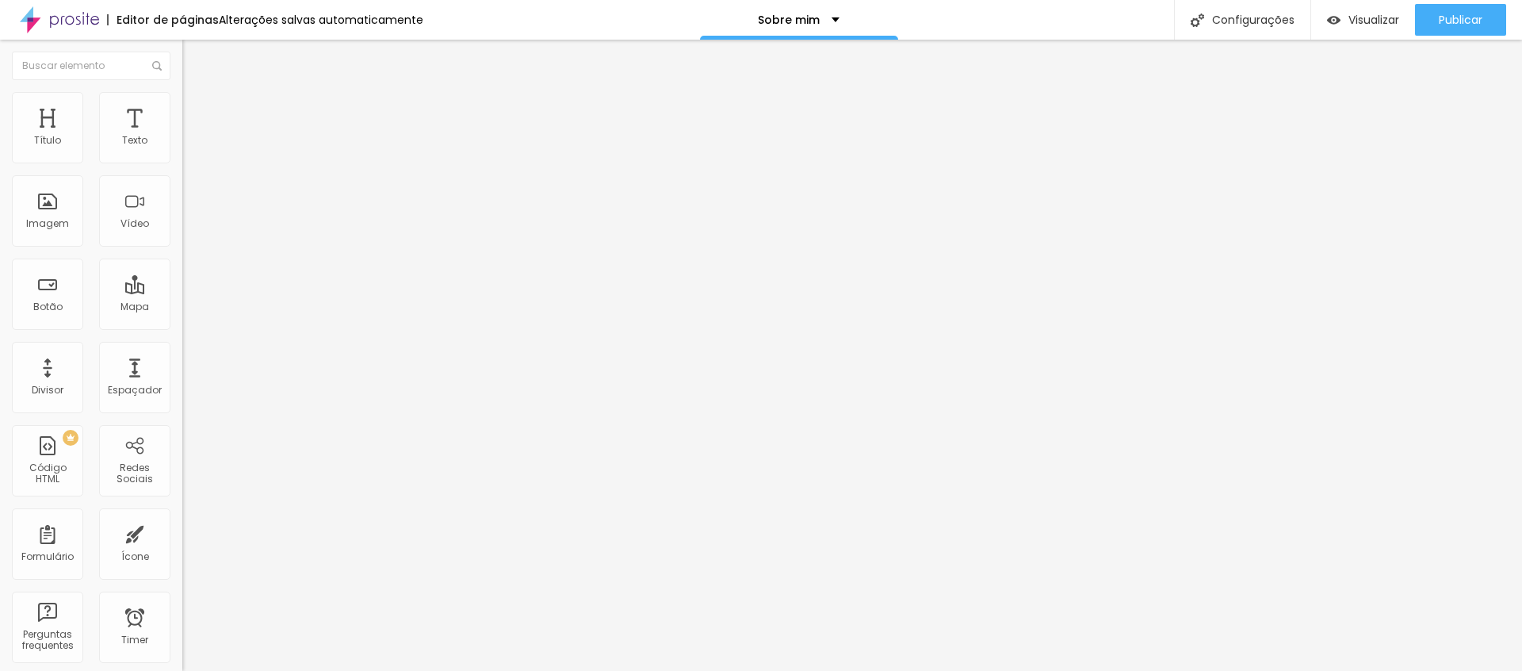
type input "1"
type input "0"
drag, startPoint x: 48, startPoint y: 158, endPoint x: 27, endPoint y: 169, distance: 23.4
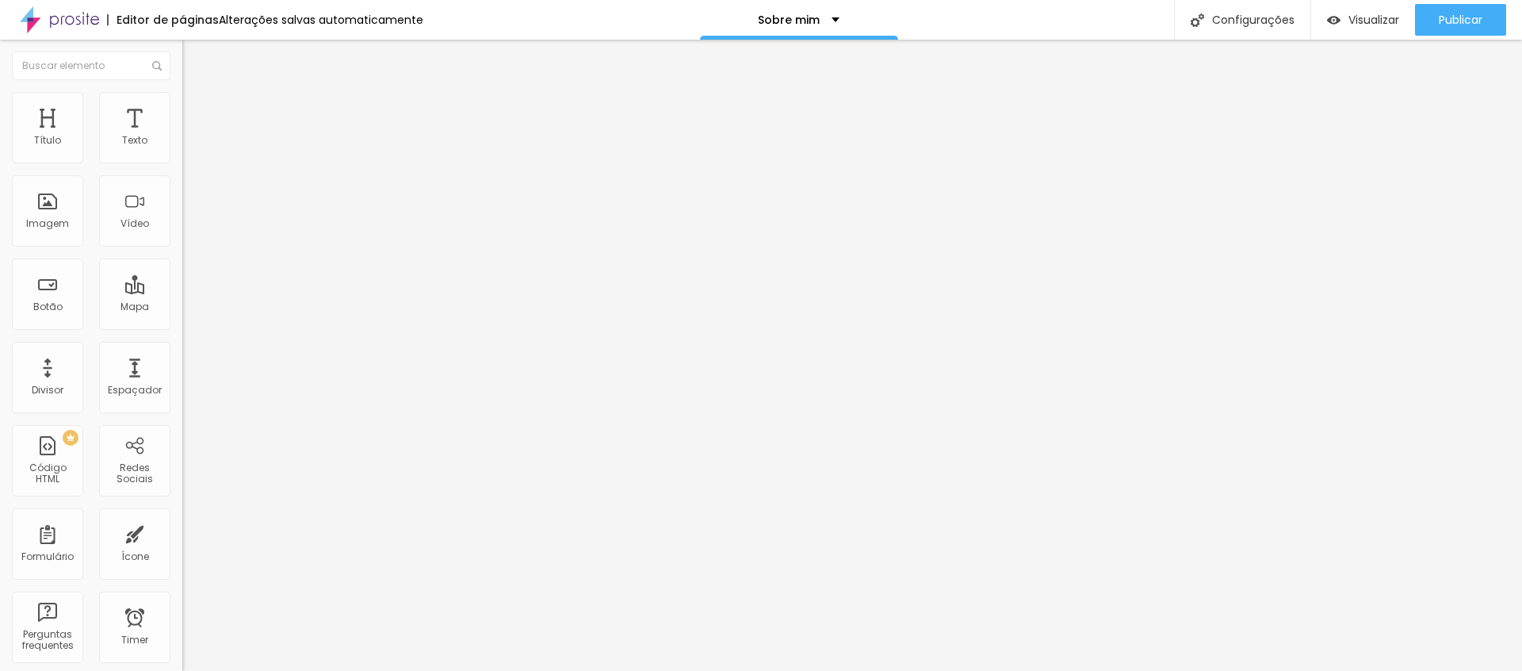
type input "0"
click at [182, 169] on div "0 Espaço de cima" at bounding box center [273, 220] width 182 height 224
type input "1"
type input "2"
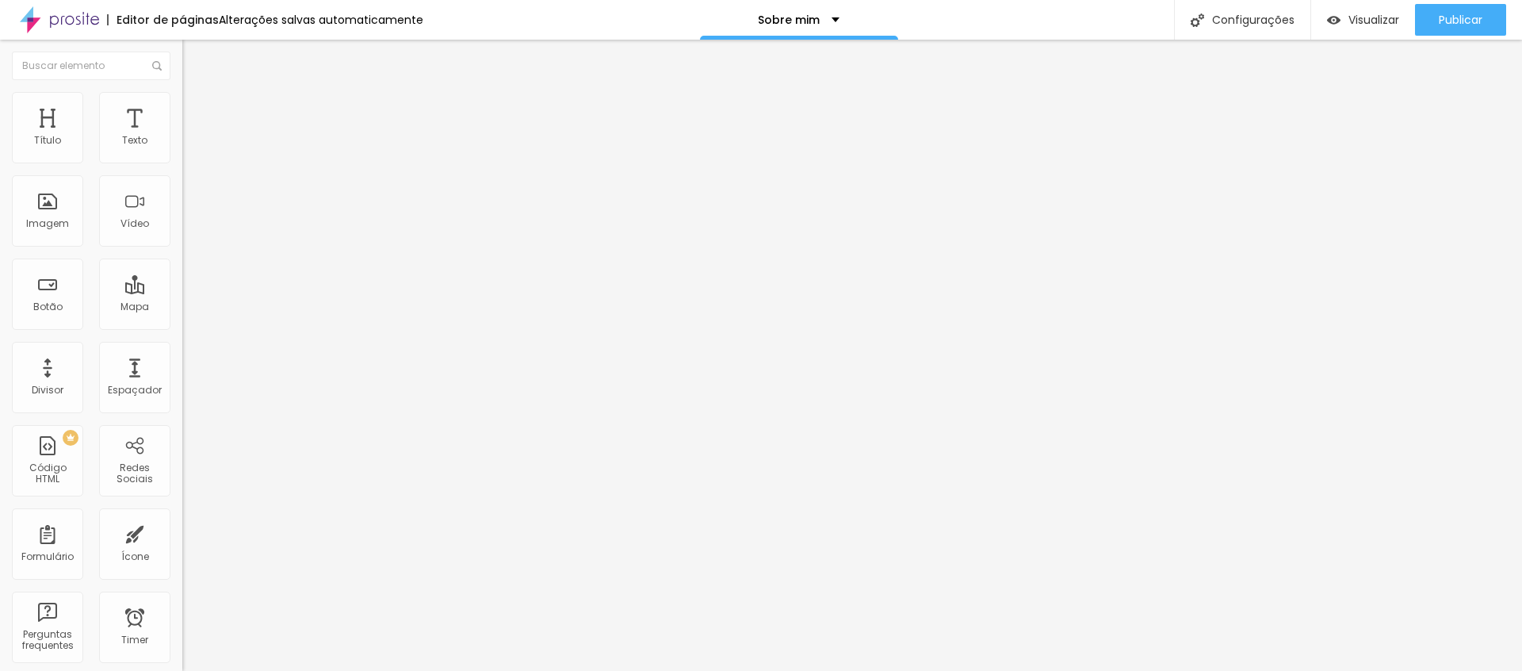
type input "2"
type input "3"
type input "4"
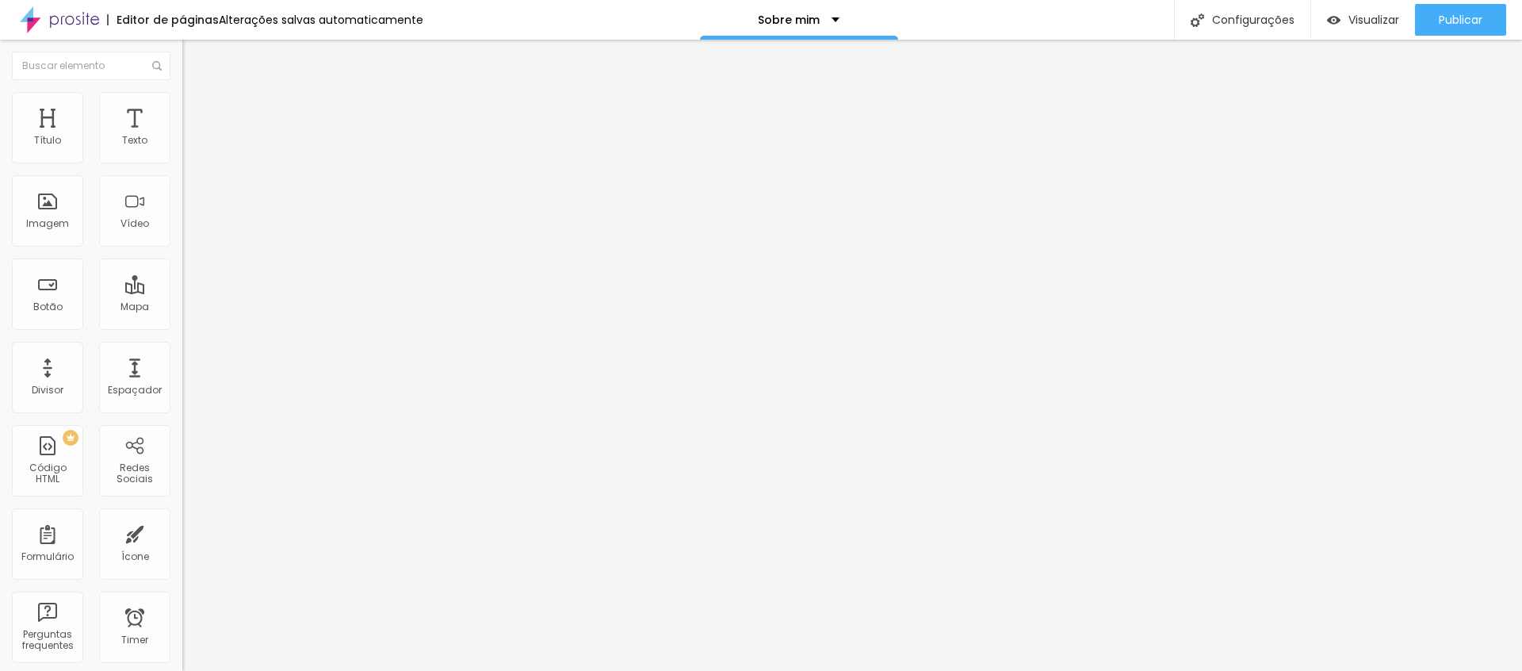
type input "6"
type input "8"
type input "11"
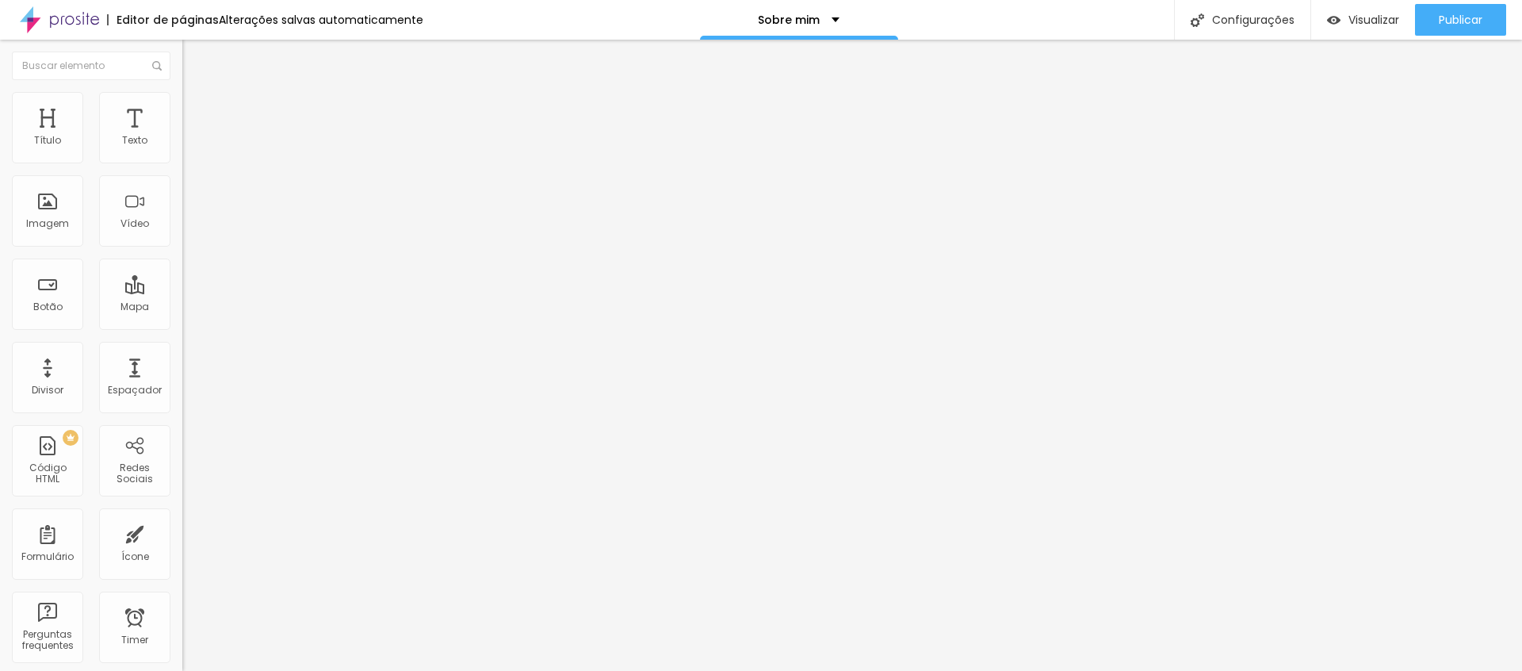
type input "11"
type input "12"
type input "14"
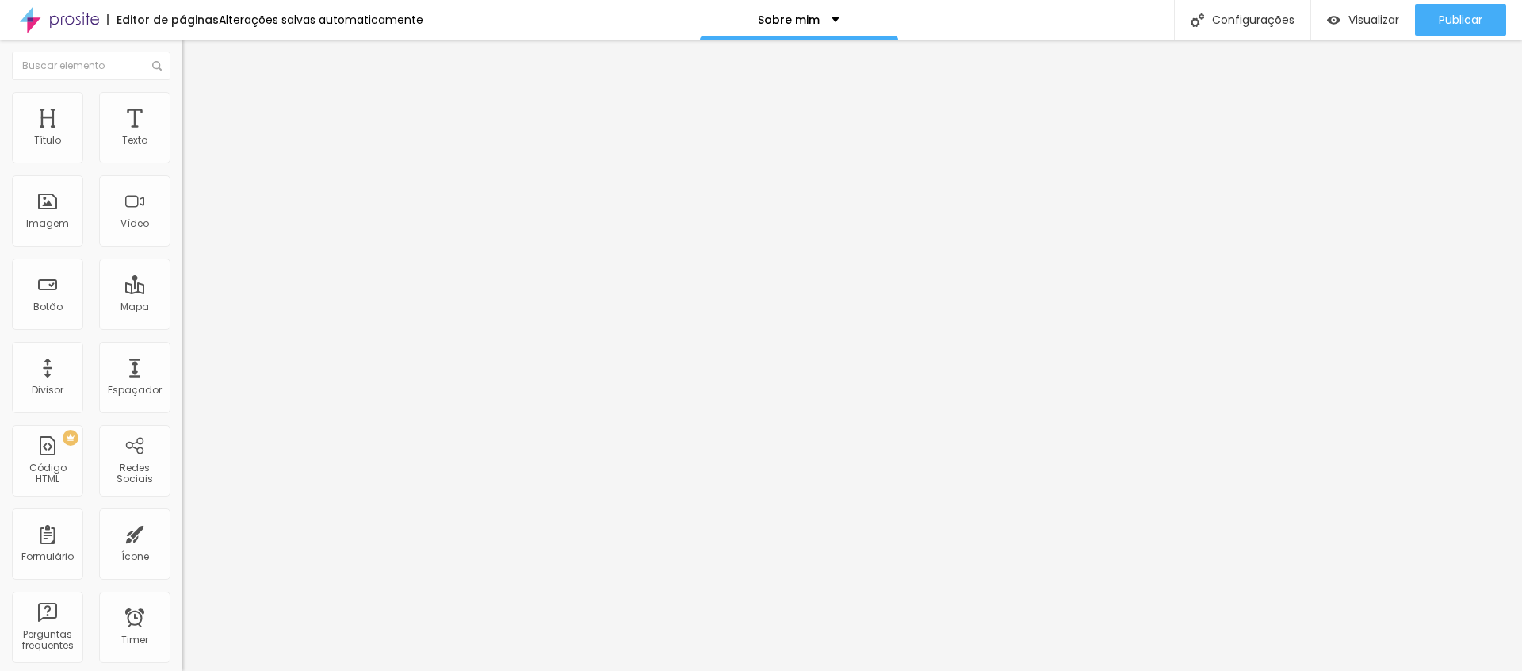
type input "15"
type input "16"
type input "17"
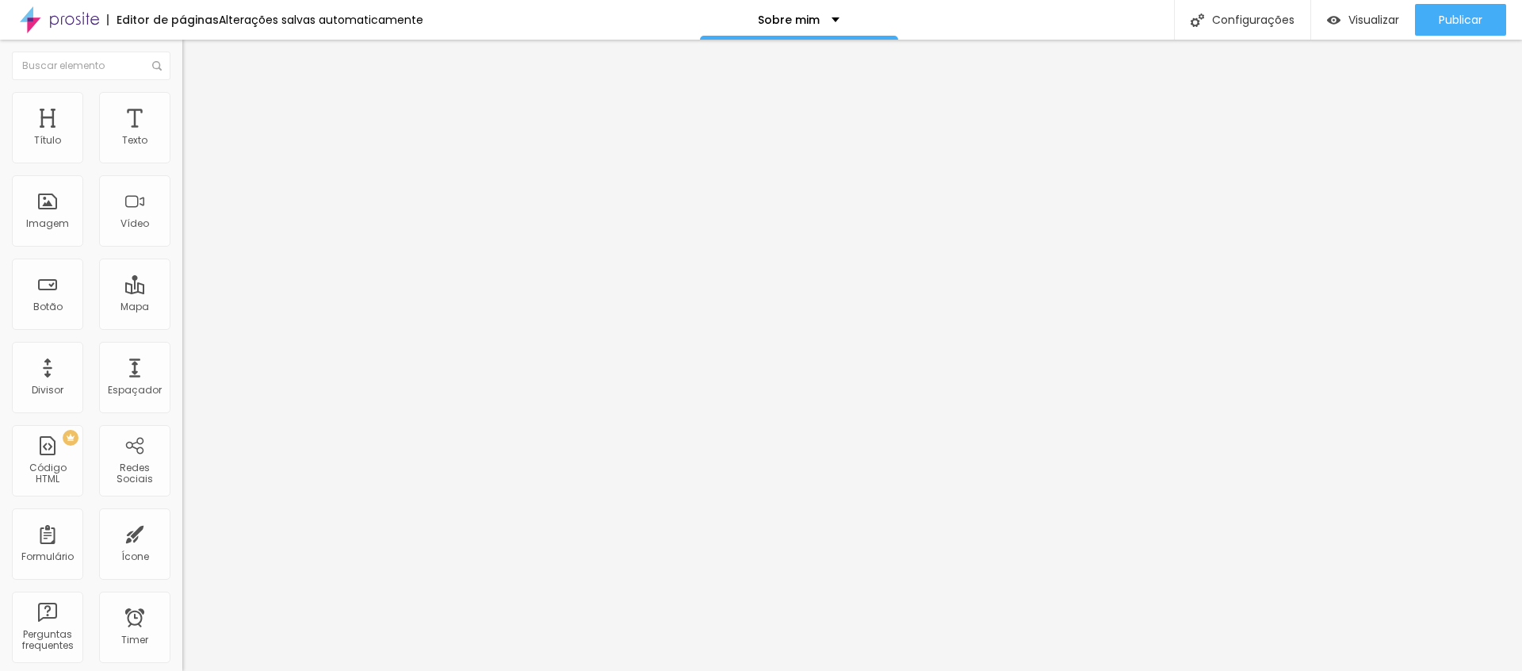
type input "17"
type input "18"
type input "19"
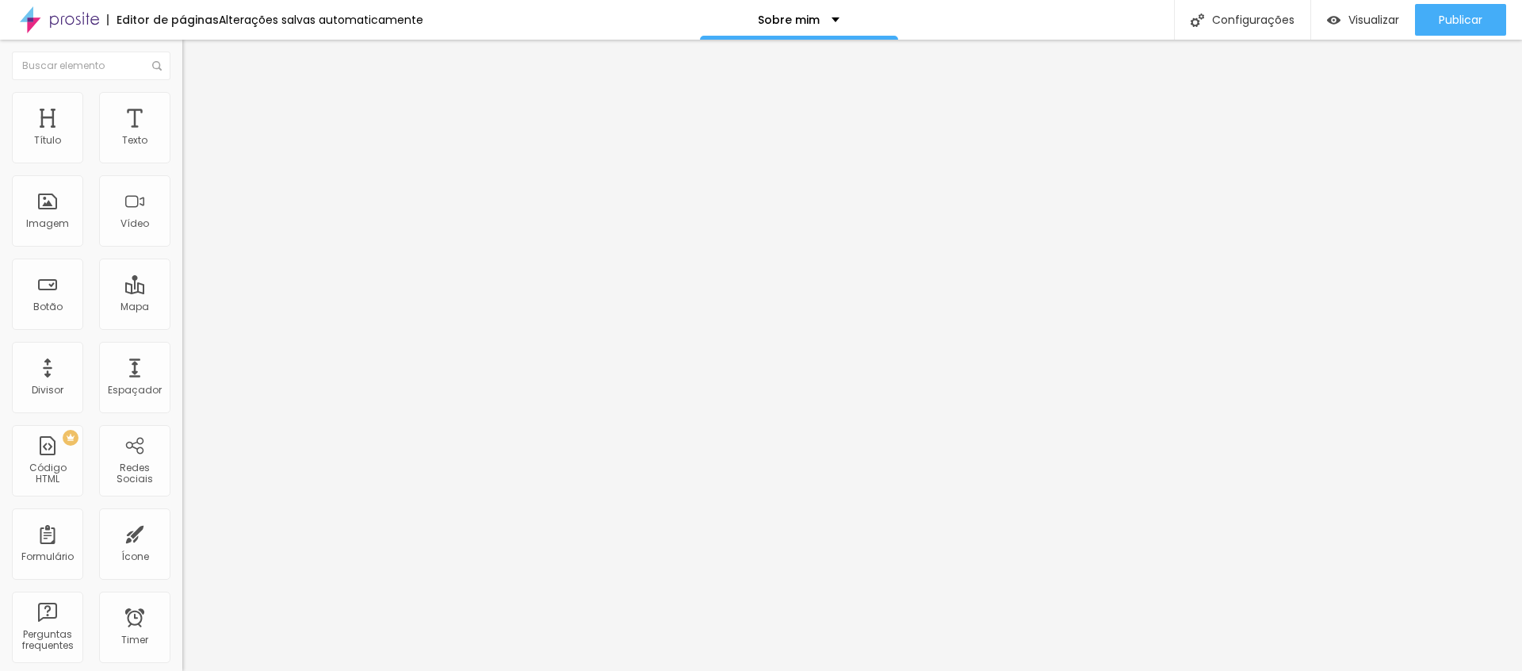
type input "18"
type input "17"
type input "16"
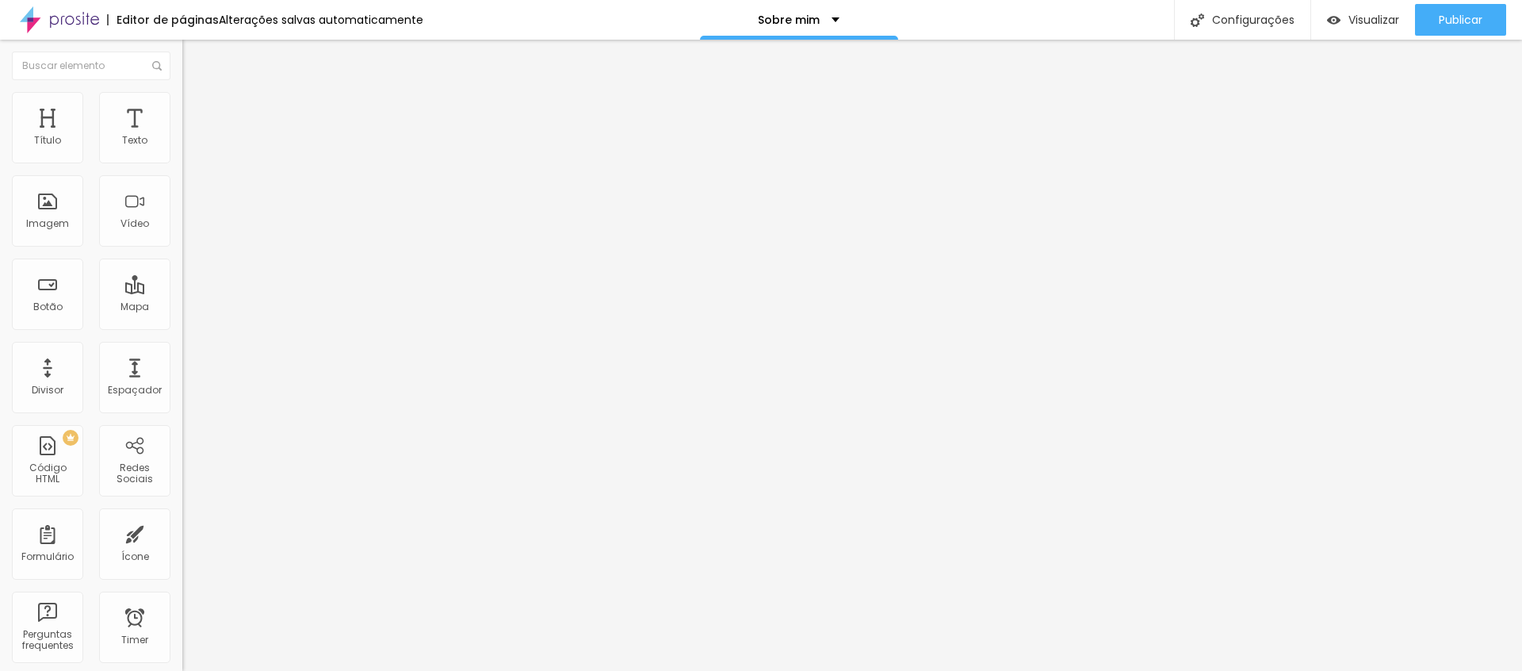
type input "16"
type input "17"
type input "18"
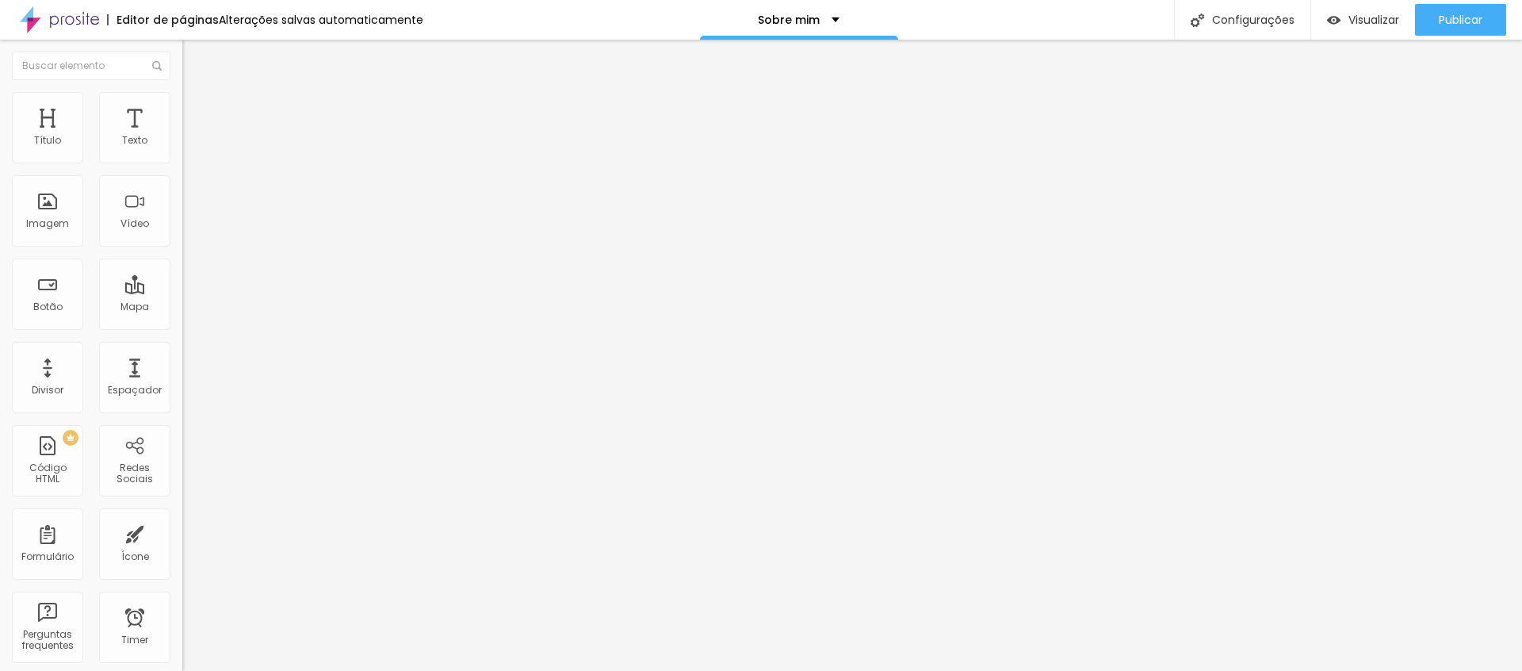
type input "19"
type input "20"
drag, startPoint x: 34, startPoint y: 189, endPoint x: 56, endPoint y: 188, distance: 22.2
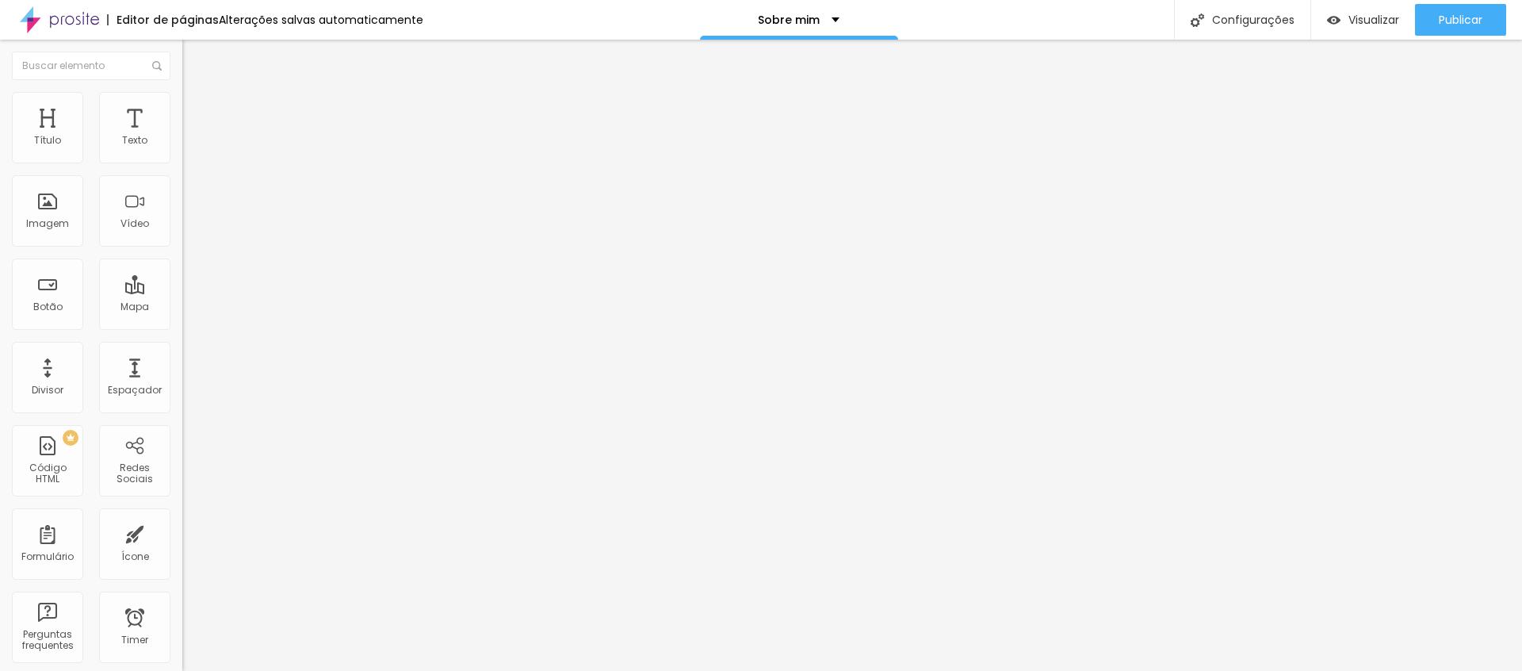
type input "20"
click at [182, 516] on input "range" at bounding box center [233, 522] width 102 height 13
click at [1378, 21] on span "Visualizar" at bounding box center [1373, 19] width 51 height 13
click at [1420, 23] on button "Publicar" at bounding box center [1460, 20] width 91 height 32
